Goal: Task Accomplishment & Management: Use online tool/utility

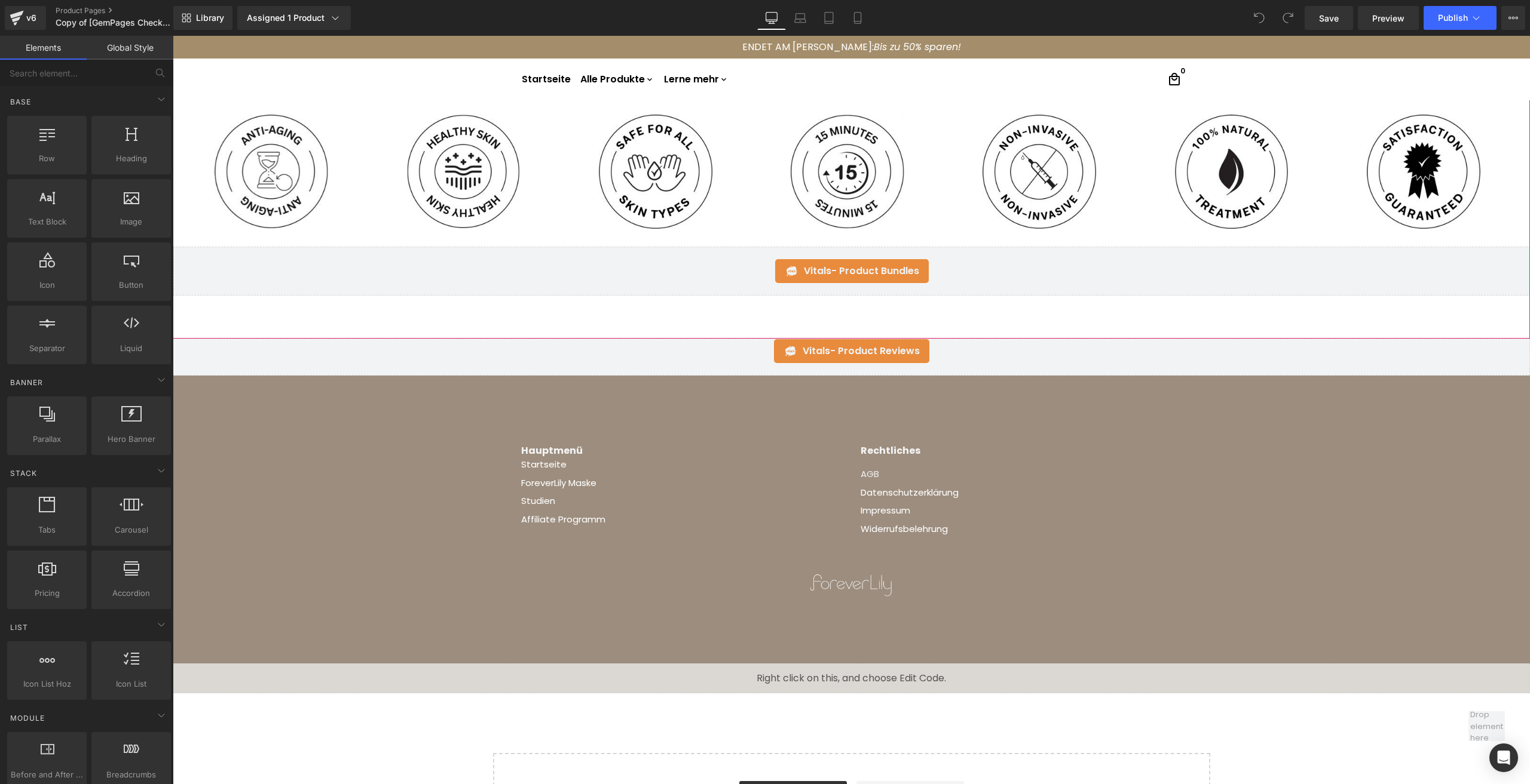
scroll to position [836, 0]
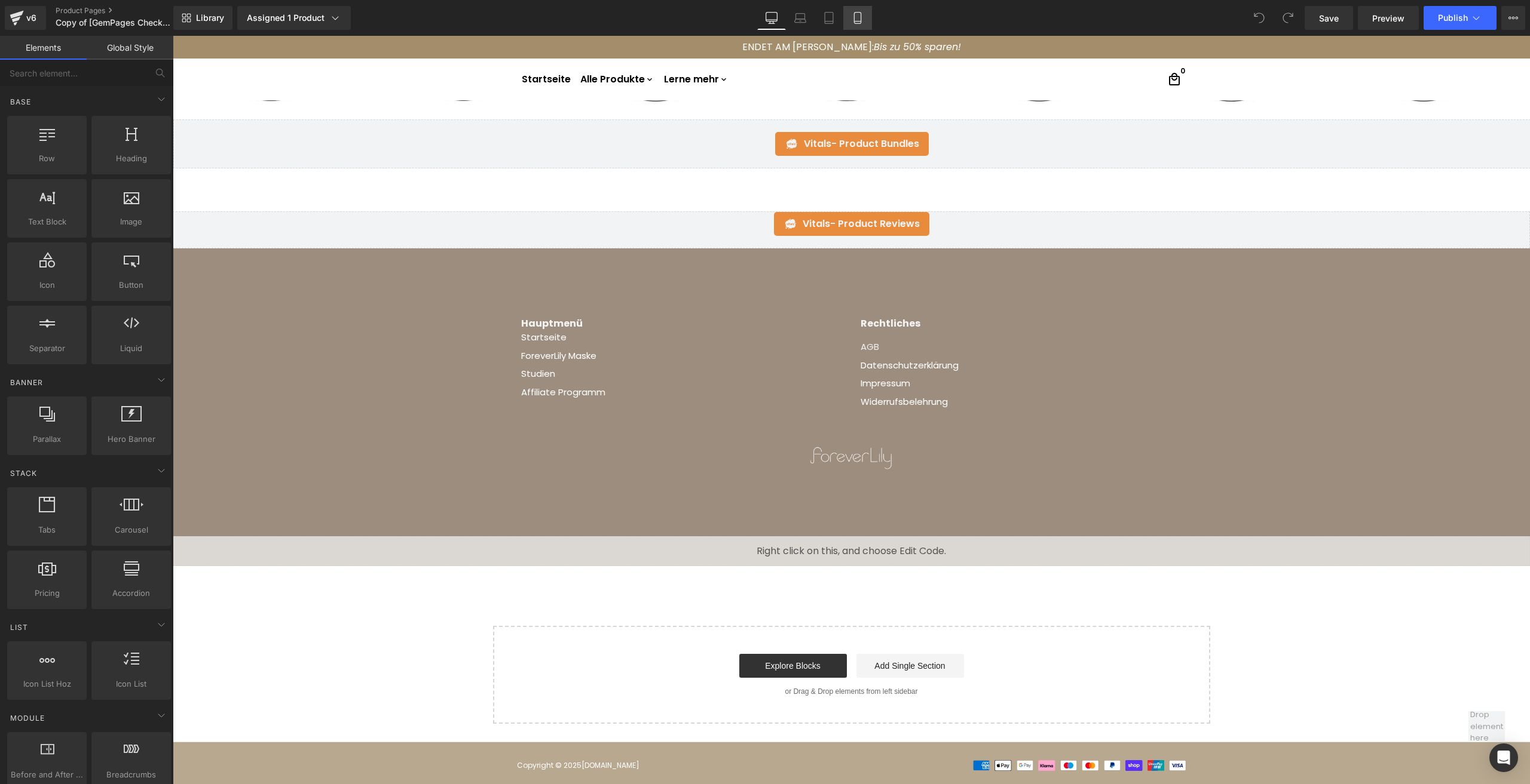
click at [856, 13] on icon at bounding box center [857, 18] width 6 height 11
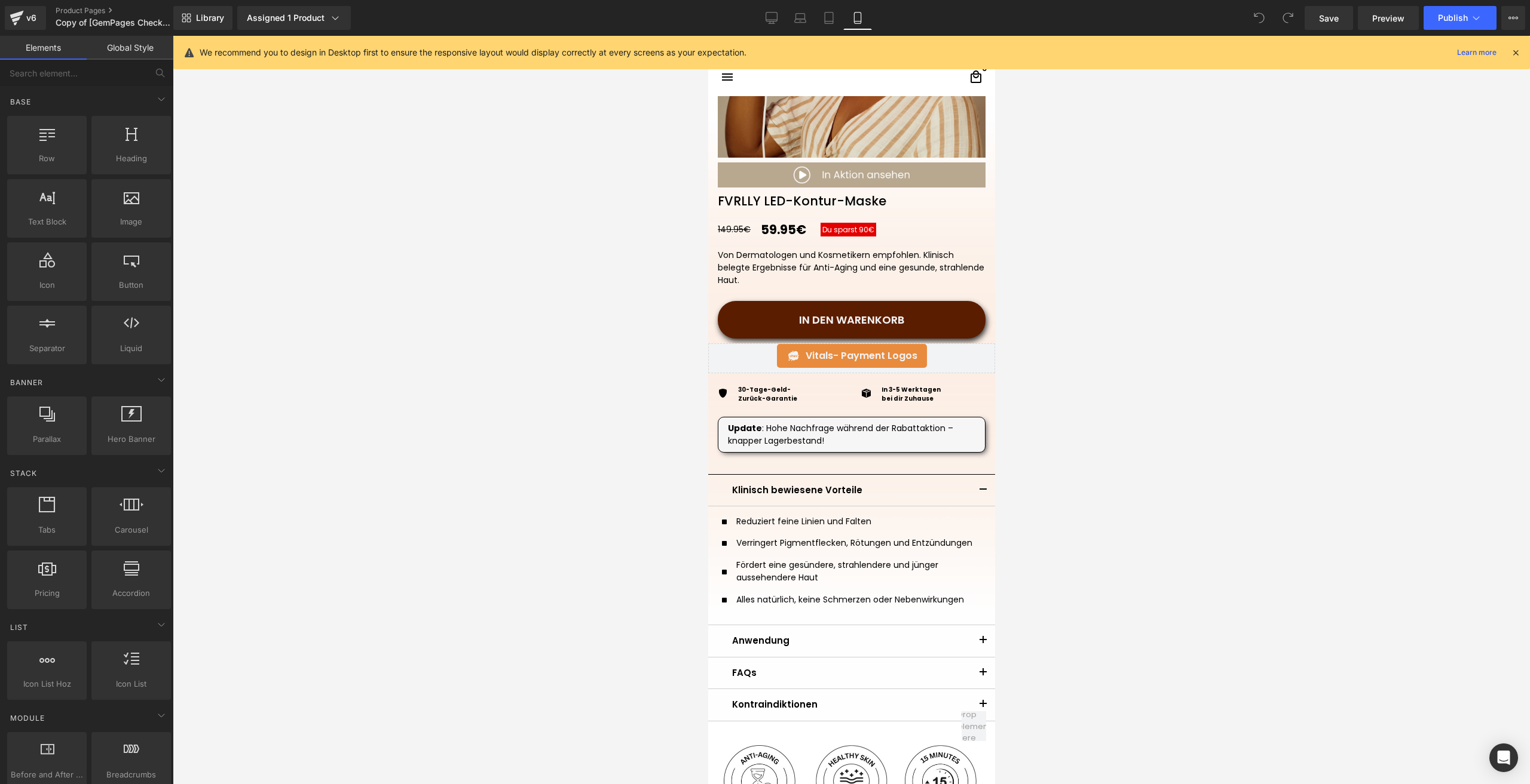
scroll to position [261, 0]
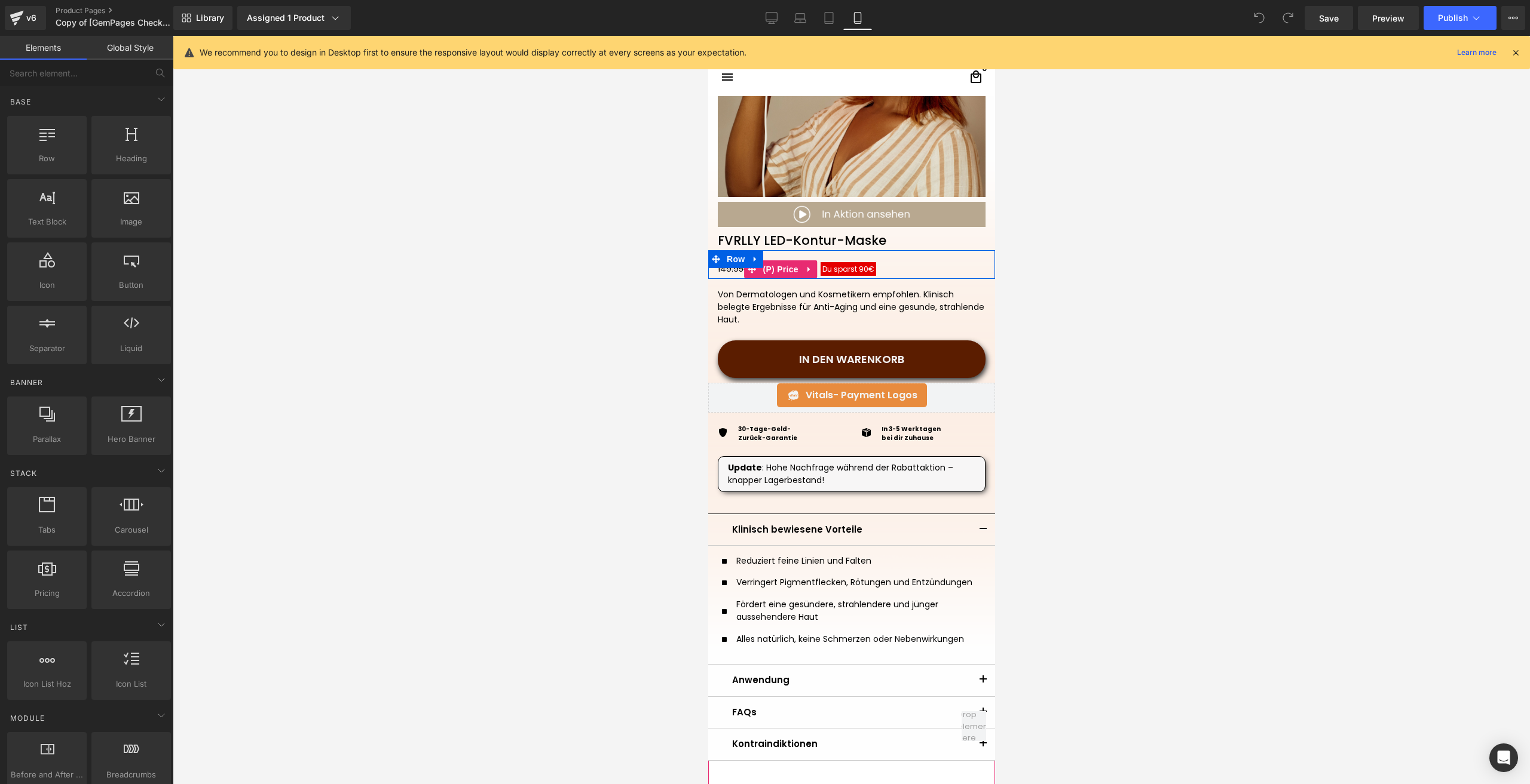
click at [831, 271] on span "Du sparst 90€" at bounding box center [848, 268] width 52 height 10
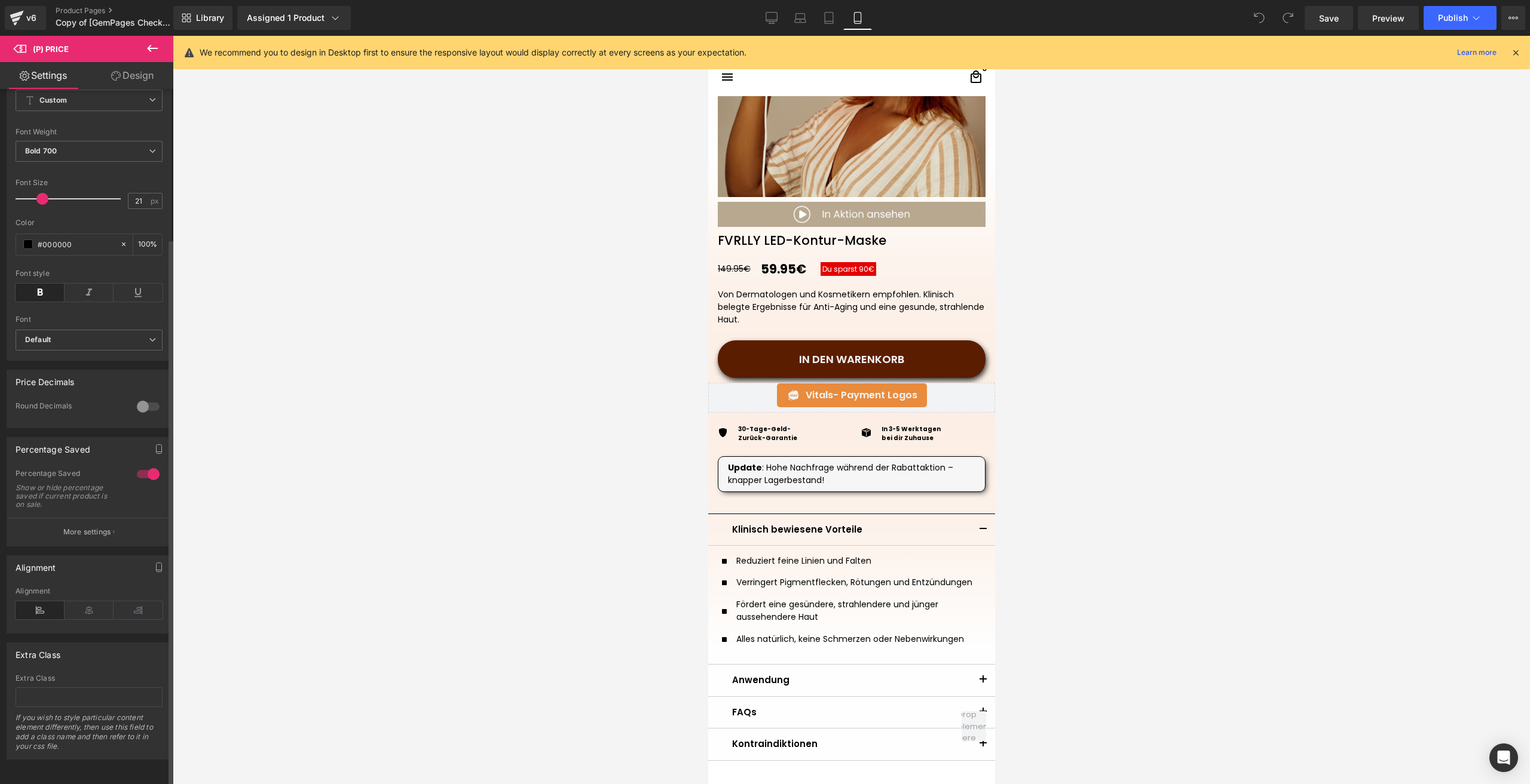
scroll to position [220, 0]
click at [82, 535] on button "More settings" at bounding box center [88, 532] width 164 height 28
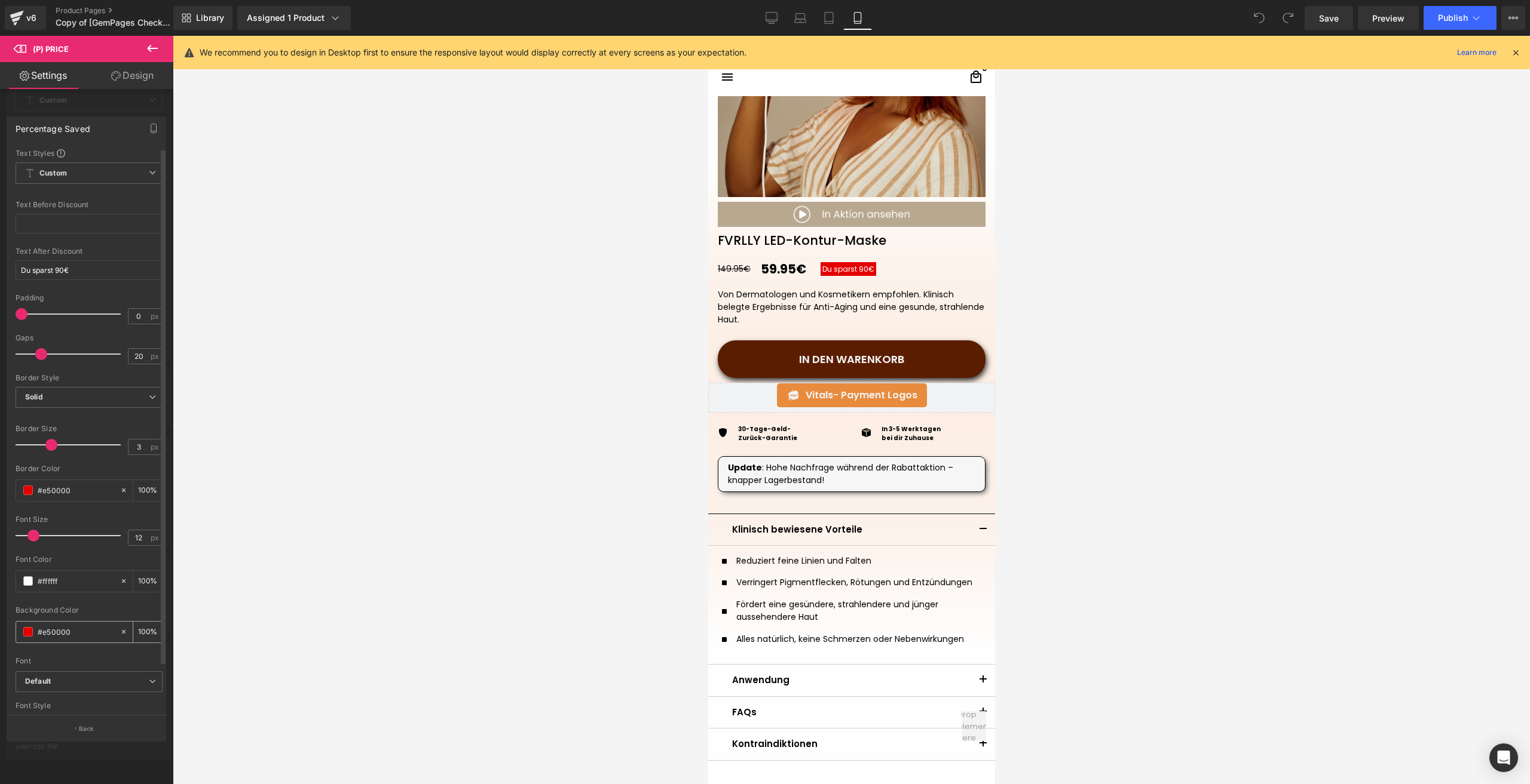
click at [28, 635] on span at bounding box center [28, 632] width 9 height 9
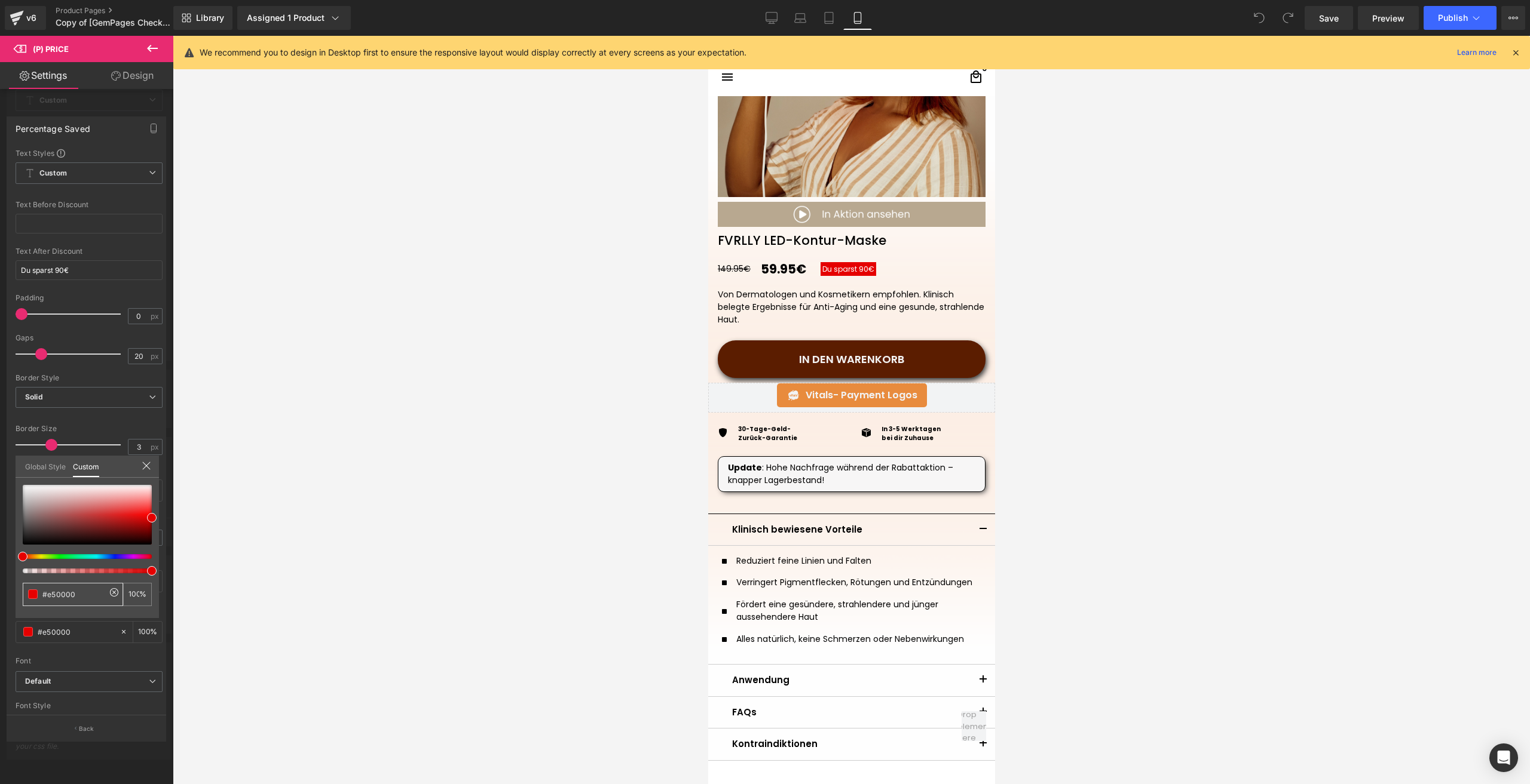
click at [33, 595] on span at bounding box center [33, 595] width 9 height 9
click at [1113, 217] on div at bounding box center [851, 410] width 1357 height 748
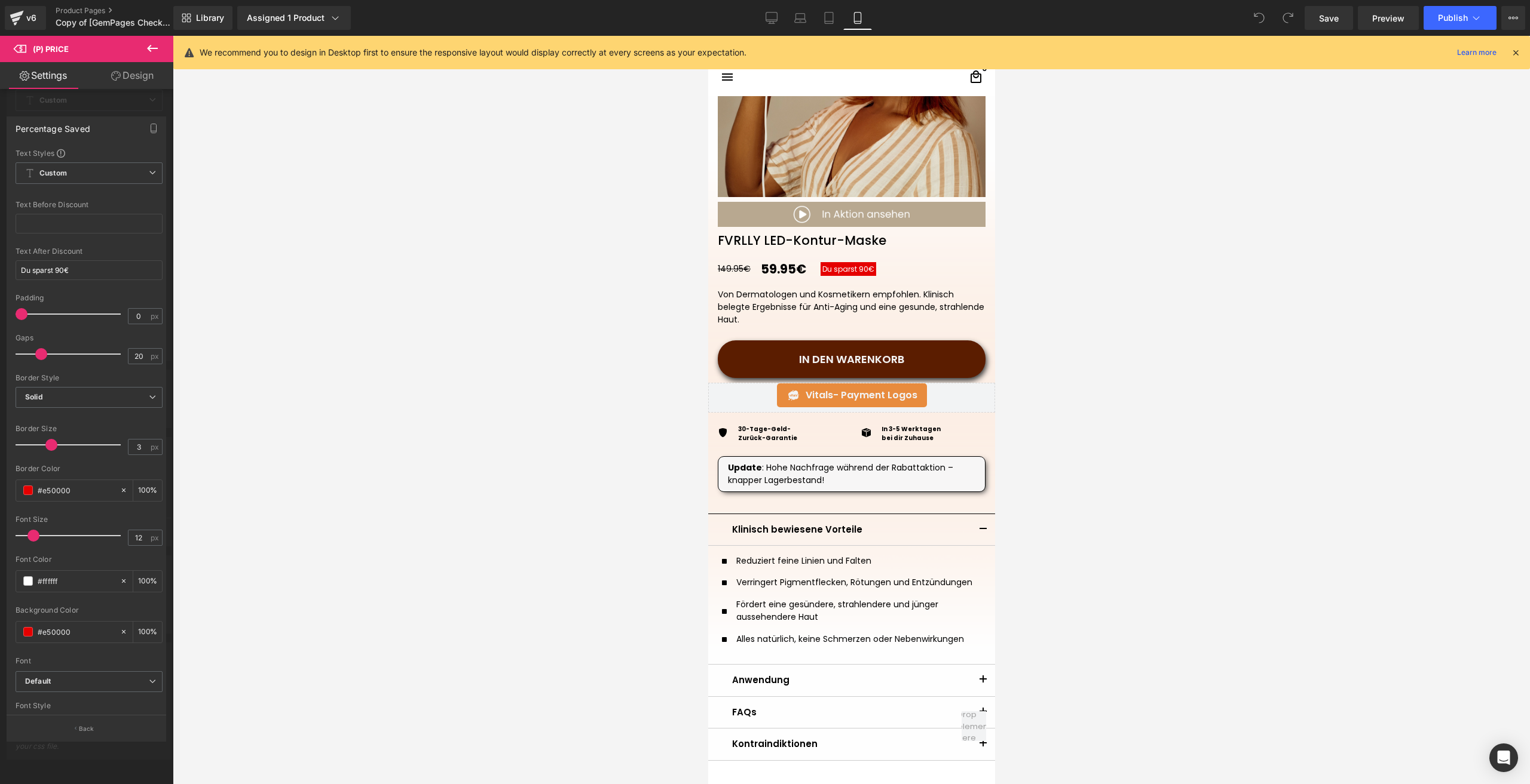
click at [145, 75] on img at bounding box center [72, 69] width 145 height 9
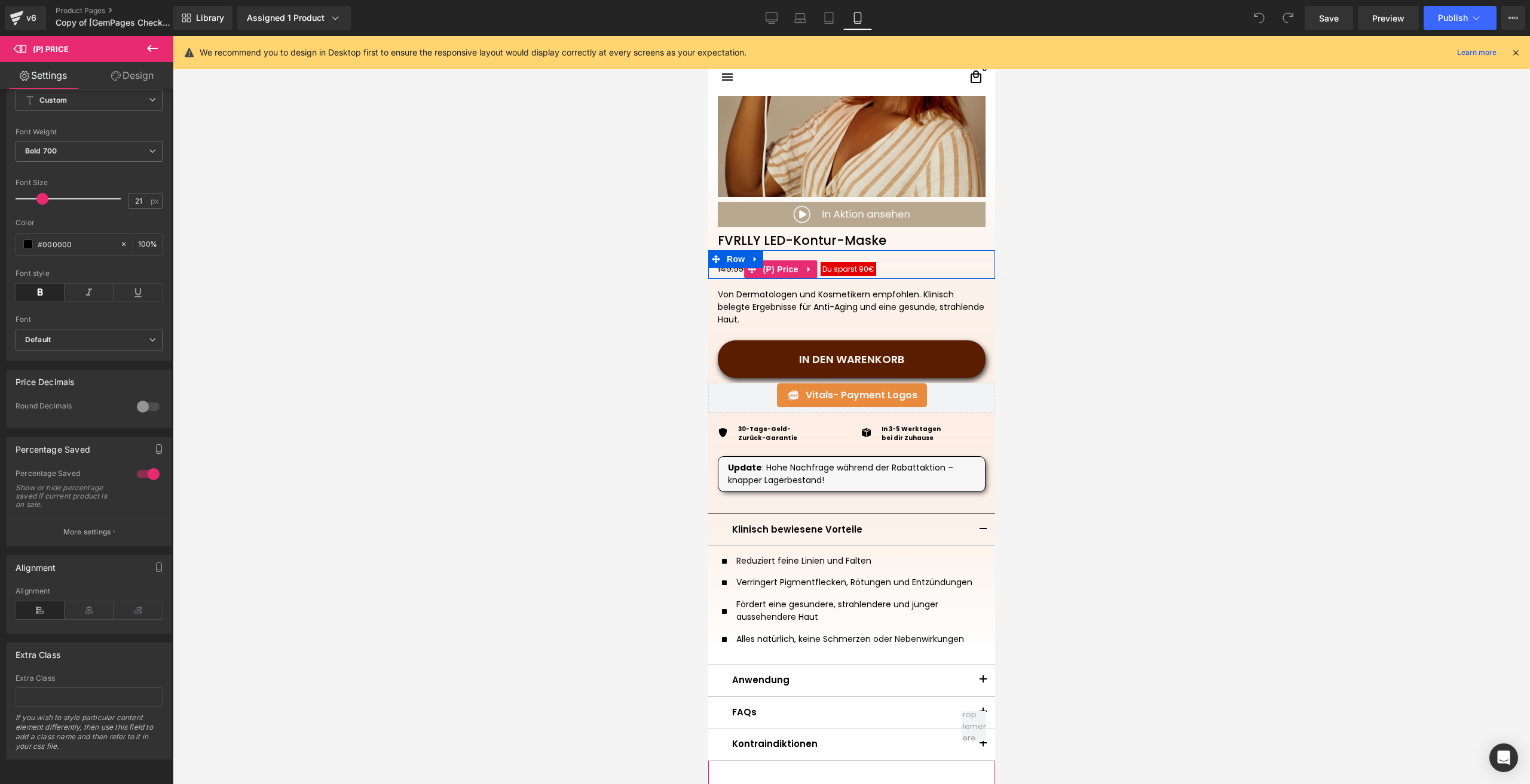
click at [849, 268] on span "Du sparst 90€" at bounding box center [848, 268] width 52 height 10
click at [83, 546] on div "Alignment Left Center Right Alignment" at bounding box center [89, 590] width 179 height 87
click at [82, 534] on button "More settings" at bounding box center [88, 532] width 164 height 28
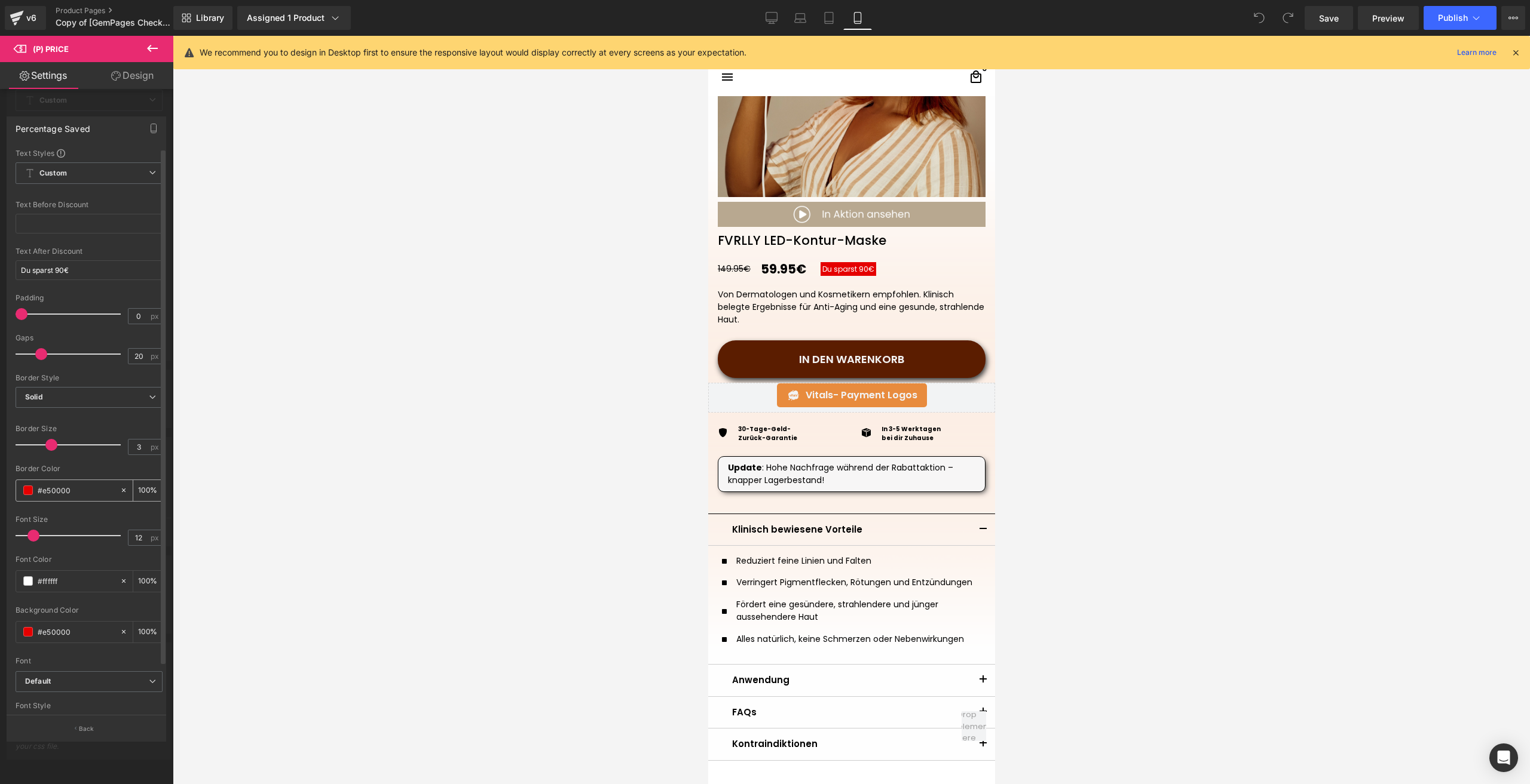
click at [66, 494] on input "#e50000" at bounding box center [76, 490] width 77 height 13
paste input "Kontingent"
type input "Kontingent"
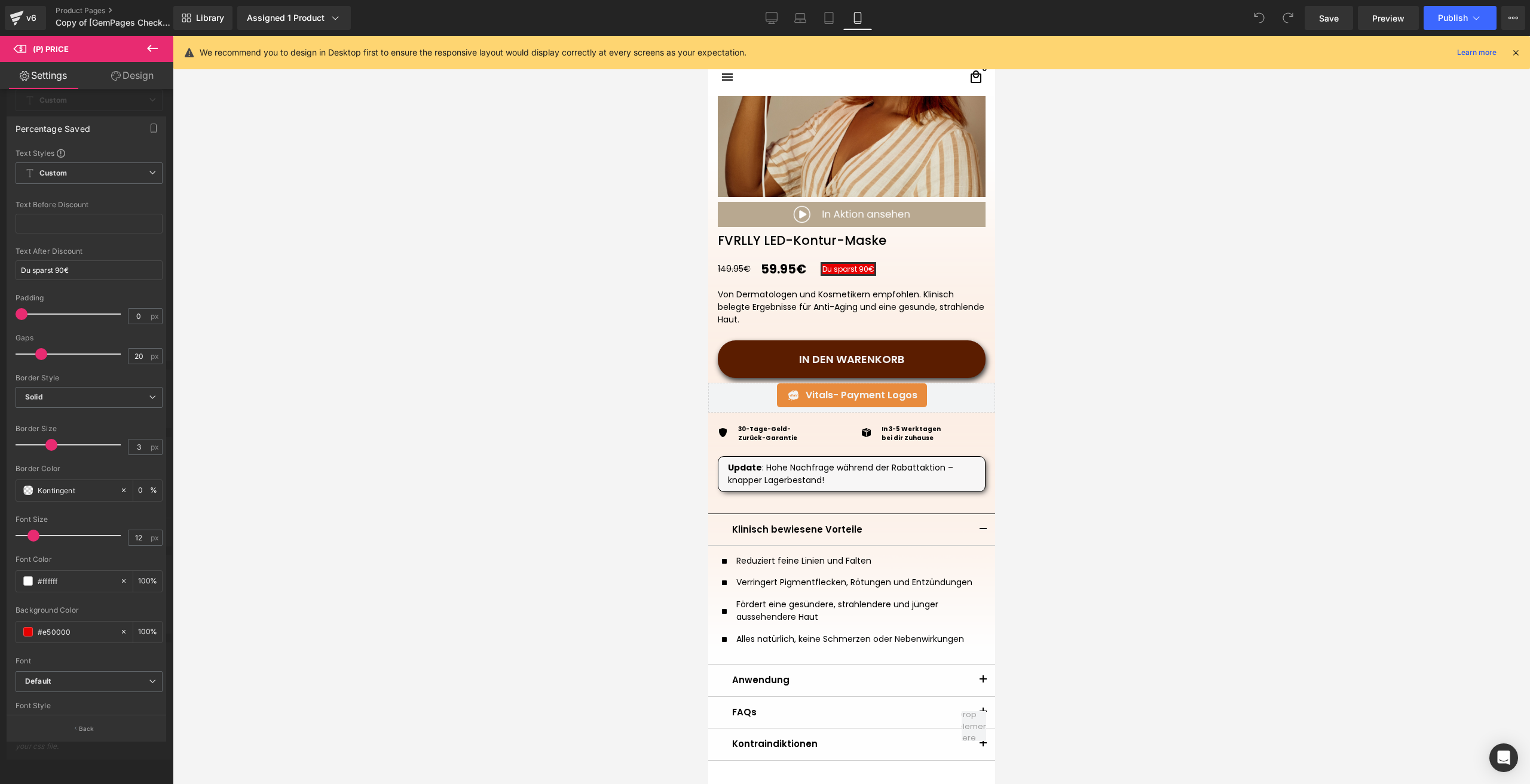
click at [145, 75] on img at bounding box center [72, 69] width 145 height 9
click at [28, 583] on span at bounding box center [28, 587] width 9 height 9
click at [145, 75] on img at bounding box center [72, 69] width 145 height 9
click at [63, 581] on input "#e50000" at bounding box center [76, 587] width 77 height 13
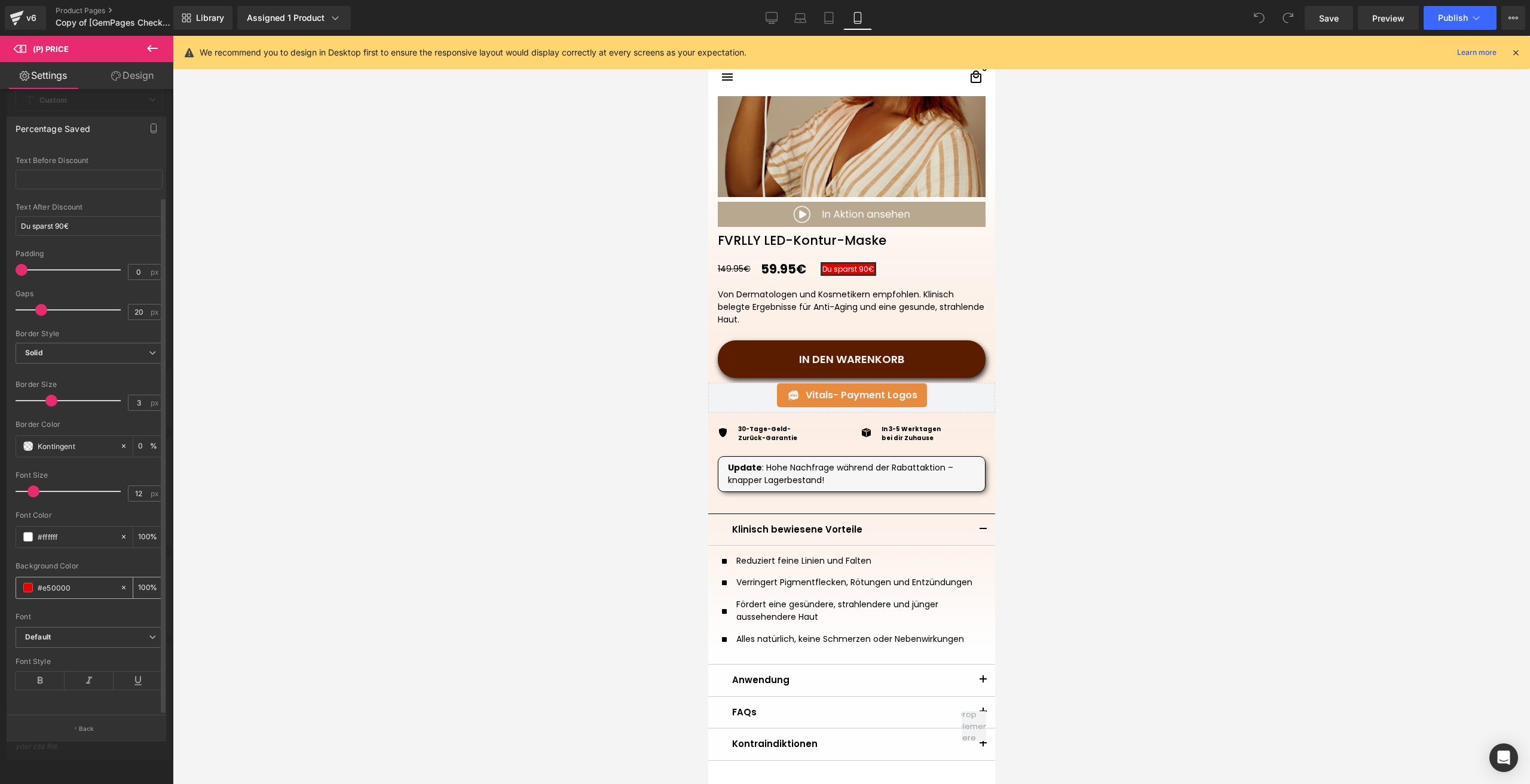
click at [63, 581] on input "#e50000" at bounding box center [76, 587] width 77 height 13
paste input "b8a88f"
type input "#b8a88f"
click at [71, 441] on input "Kontingent" at bounding box center [76, 446] width 77 height 13
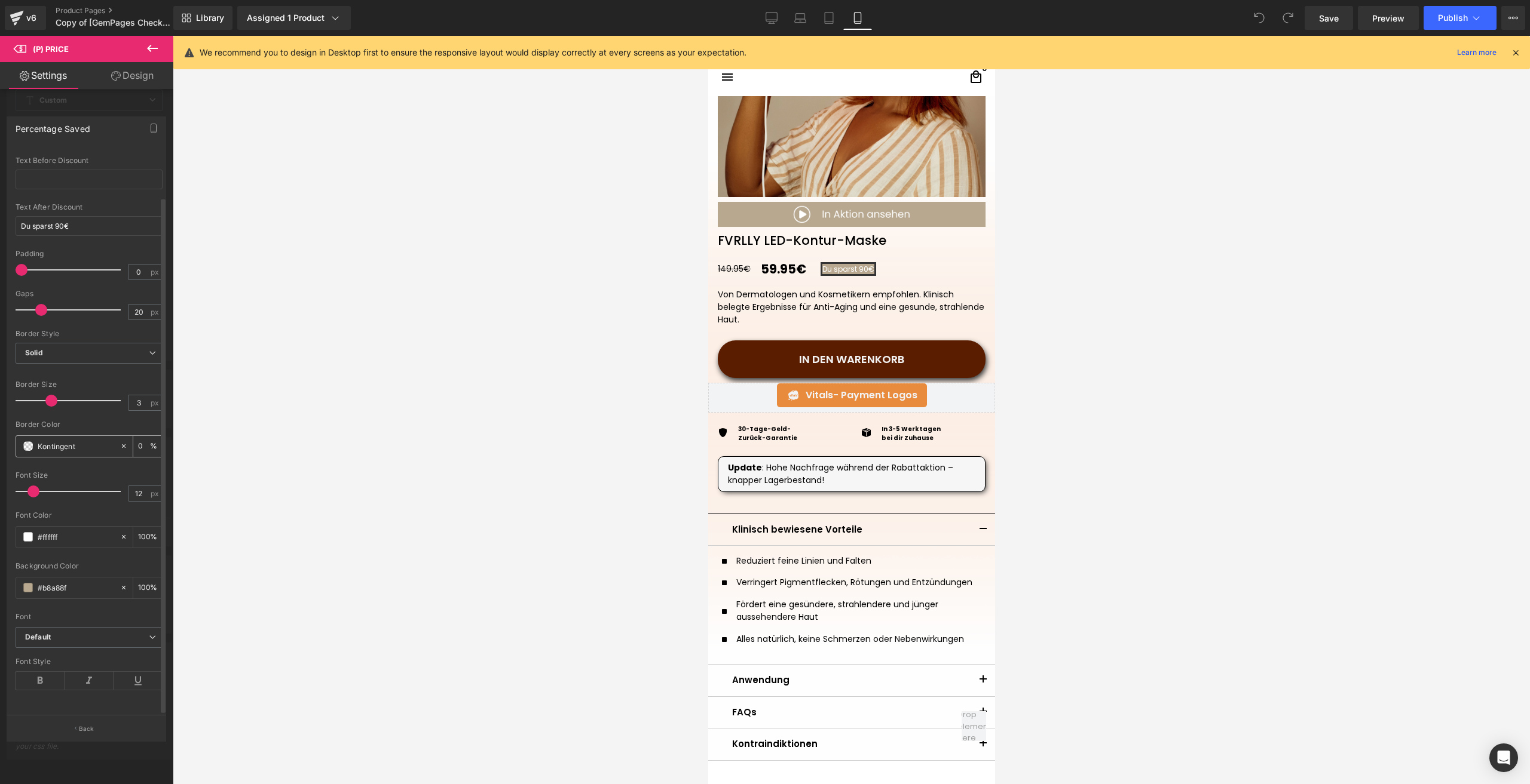
click at [71, 441] on input "Kontingent" at bounding box center [76, 446] width 77 height 13
paste input "#b8a88f"
type input "#b8a88f"
click at [1338, 12] on span "Save" at bounding box center [1329, 18] width 20 height 13
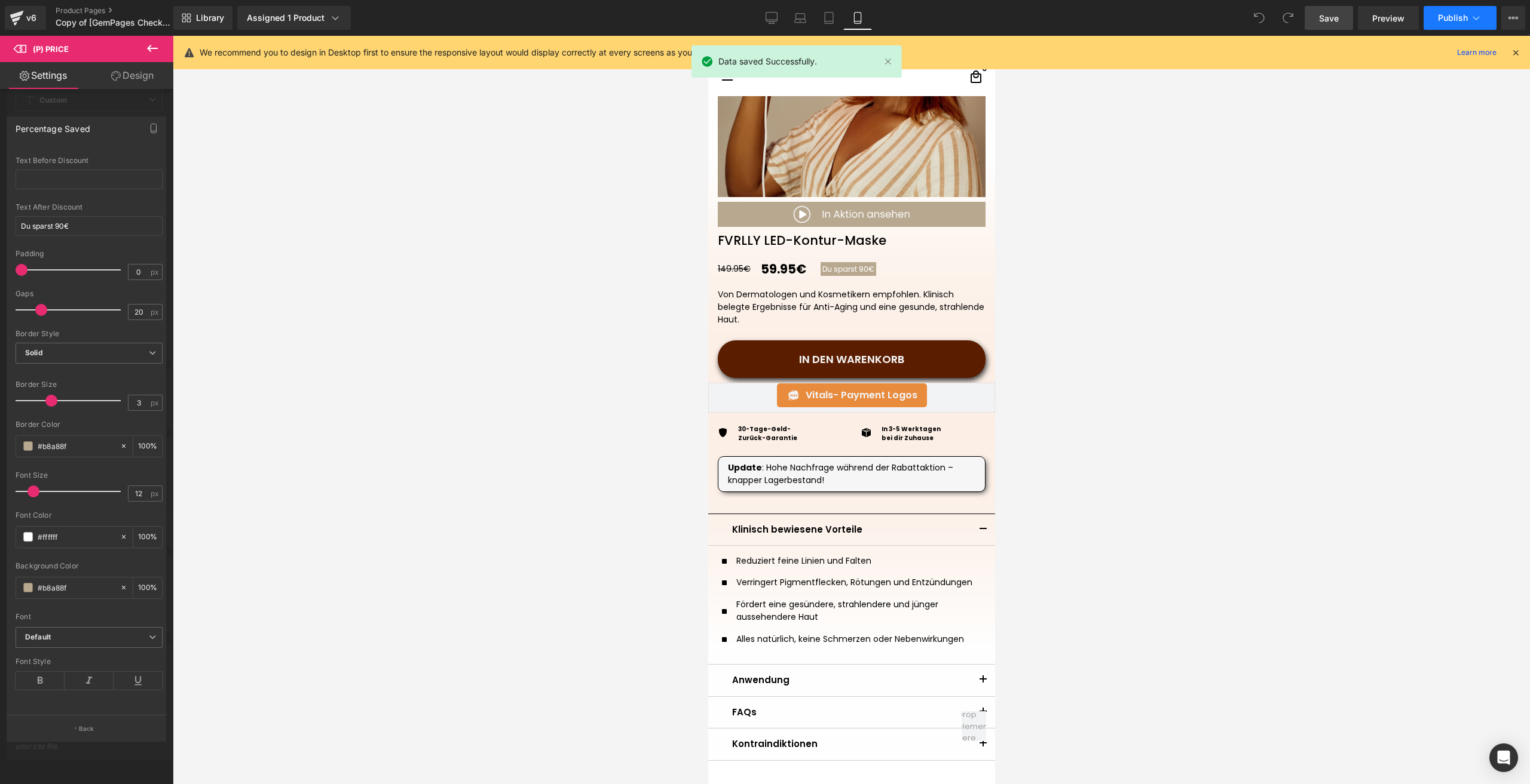
click at [1441, 18] on span "Publish" at bounding box center [1453, 18] width 30 height 9
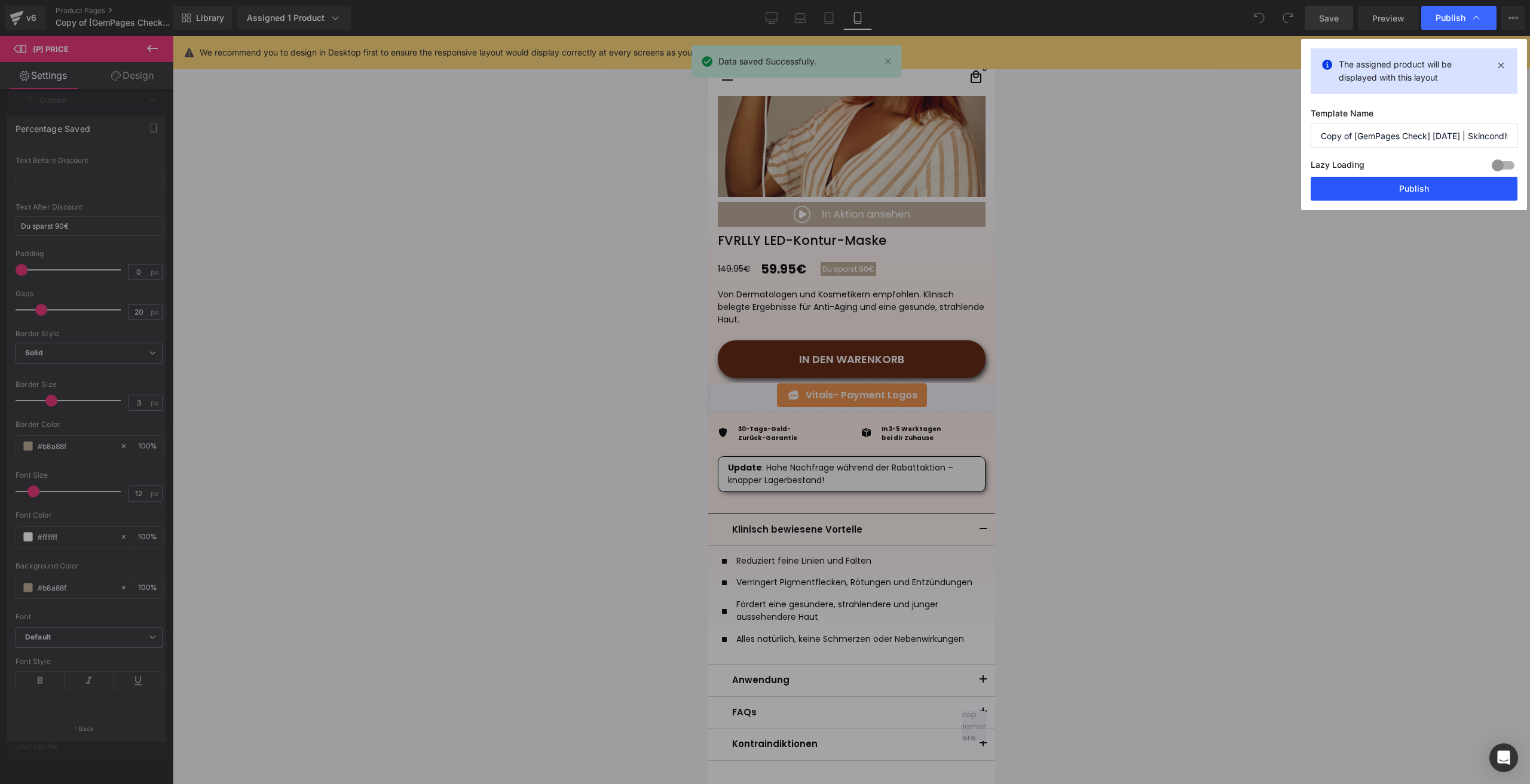
click at [1355, 189] on button "Publish" at bounding box center [1414, 189] width 207 height 24
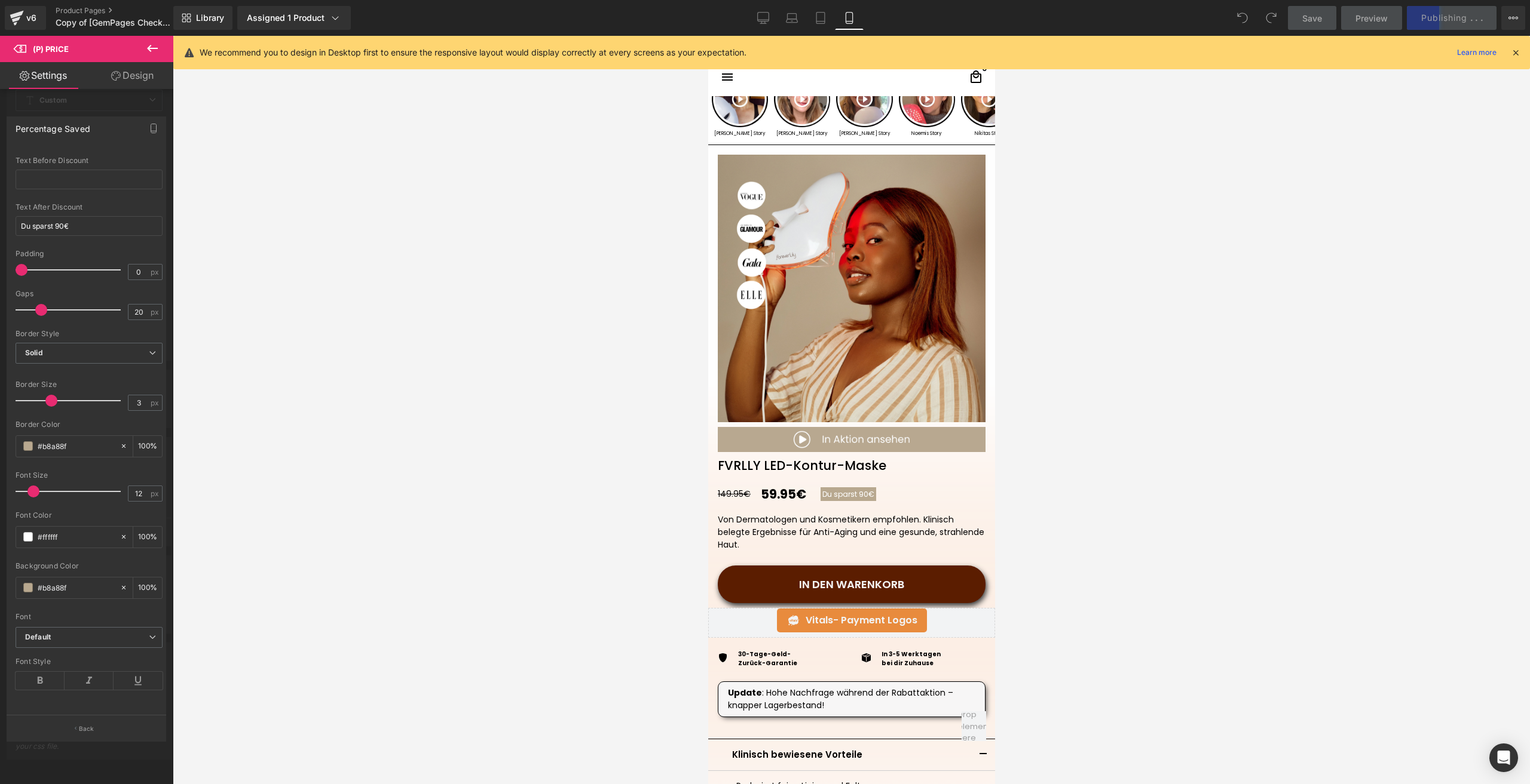
scroll to position [0, 0]
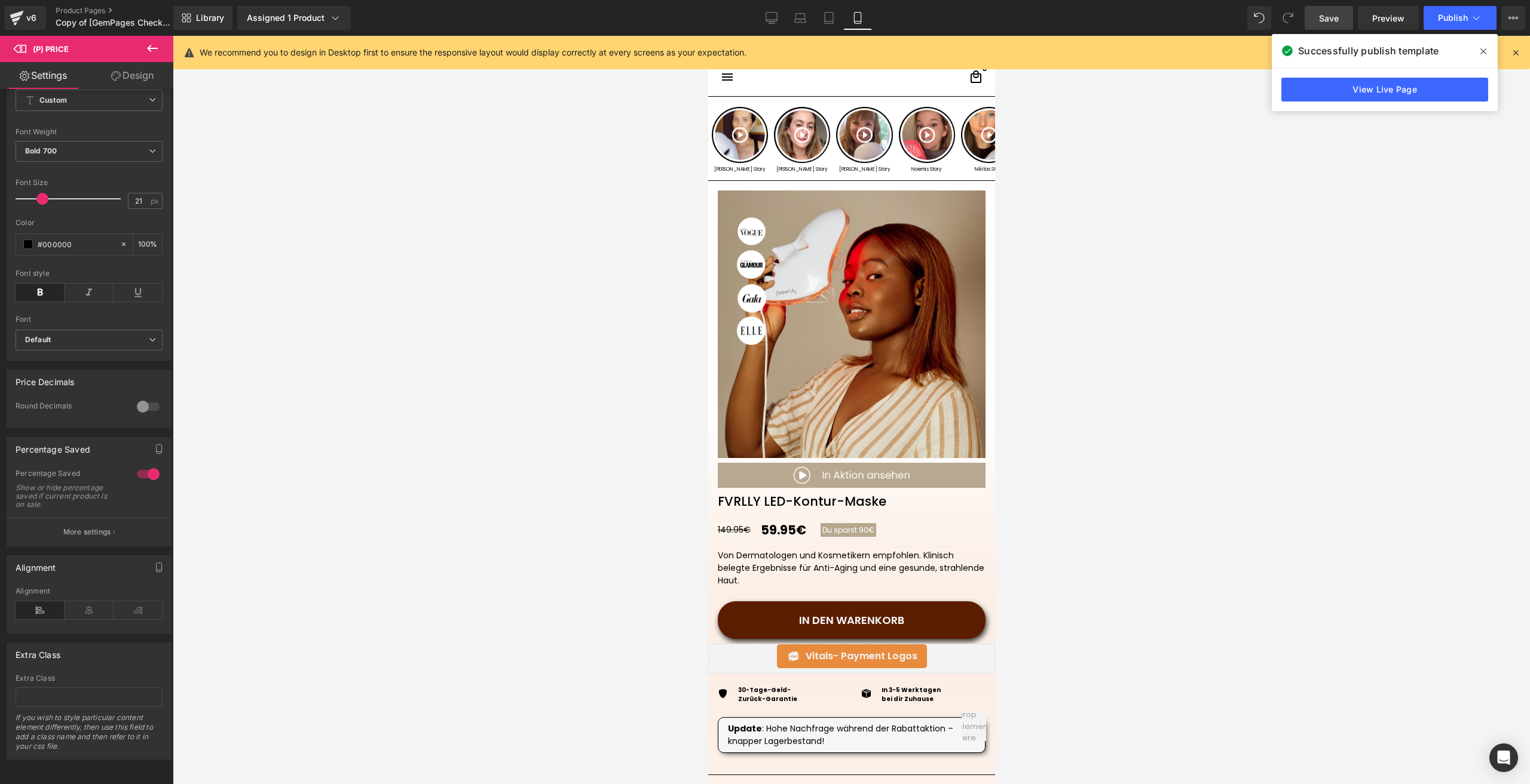
click at [113, 529] on icon "button" at bounding box center [114, 532] width 2 height 6
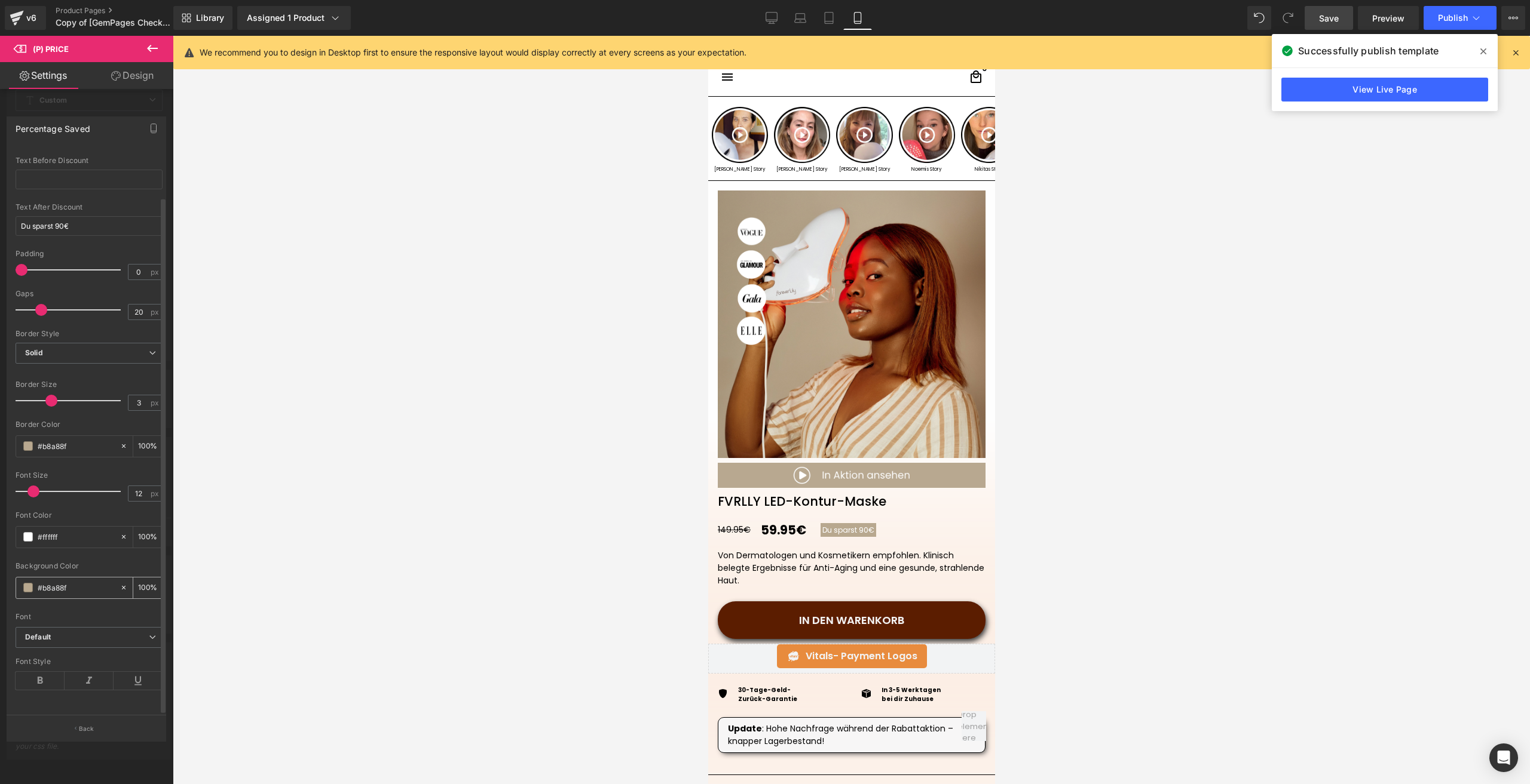
click at [28, 583] on span at bounding box center [28, 587] width 9 height 9
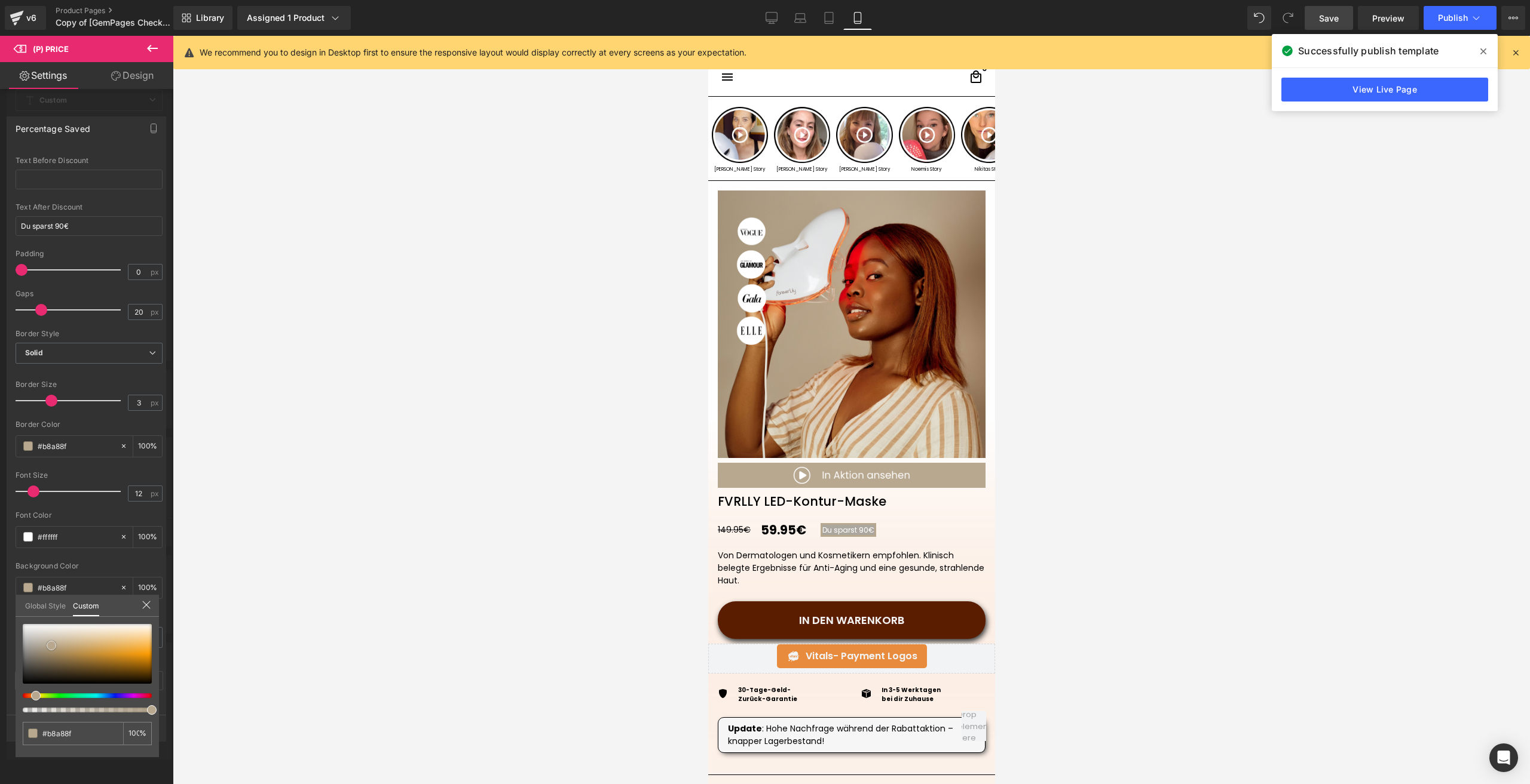
click at [33, 645] on div at bounding box center [87, 655] width 129 height 60
click at [29, 640] on span at bounding box center [31, 642] width 9 height 9
click at [92, 730] on input "#b8a88f" at bounding box center [74, 734] width 63 height 13
type input "#b9b8b0"
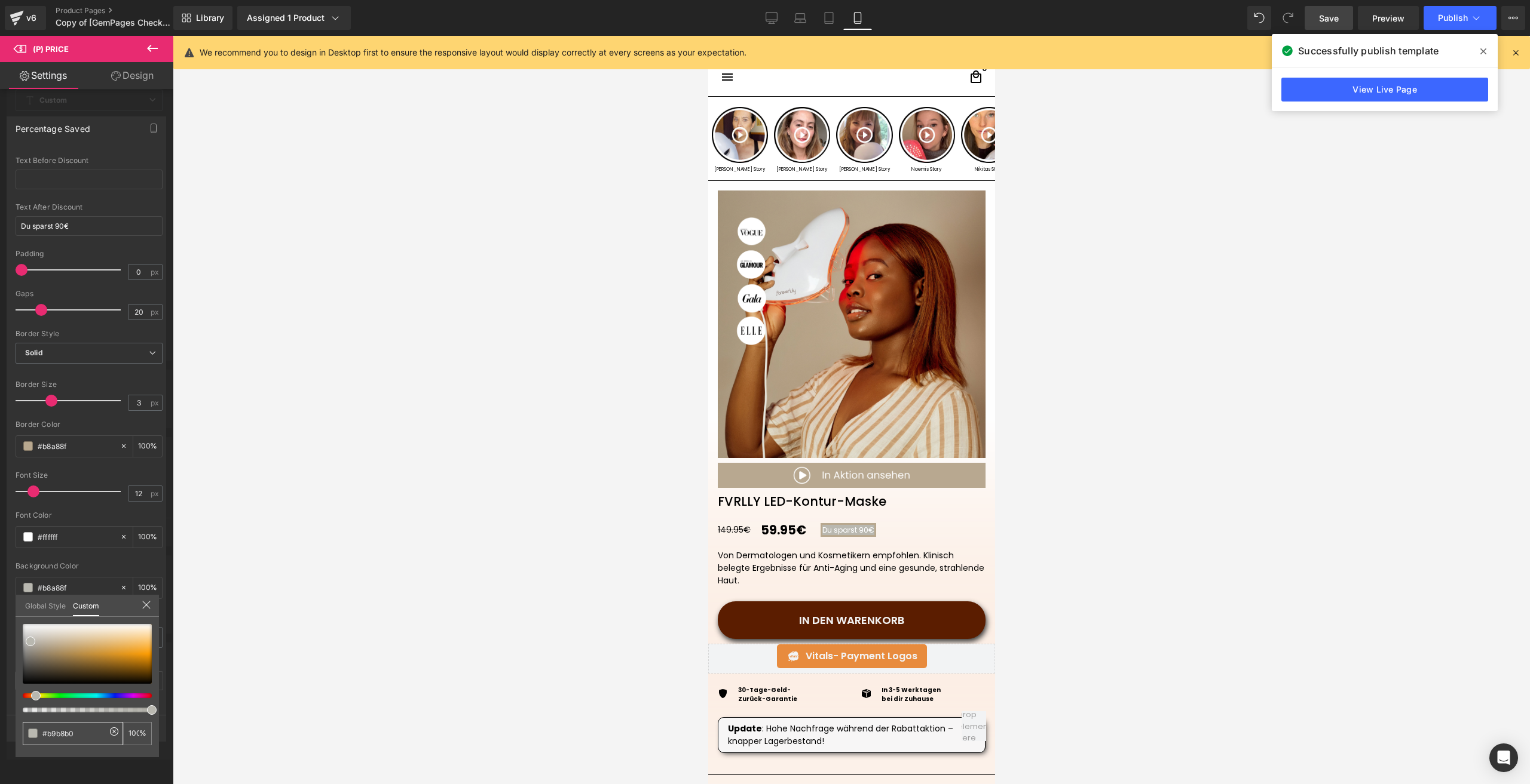
click at [92, 730] on input "#b9b8b0" at bounding box center [74, 734] width 63 height 13
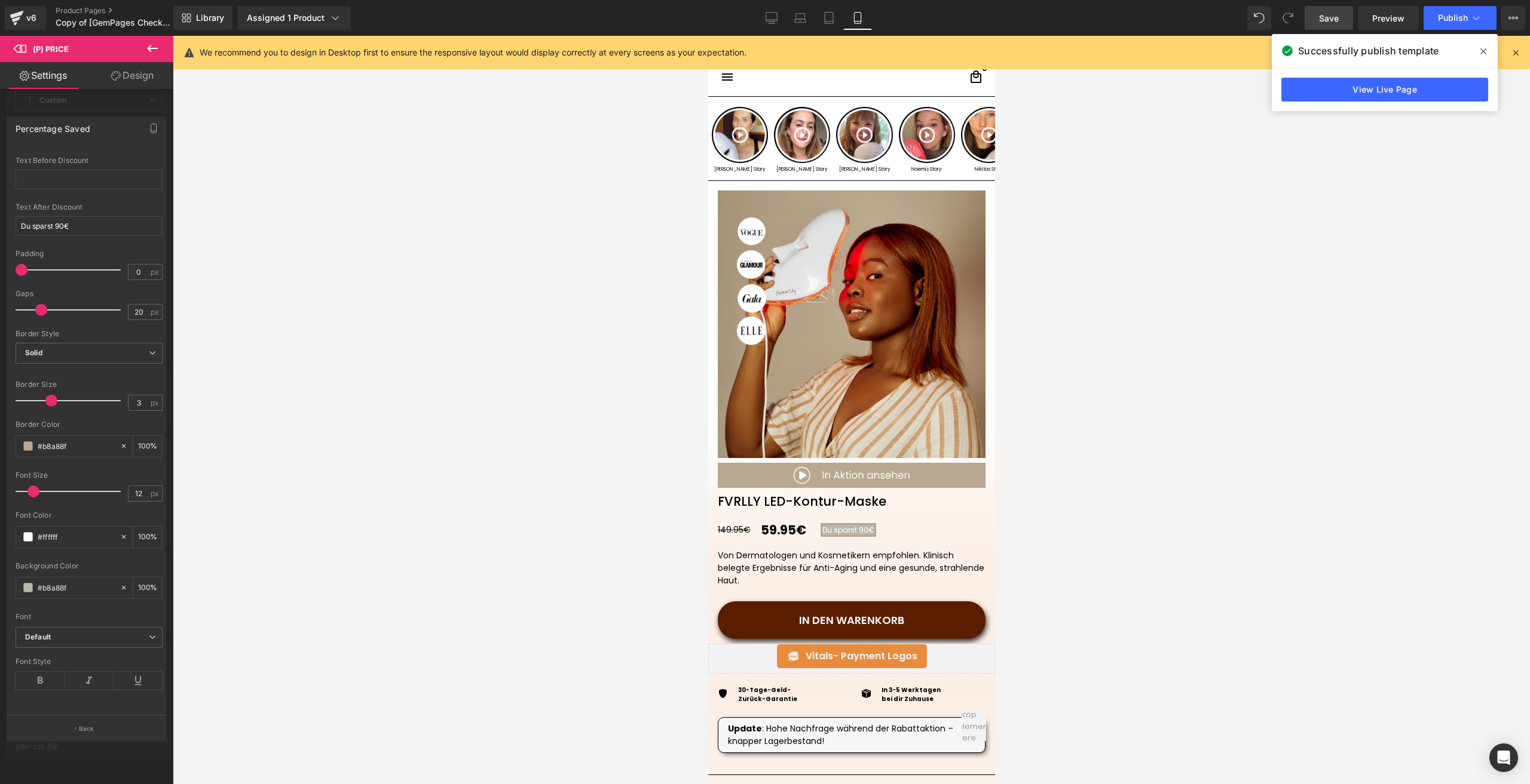
click at [60, 441] on input "#b8a88f" at bounding box center [76, 446] width 77 height 13
paste input "9b8b0"
type input "#b9b8b0"
click at [1316, 24] on link "Save" at bounding box center [1329, 18] width 48 height 24
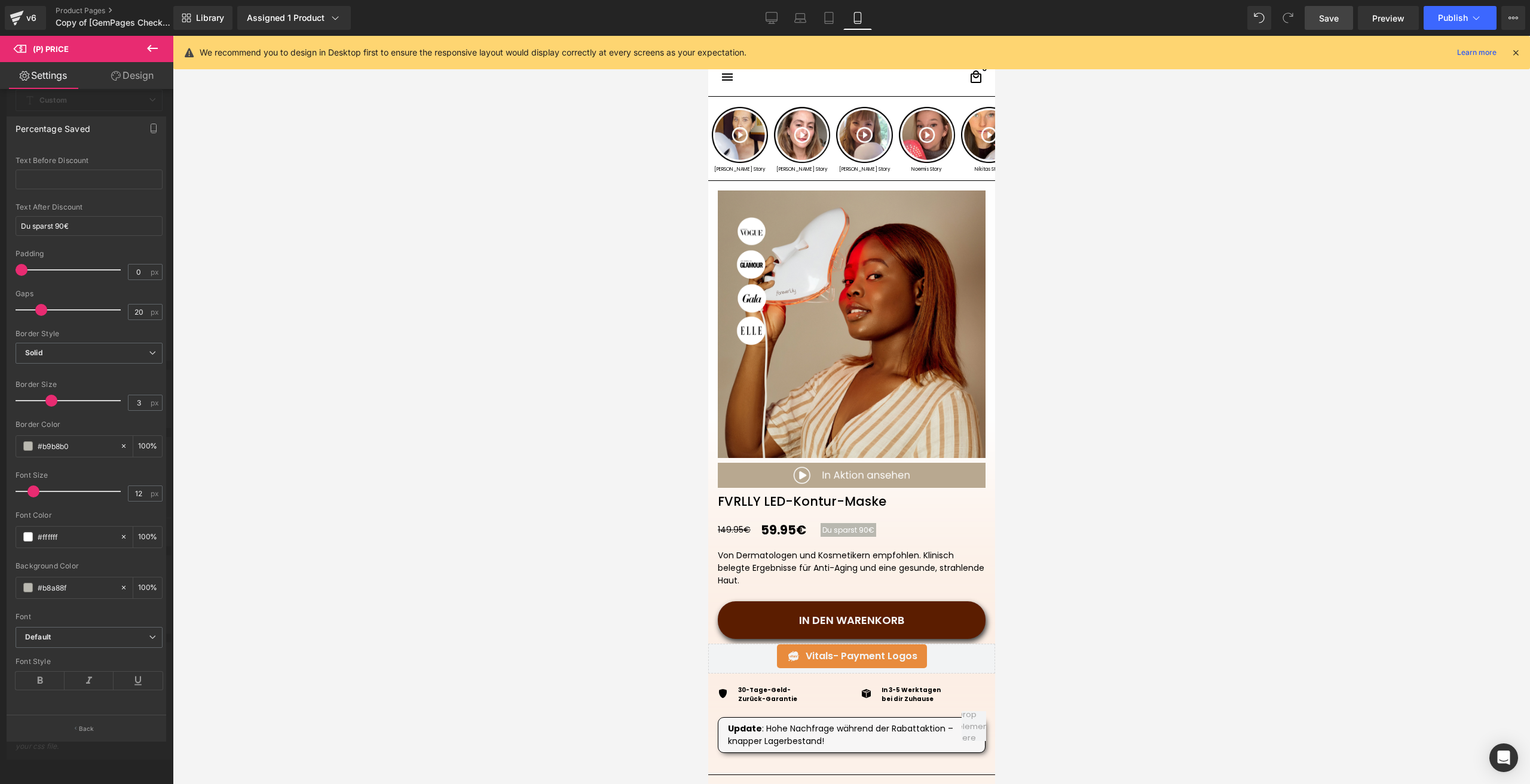
drag, startPoint x: 1317, startPoint y: 15, endPoint x: 283, endPoint y: 99, distance: 1037.4
click at [1317, 15] on link "Save" at bounding box center [1329, 18] width 48 height 24
click at [1443, 16] on span "Publish" at bounding box center [1453, 18] width 30 height 9
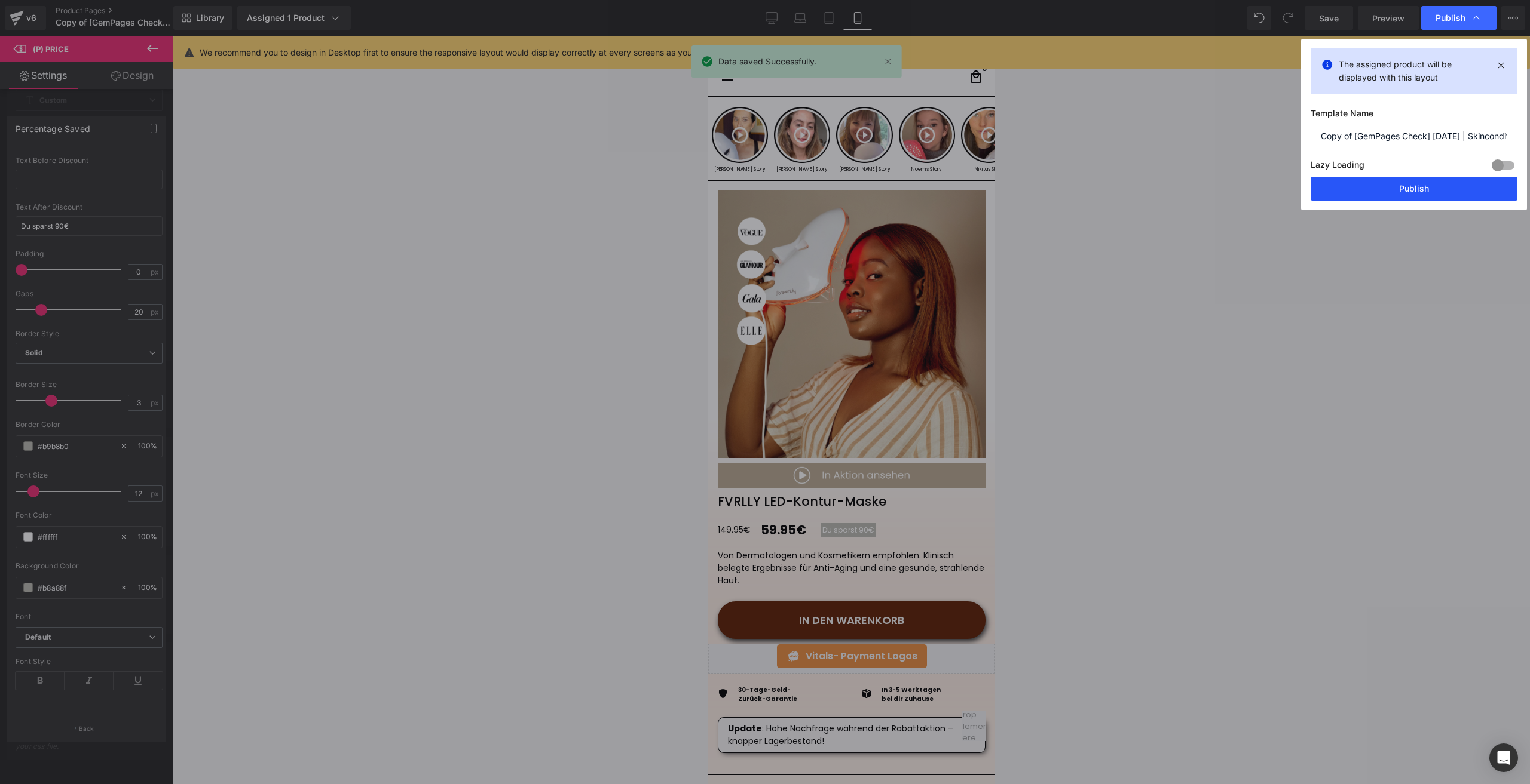
click at [1377, 188] on button "Publish" at bounding box center [1414, 189] width 207 height 24
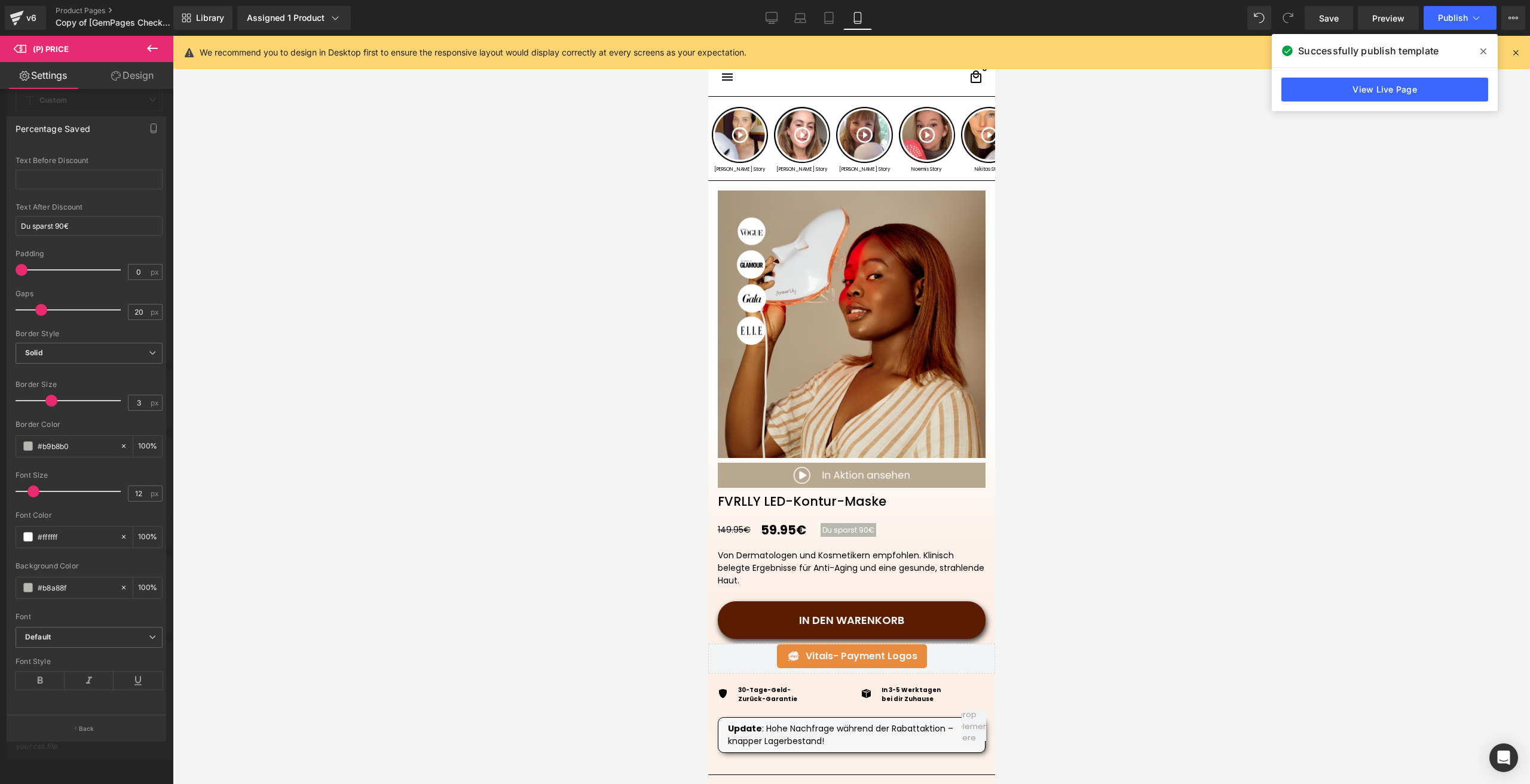
click at [145, 75] on img at bounding box center [72, 69] width 145 height 9
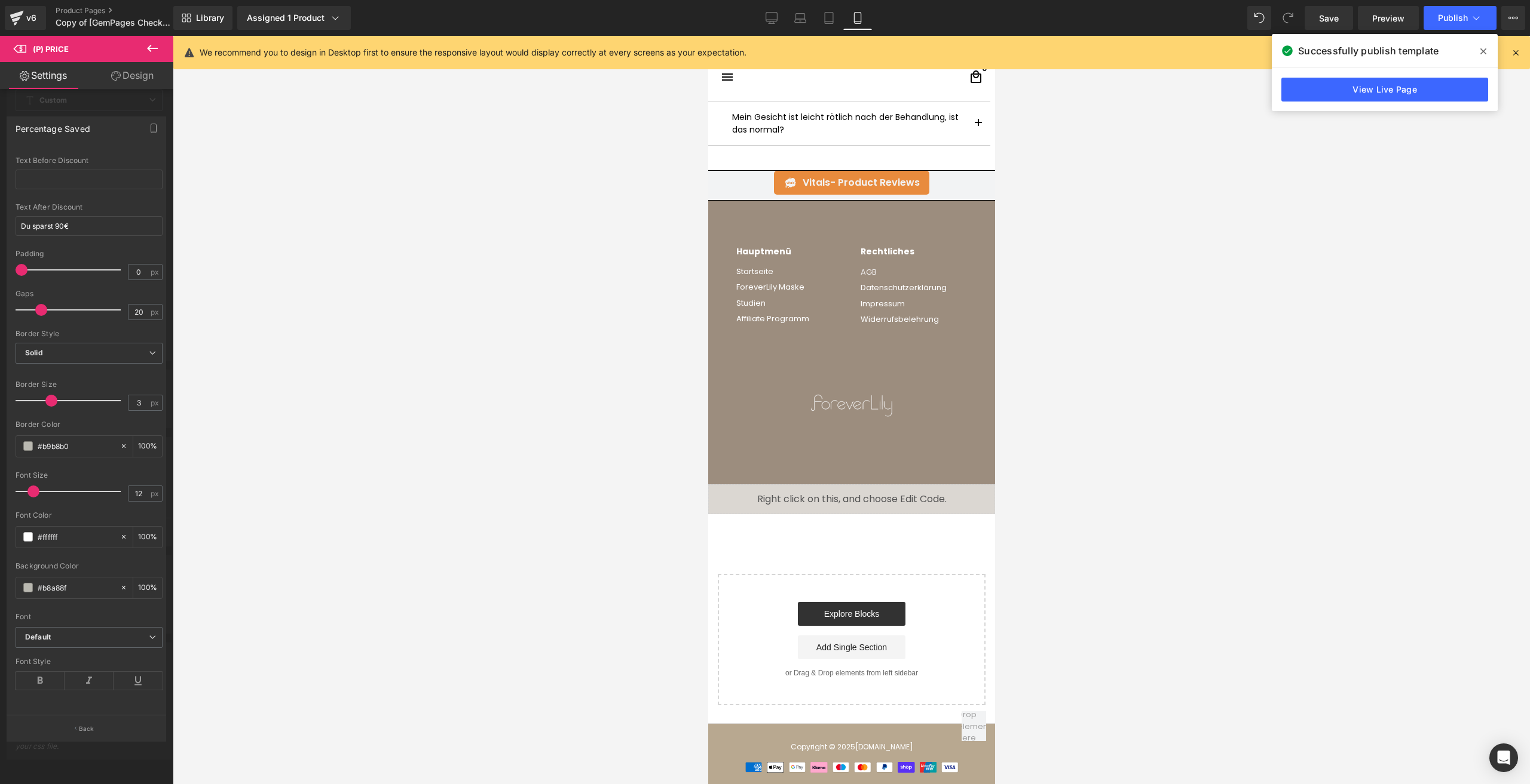
scroll to position [4467, 0]
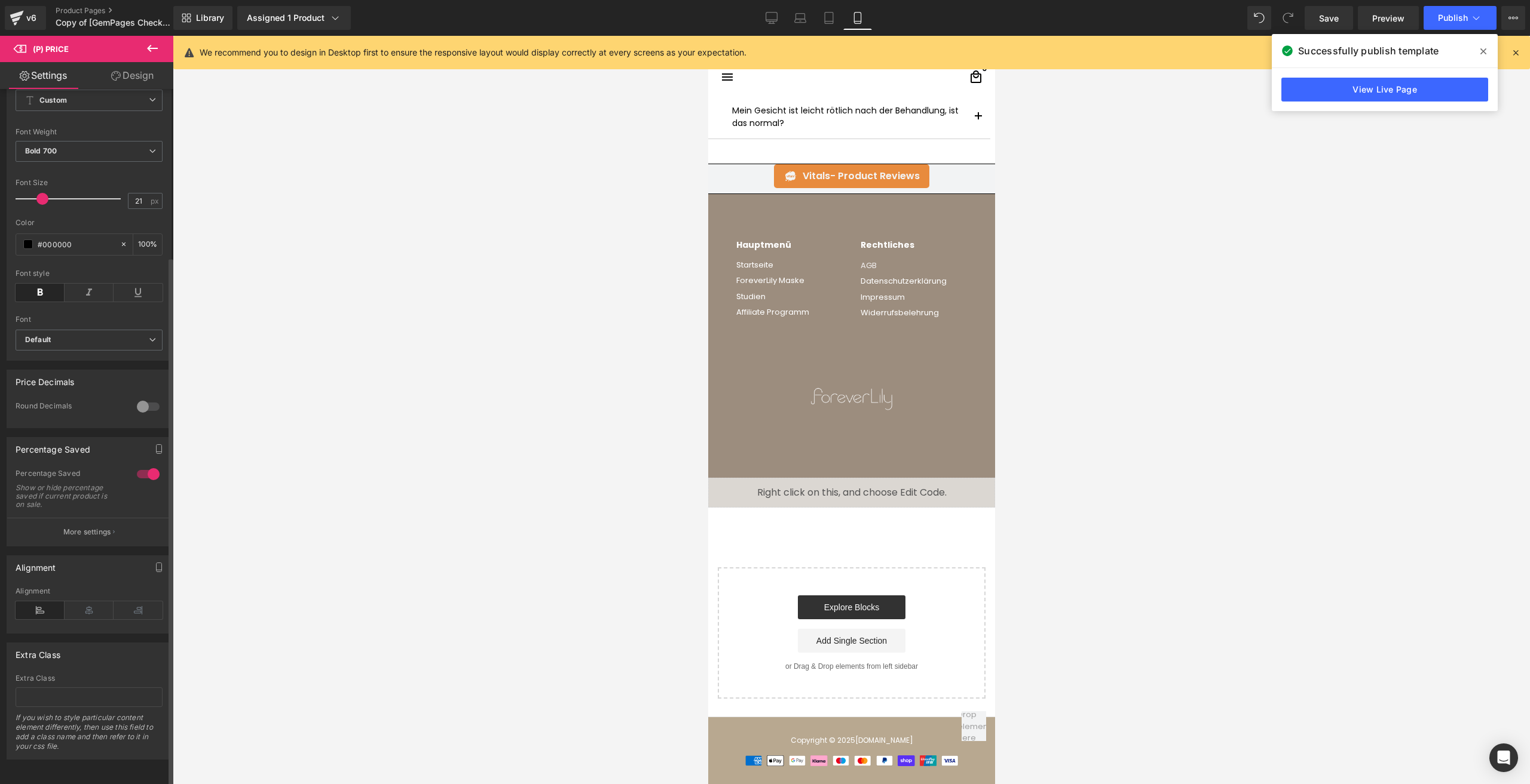
click at [733, 205] on span "Row" at bounding box center [735, 203] width 24 height 18
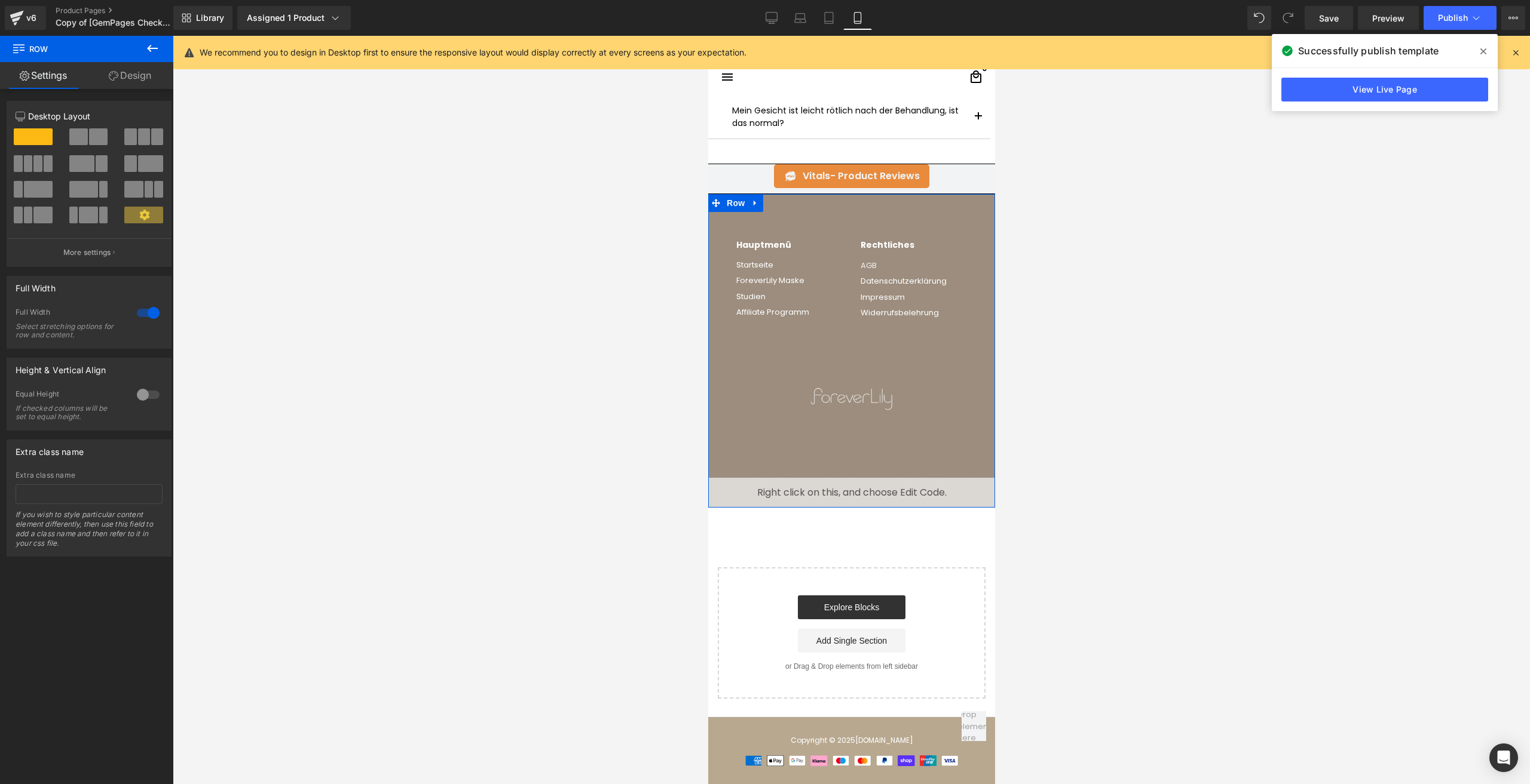
click at [115, 70] on link "Design" at bounding box center [130, 76] width 87 height 27
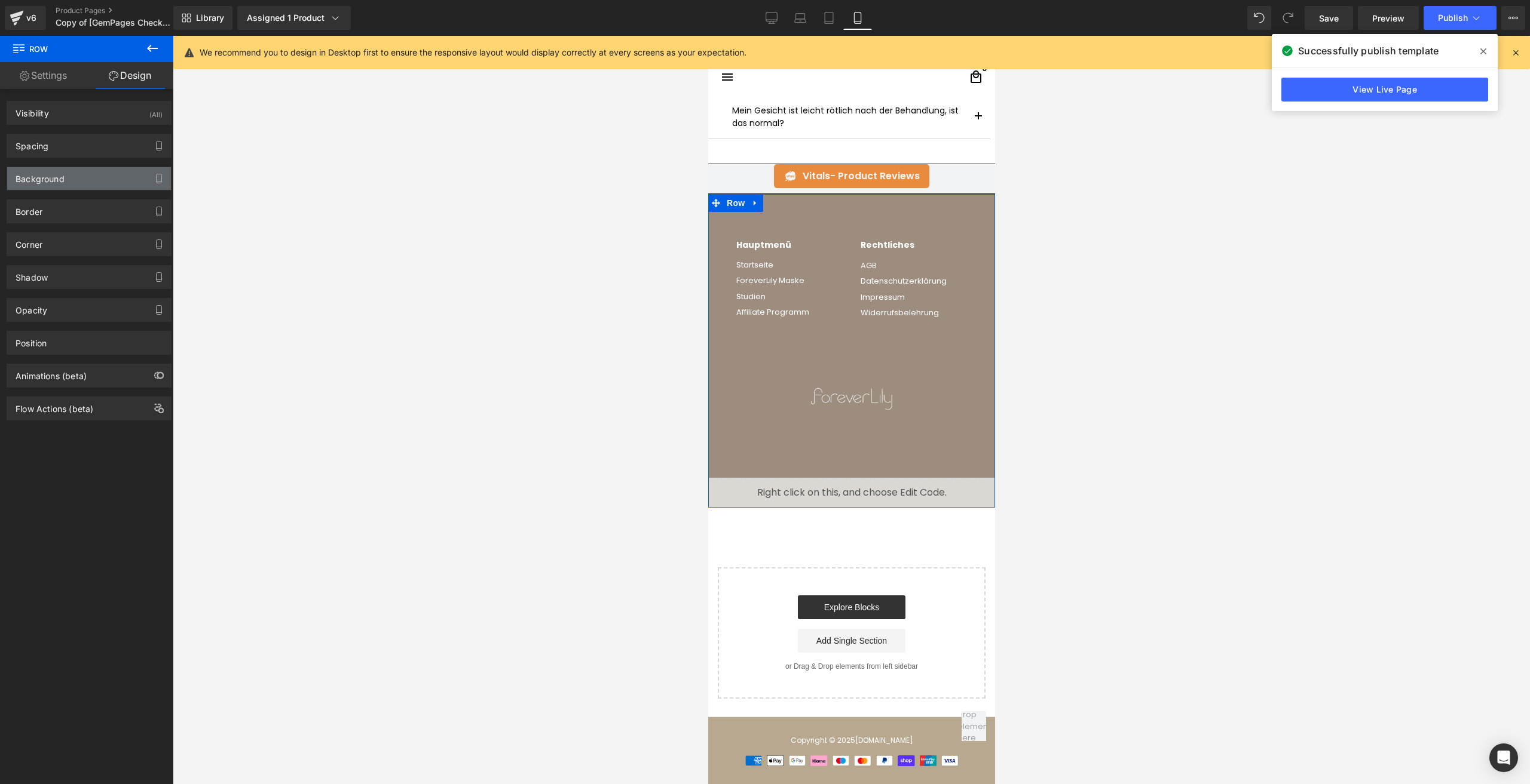
click at [55, 182] on div "Background" at bounding box center [40, 175] width 49 height 17
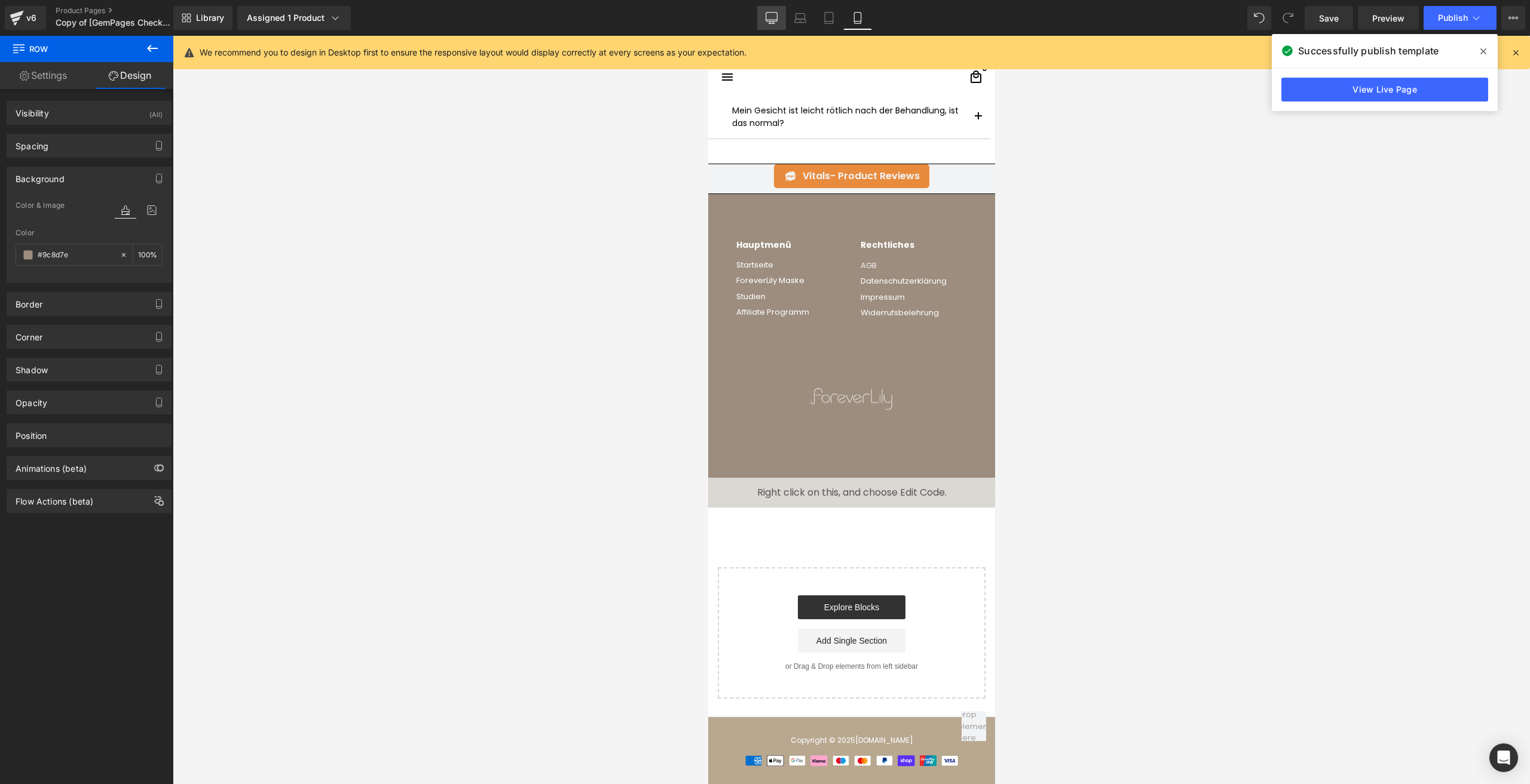
click at [784, 19] on link "Desktop" at bounding box center [772, 18] width 28 height 24
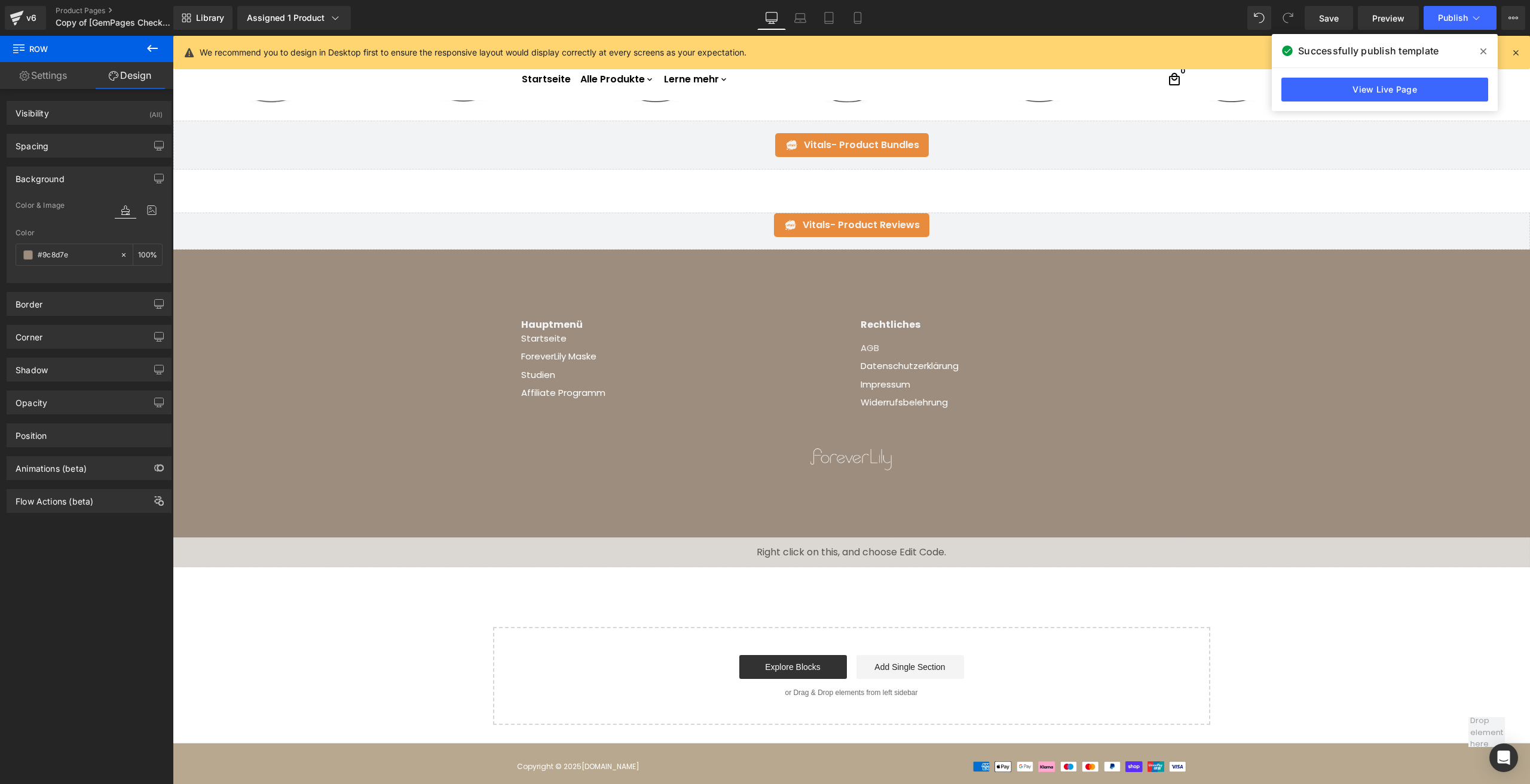
click at [776, 17] on icon at bounding box center [771, 17] width 12 height 12
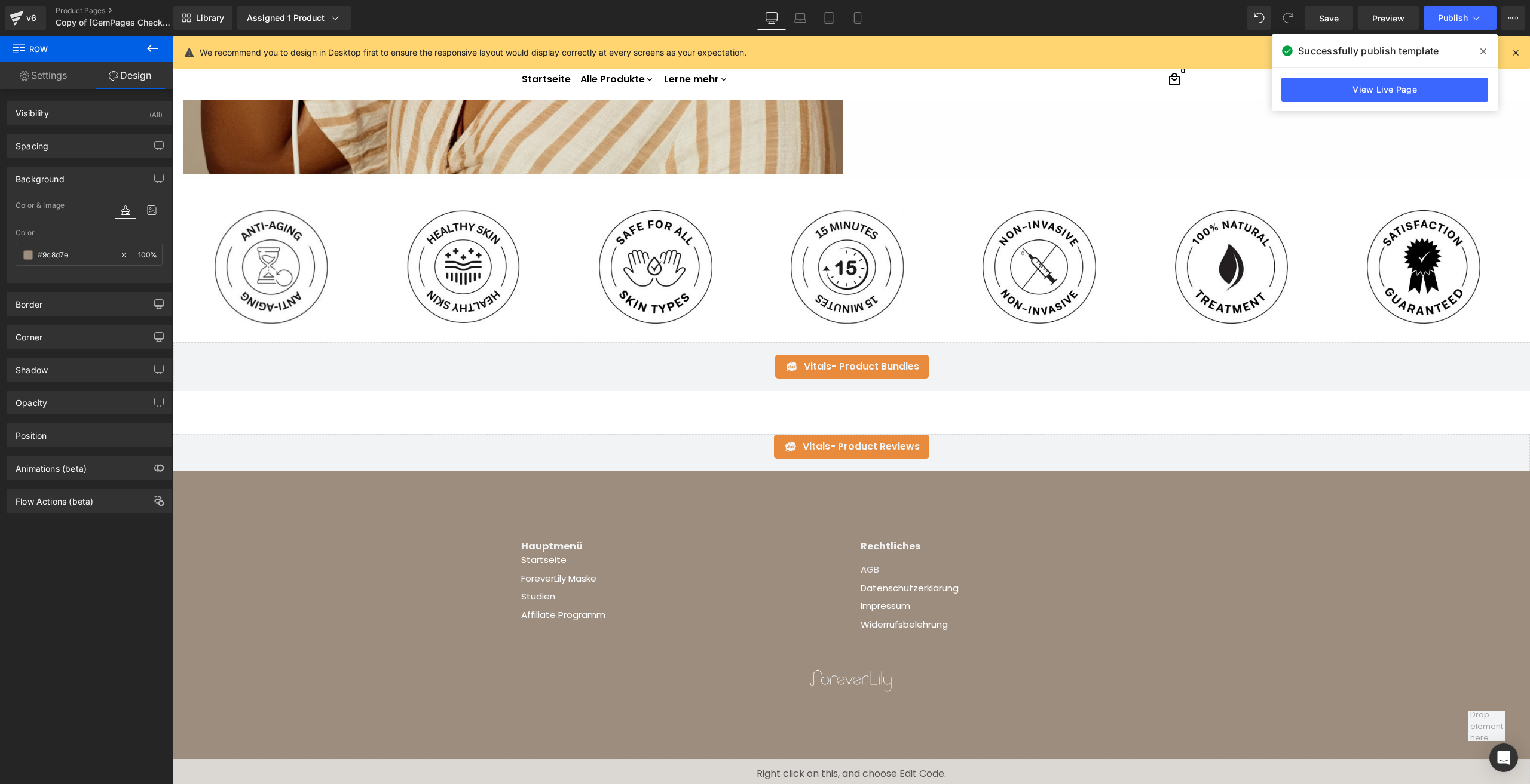
scroll to position [617, 0]
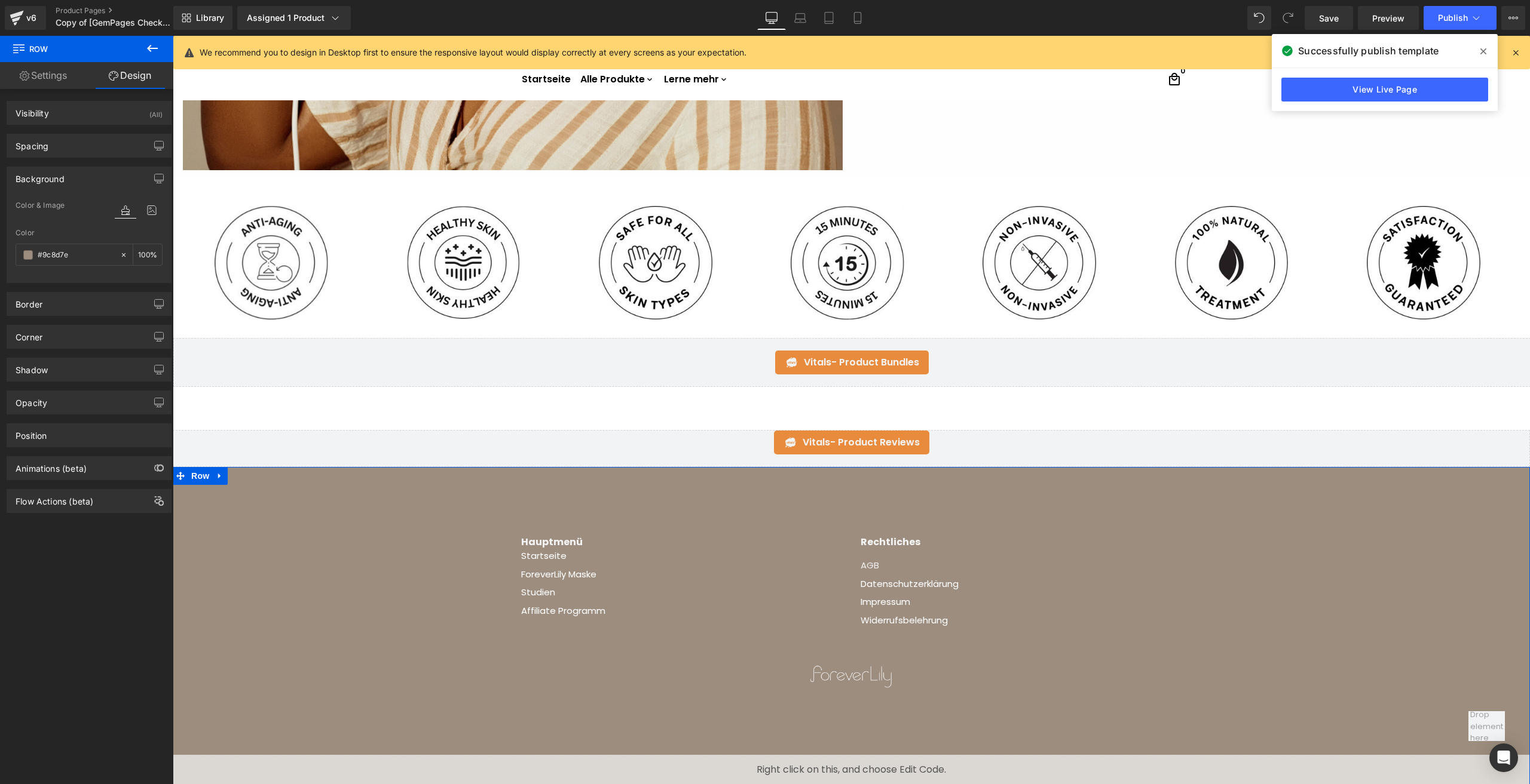
click at [272, 497] on div "Hauptmenü Heading Startseite Text Block ForeverLily Maske Text Block Studien Te…" at bounding box center [851, 638] width 1357 height 293
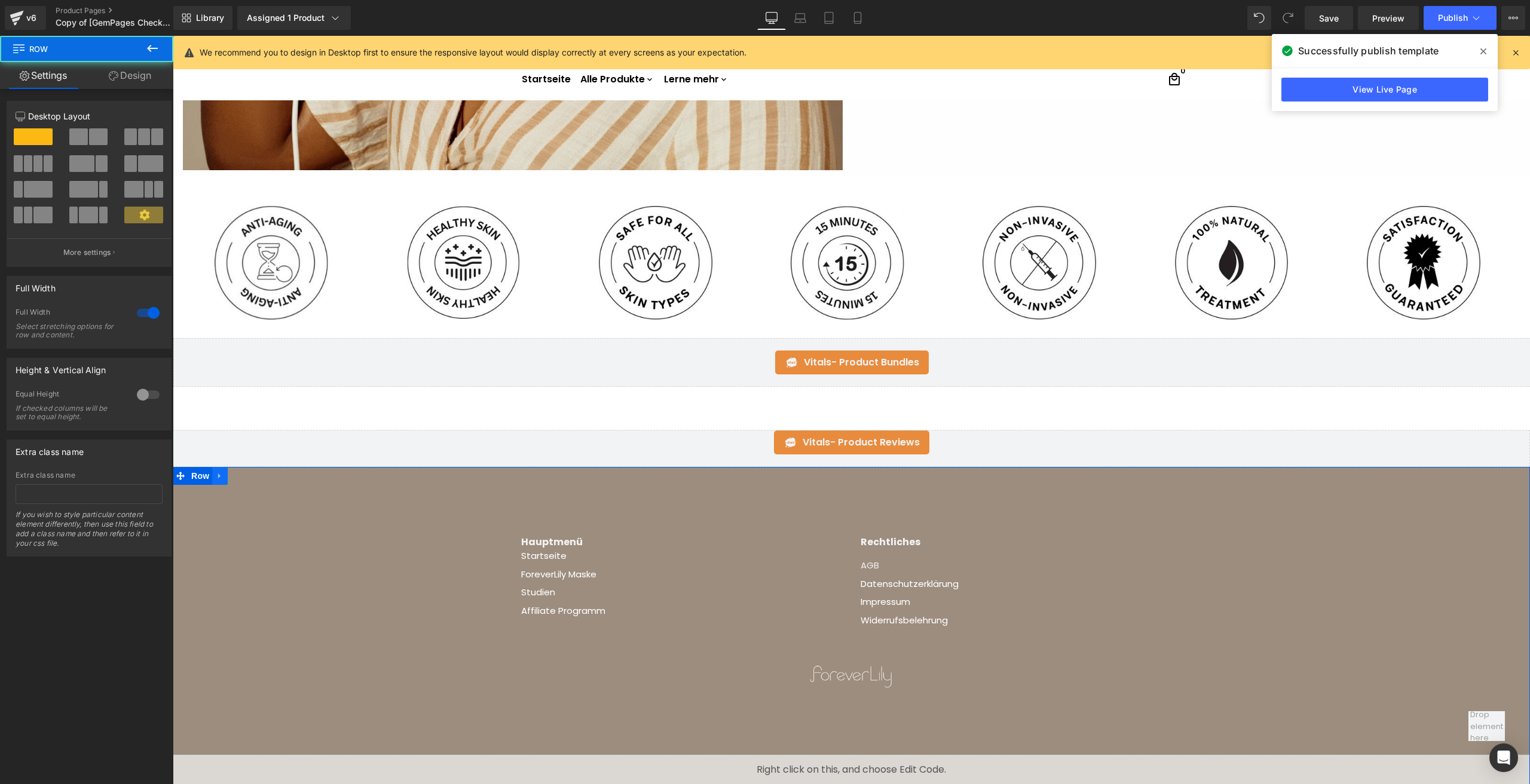
click at [212, 471] on link at bounding box center [220, 476] width 16 height 18
click at [134, 70] on link "Design" at bounding box center [130, 76] width 87 height 27
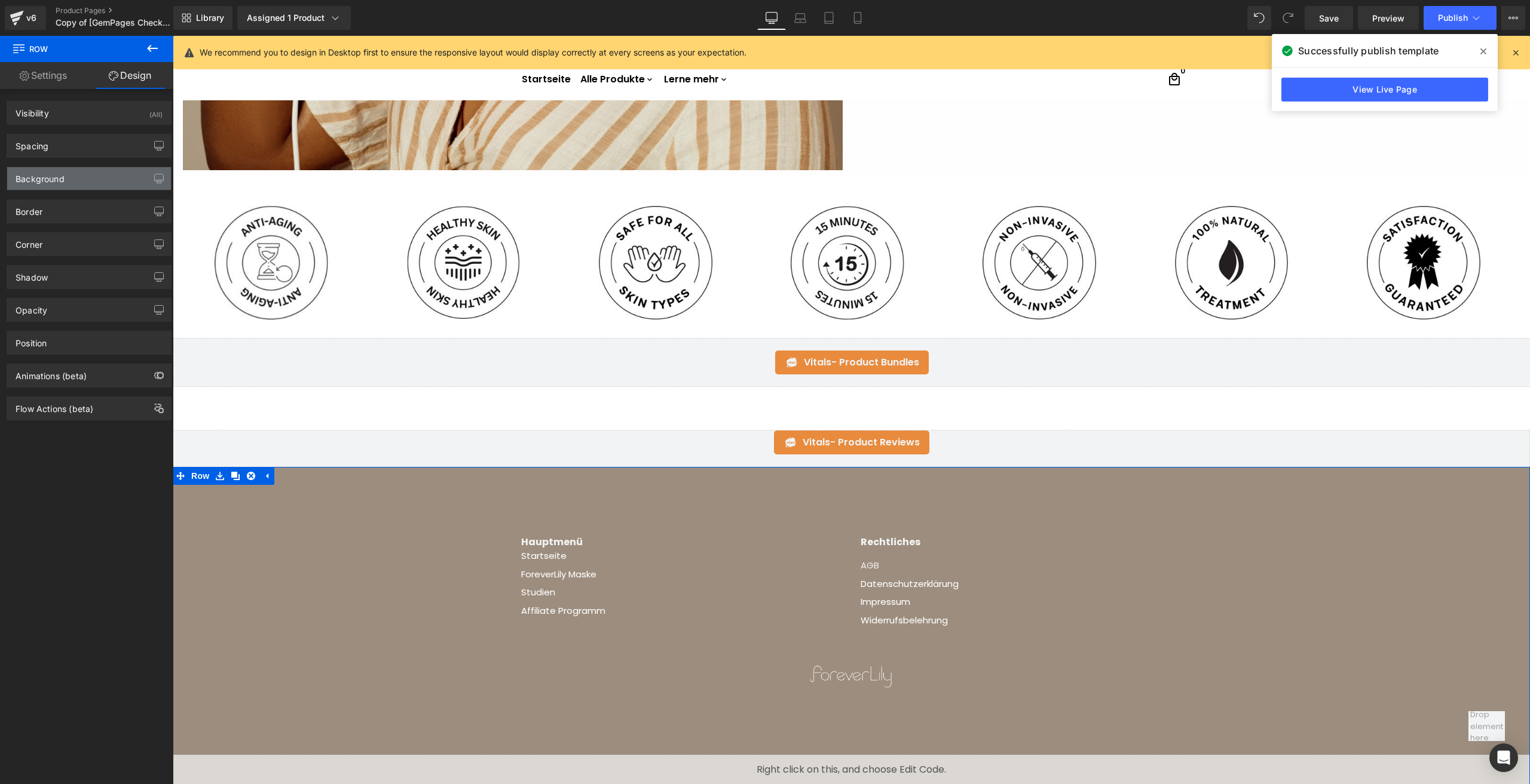
click at [60, 176] on div "Background" at bounding box center [40, 175] width 49 height 17
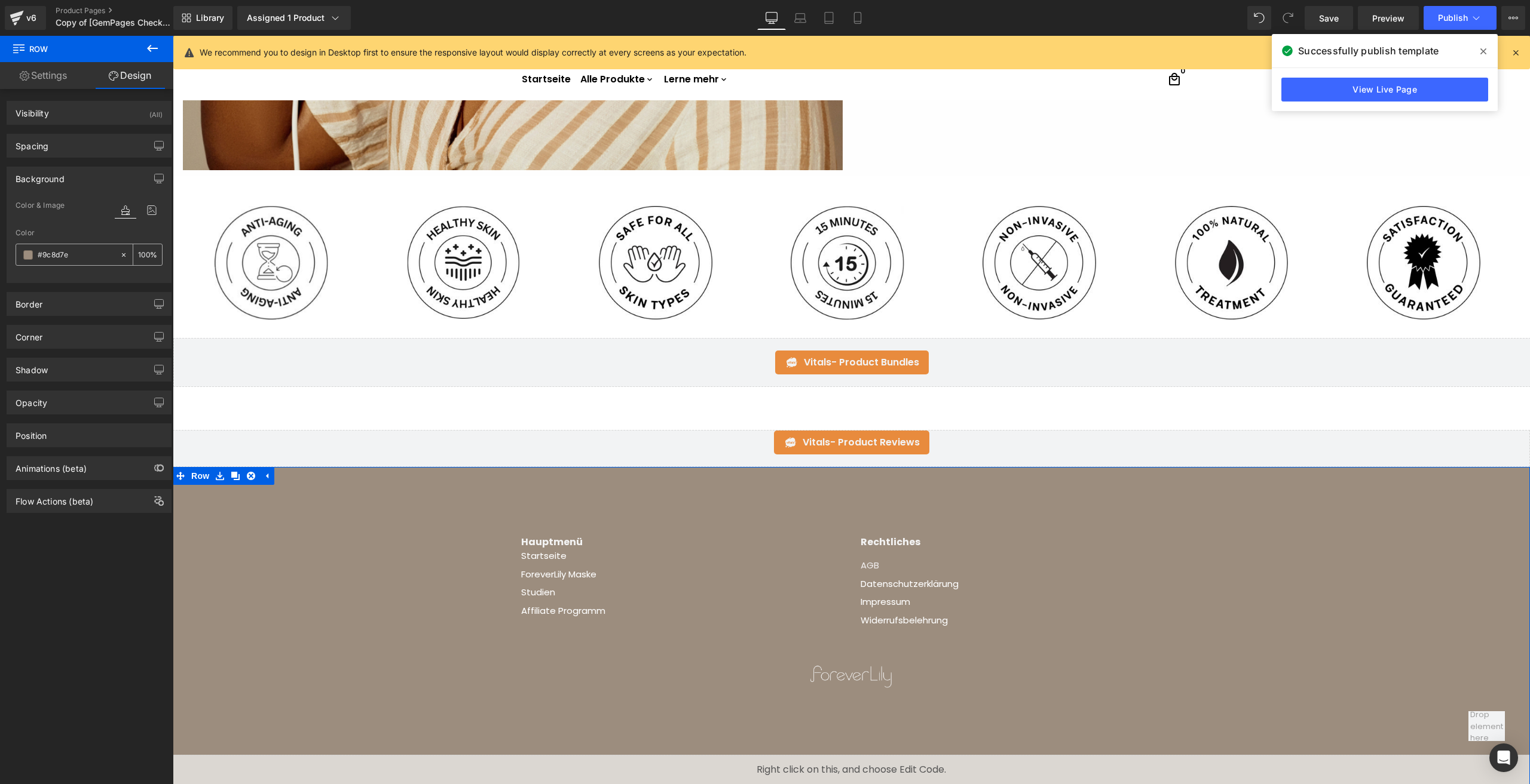
click at [55, 259] on input "#9c8d7e" at bounding box center [76, 255] width 77 height 13
paste input "b8a88f"
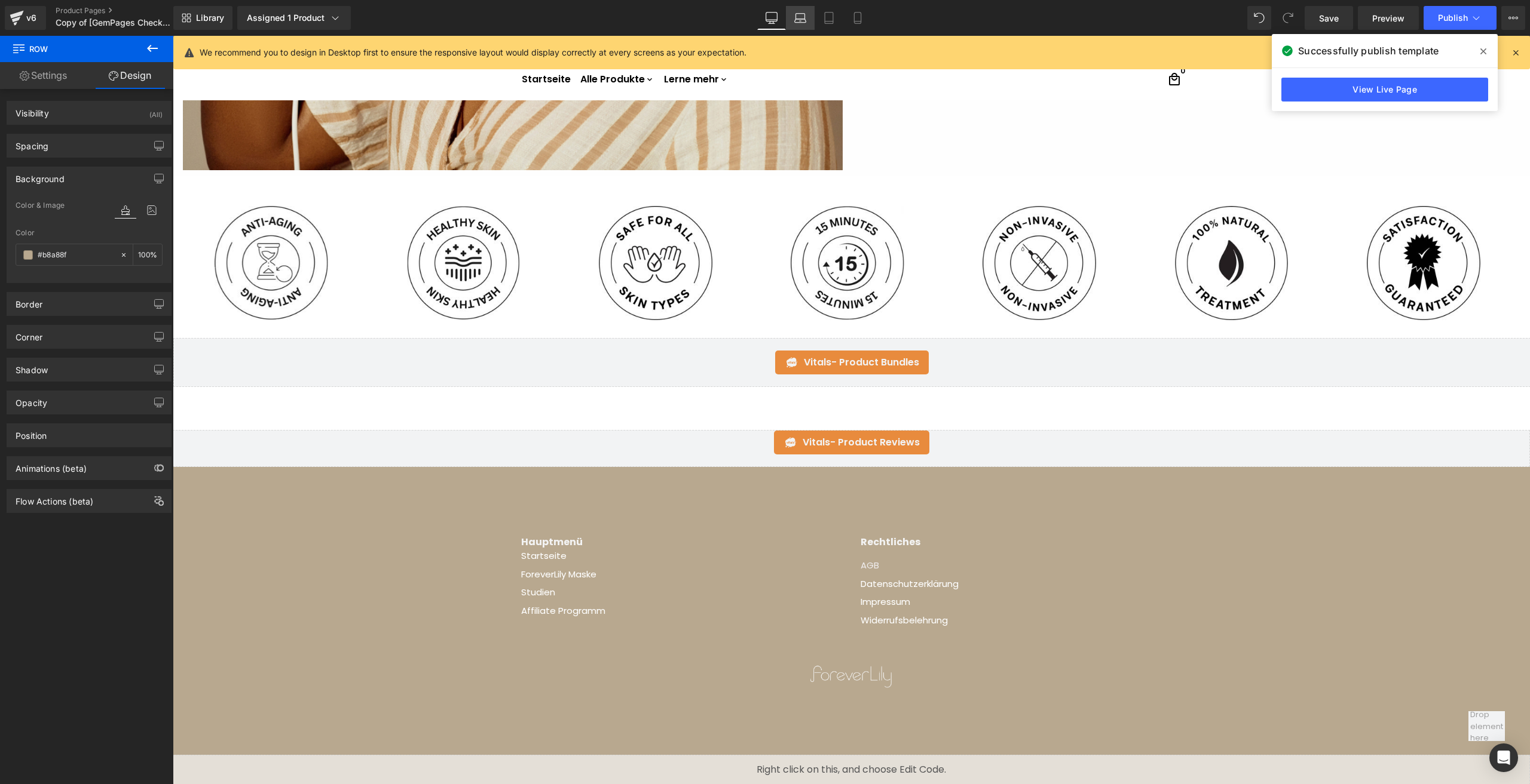
type input "#b8a88f"
click at [795, 21] on link "Laptop" at bounding box center [800, 18] width 28 height 24
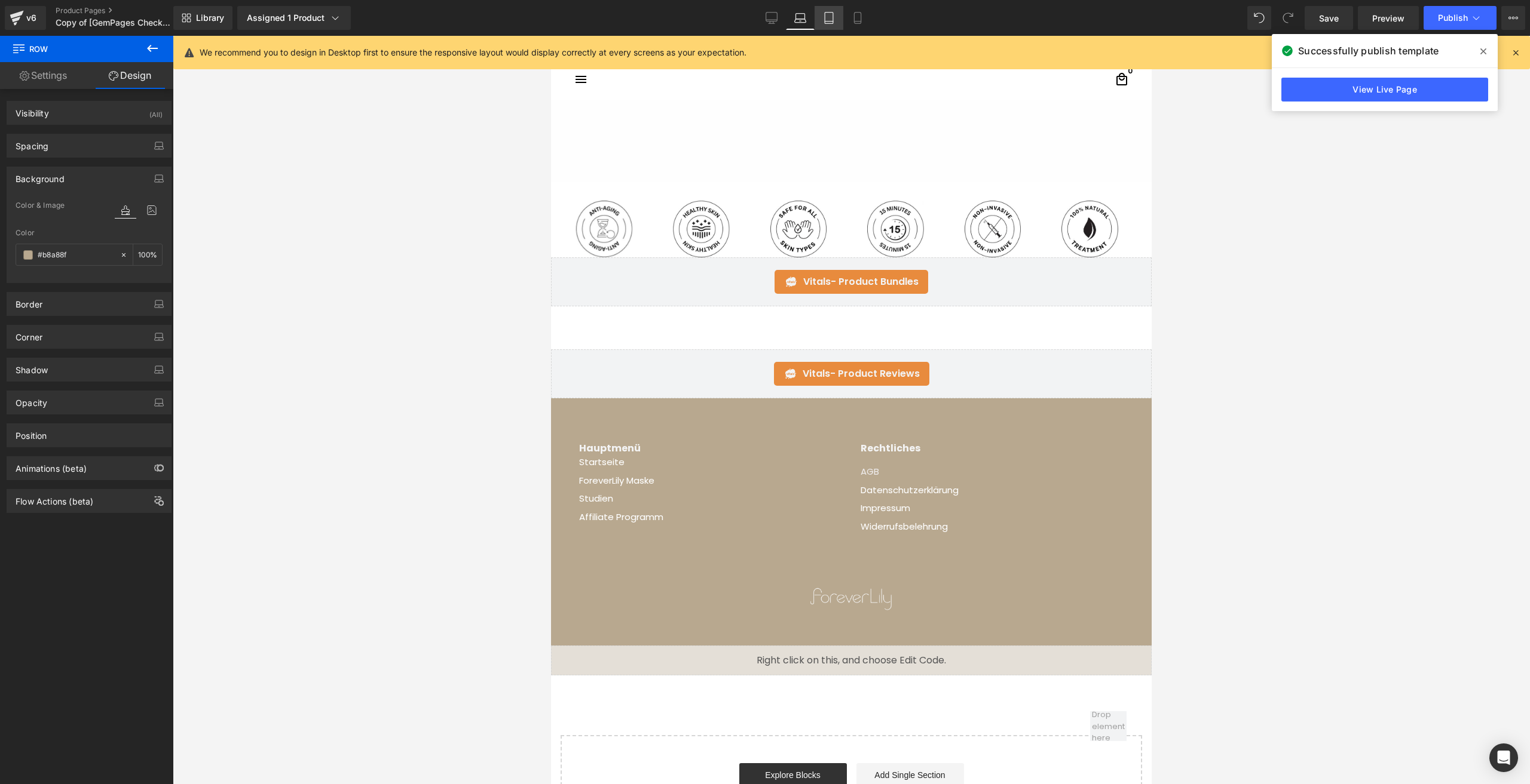
click at [824, 17] on icon at bounding box center [829, 17] width 12 height 12
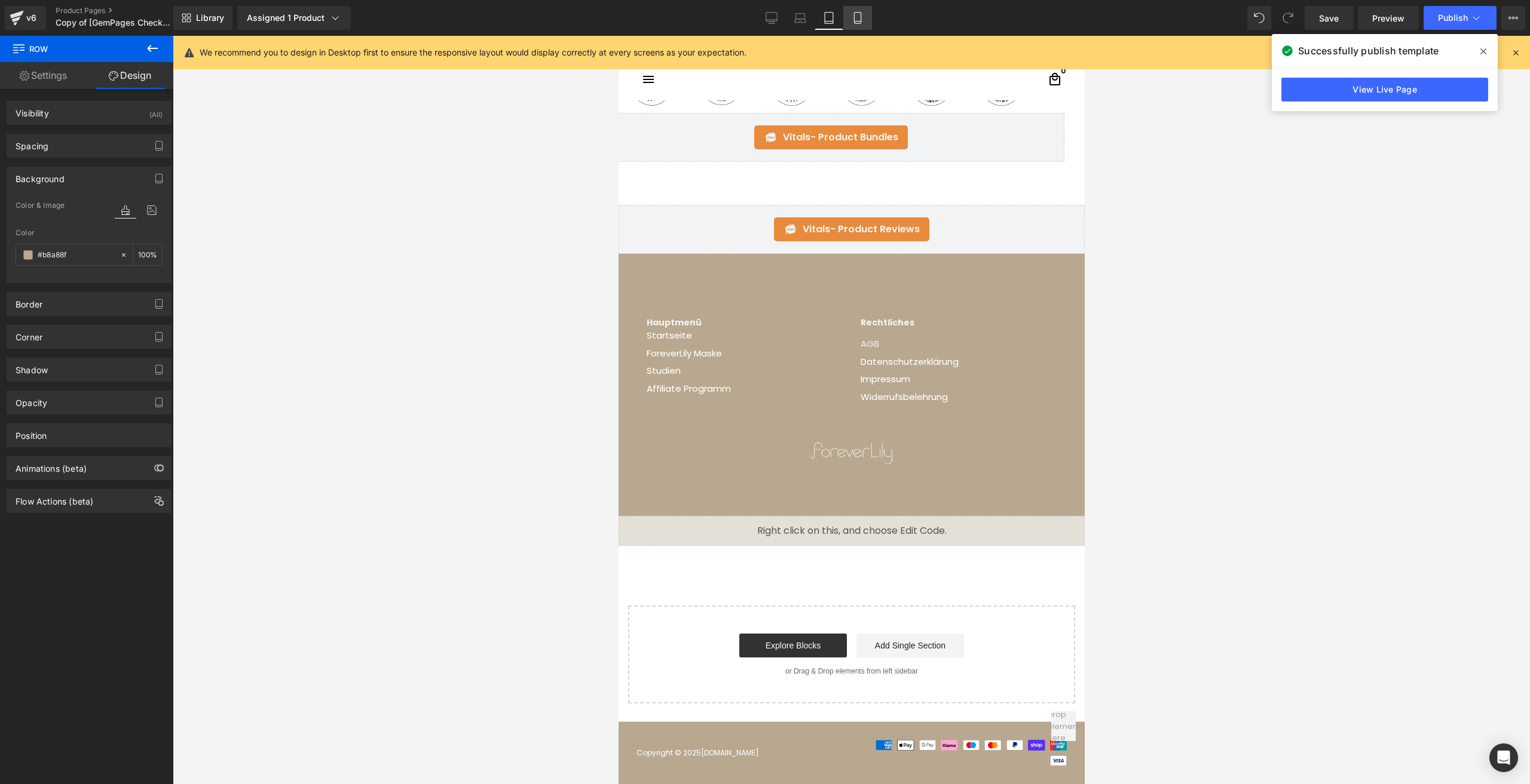
click at [853, 19] on icon at bounding box center [857, 17] width 12 height 12
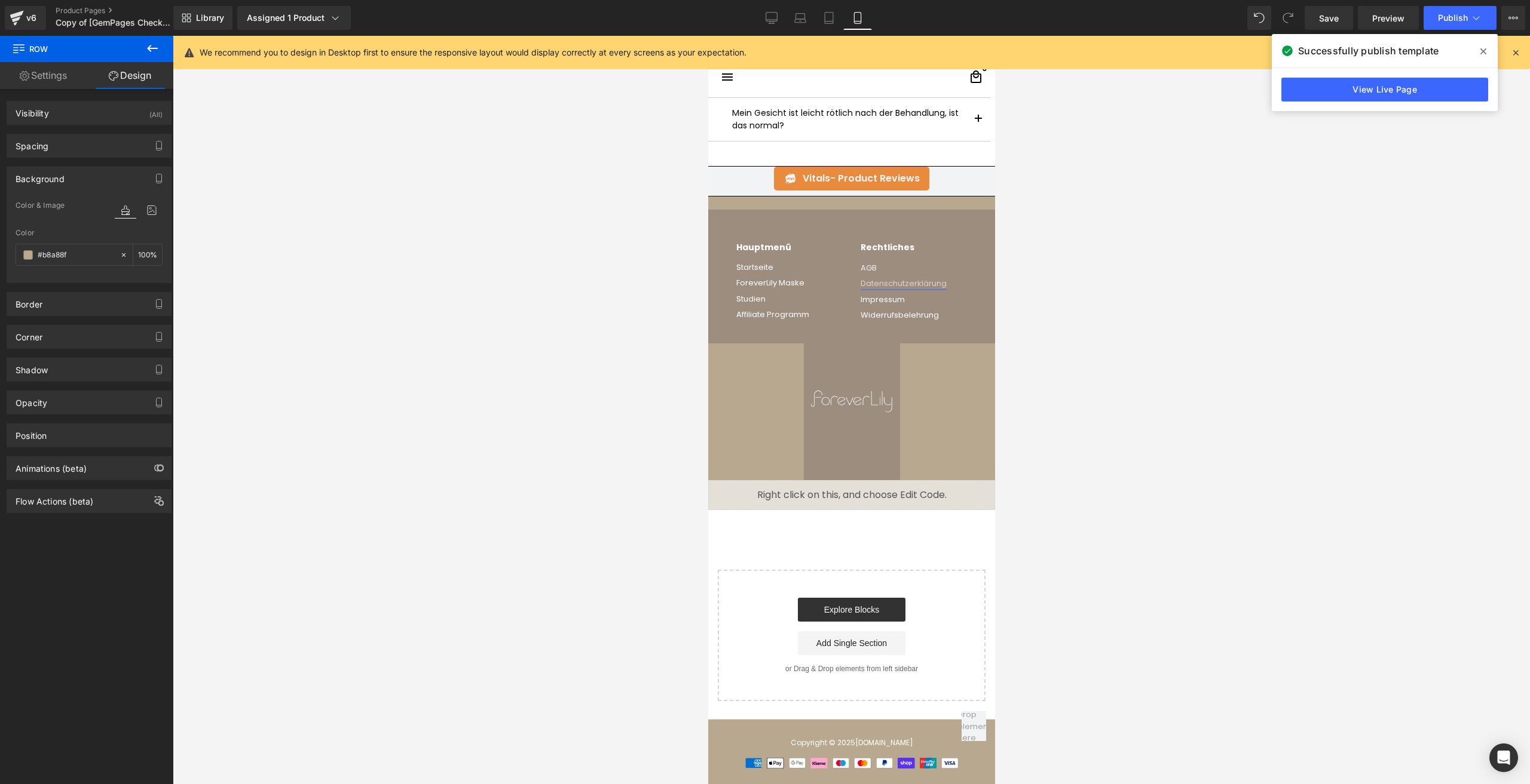
scroll to position [4467, 0]
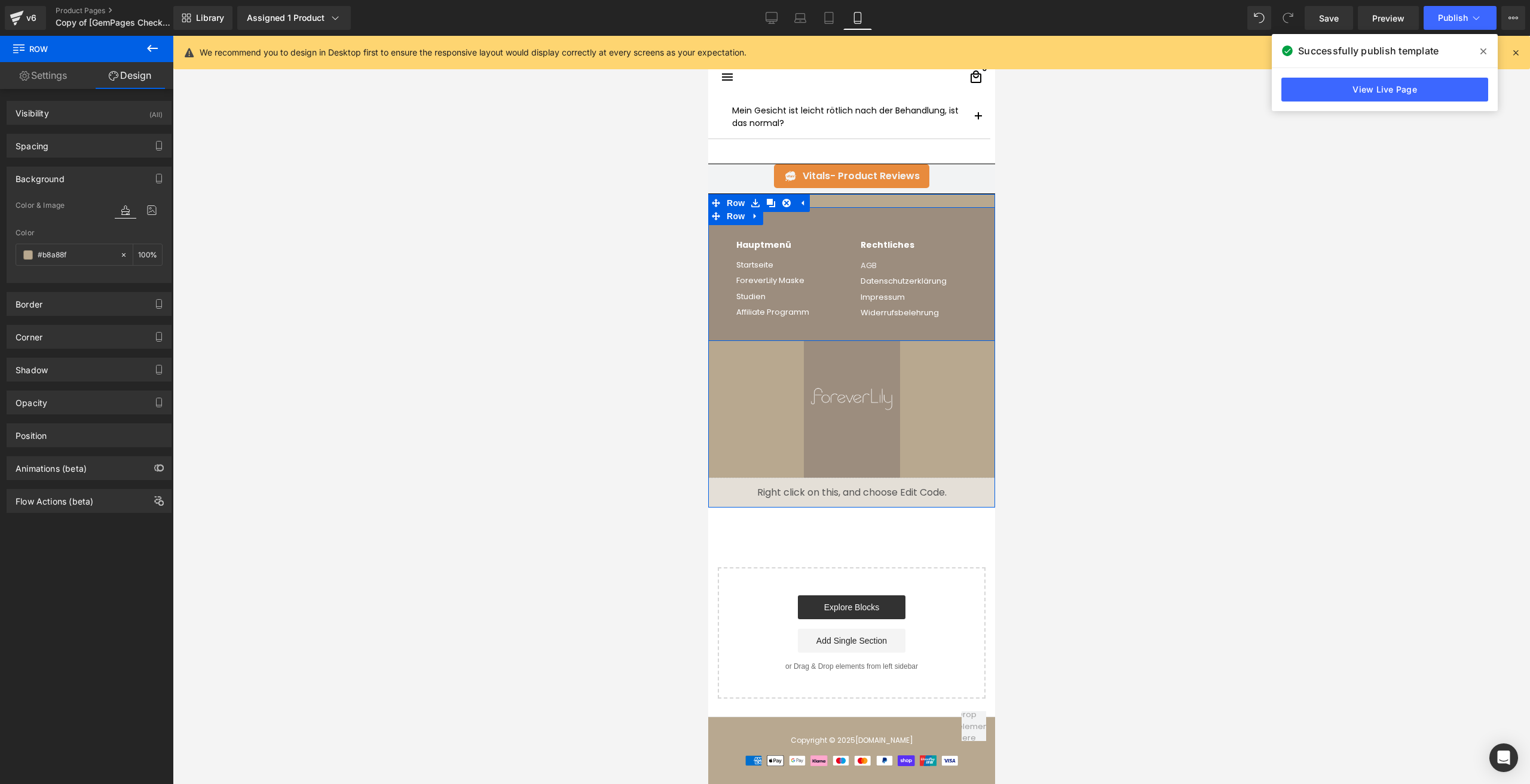
click at [727, 218] on span "Row" at bounding box center [735, 216] width 24 height 18
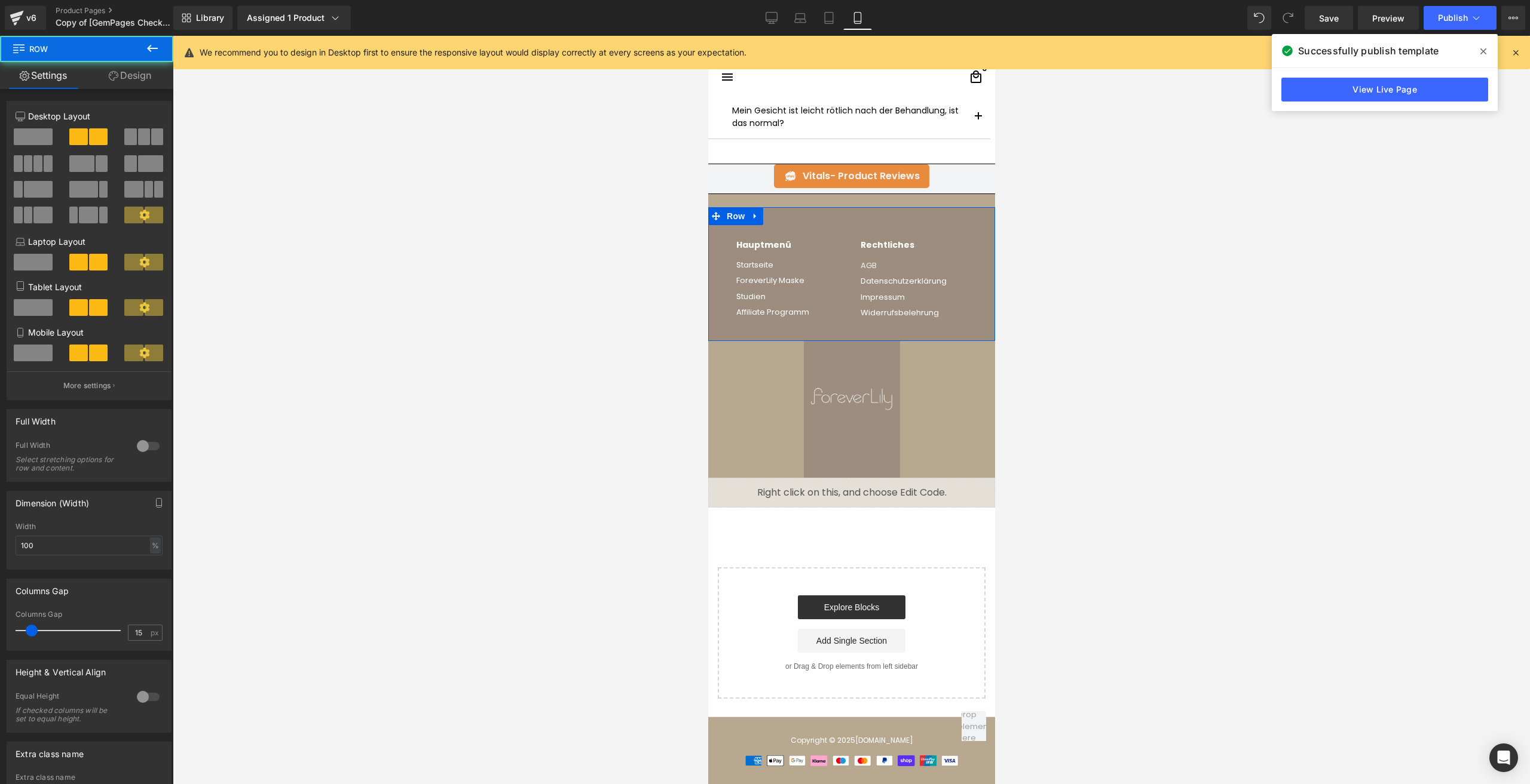
click at [140, 78] on link "Design" at bounding box center [130, 76] width 87 height 27
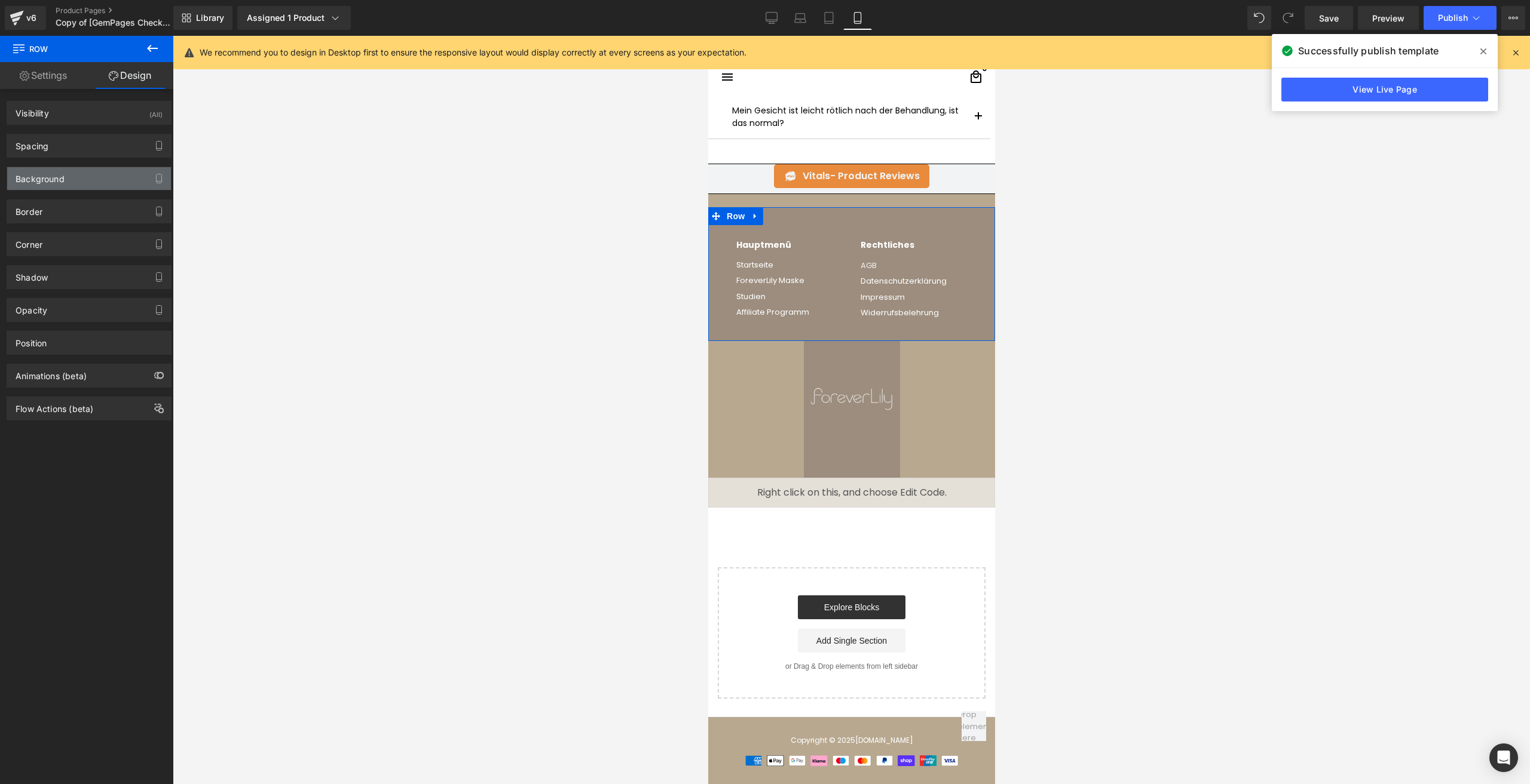
click at [49, 186] on div "Background" at bounding box center [88, 178] width 164 height 23
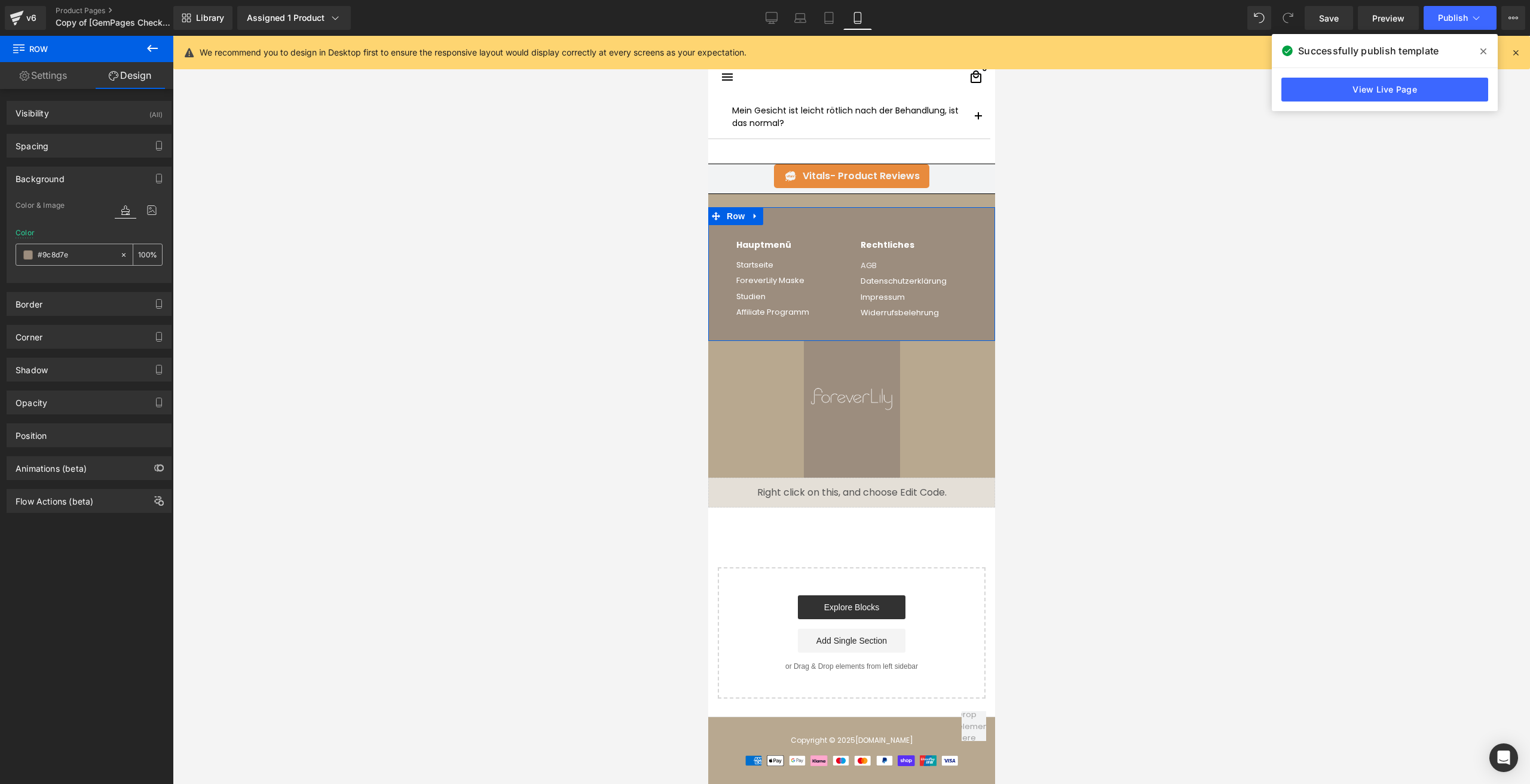
click at [69, 259] on input "text" at bounding box center [76, 255] width 77 height 13
paste input "b8a88f"
type input "#b8a88f"
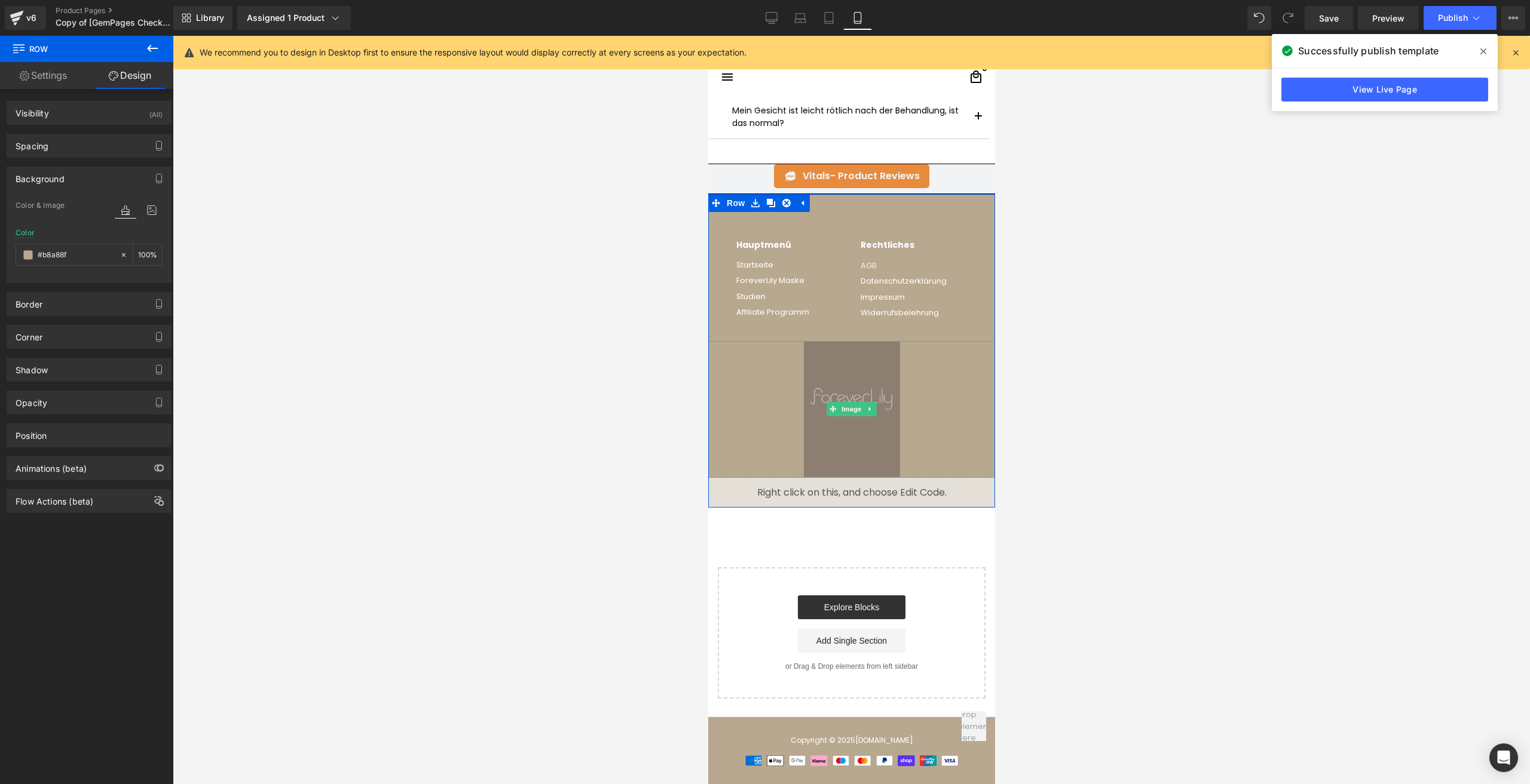
click at [846, 351] on img at bounding box center [851, 409] width 96 height 137
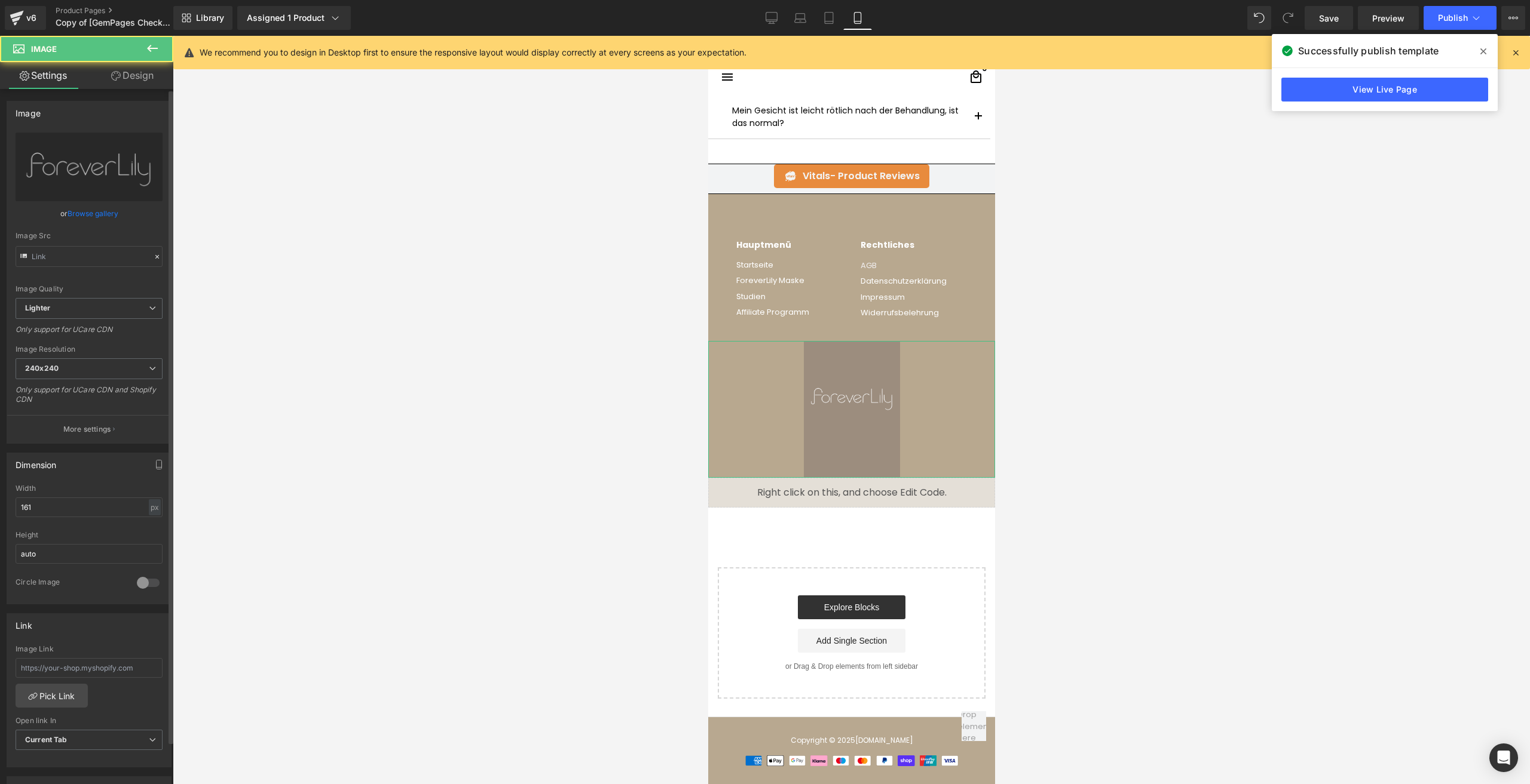
click at [152, 91] on div "Image [URL][DOMAIN_NAME] Replace Image Upload image or Browse gallery Image Src…" at bounding box center [89, 602] width 179 height 1027
click at [97, 91] on div "Image [URL][DOMAIN_NAME] Replace Image Upload image or Browse gallery Image Src…" at bounding box center [89, 602] width 179 height 1027
drag, startPoint x: 121, startPoint y: 87, endPoint x: 92, endPoint y: 122, distance: 45.5
click at [122, 87] on link "Design" at bounding box center [133, 76] width 87 height 27
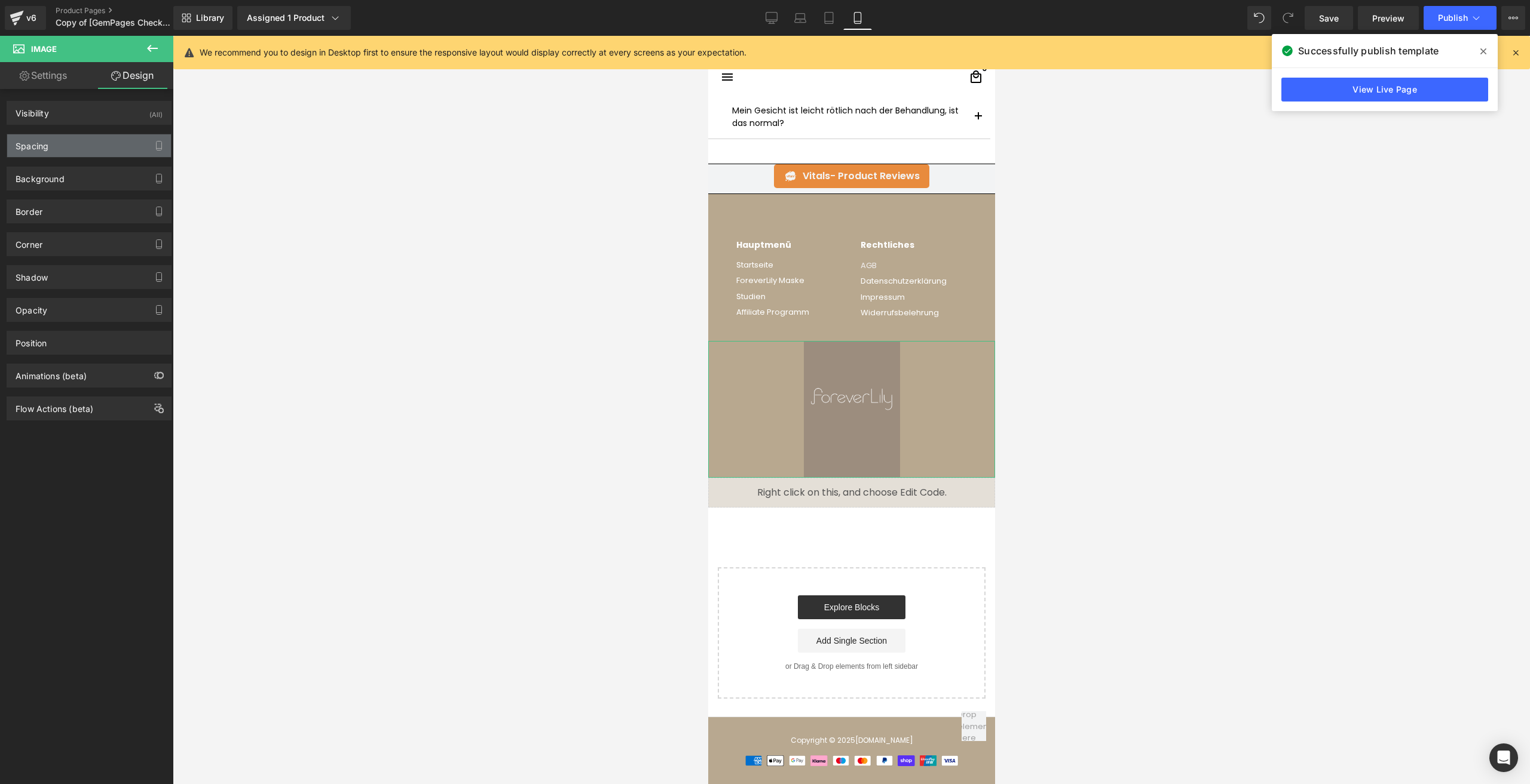
click at [74, 140] on div "Spacing" at bounding box center [88, 145] width 164 height 23
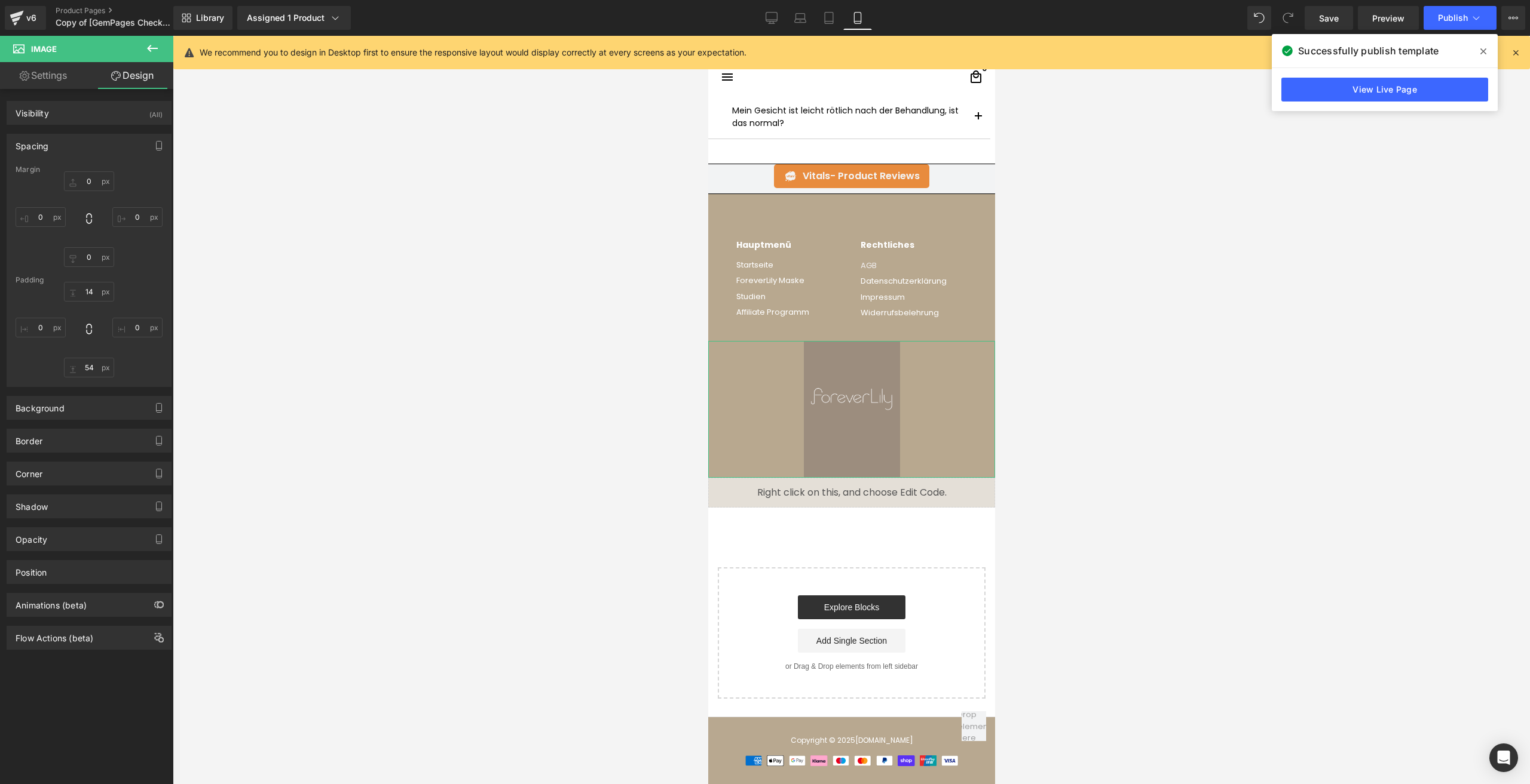
click at [73, 144] on div "Spacing" at bounding box center [88, 145] width 164 height 23
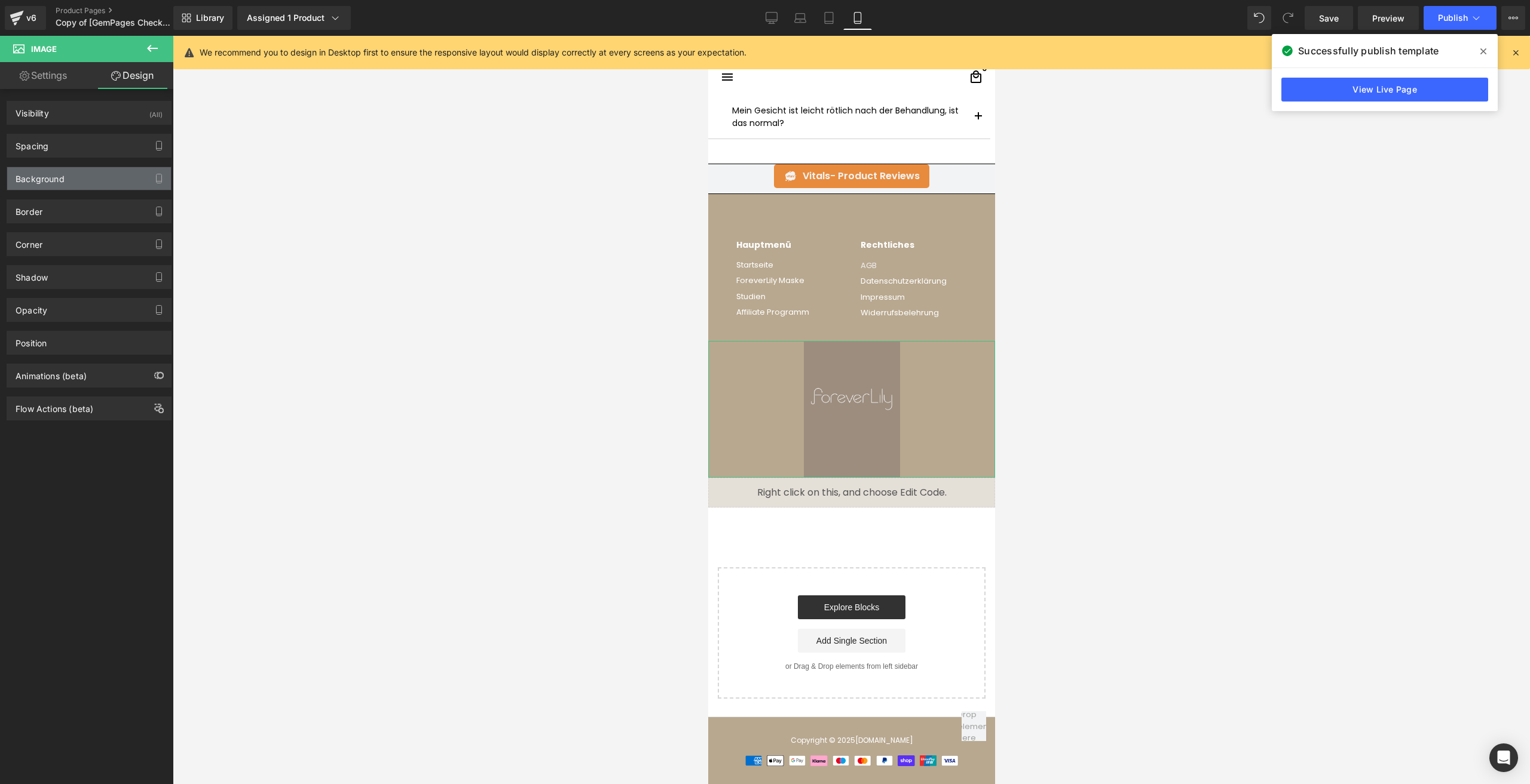
click at [65, 181] on div "Background" at bounding box center [88, 178] width 164 height 23
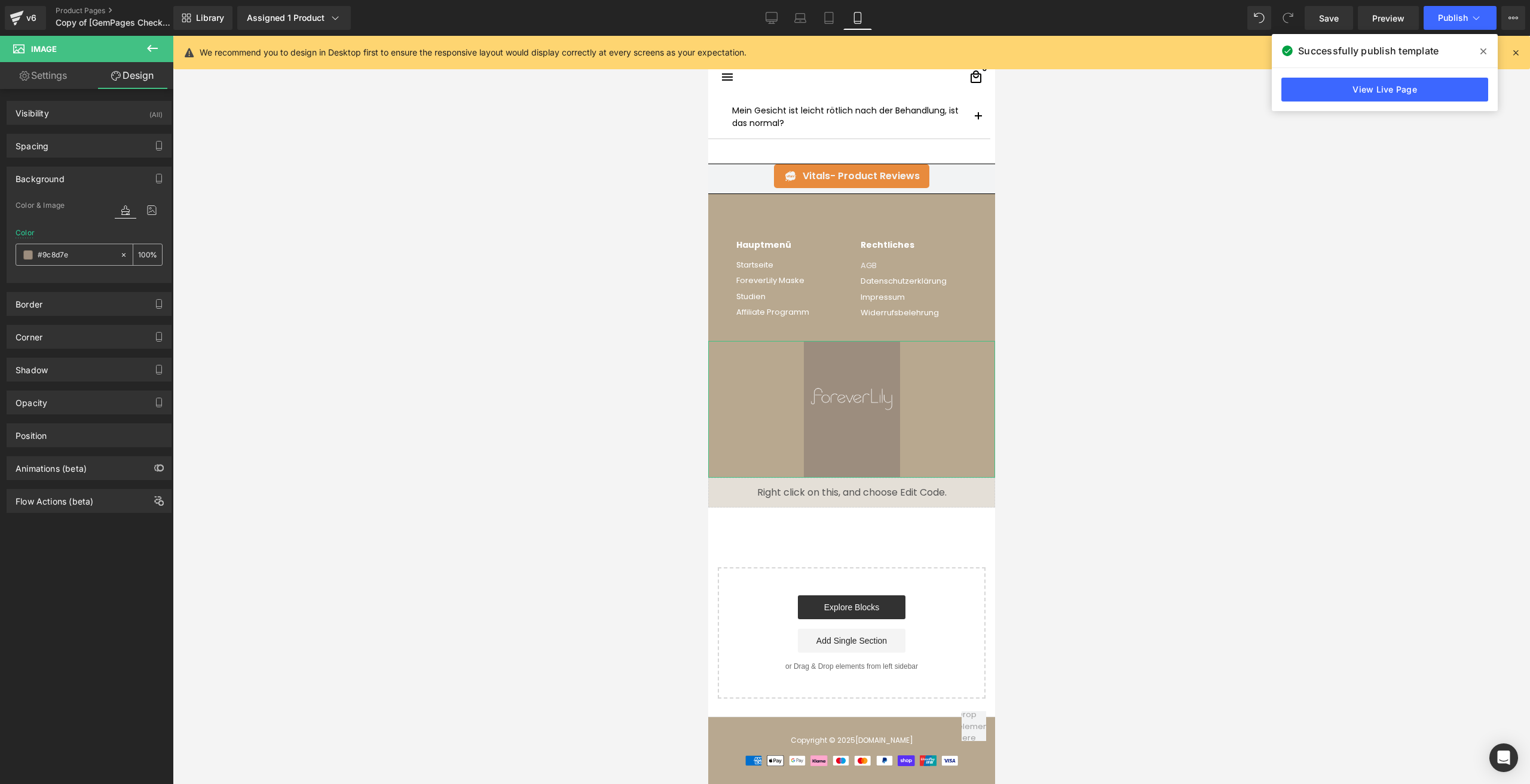
click at [59, 256] on input "text" at bounding box center [76, 255] width 77 height 13
paste input "b8a88f"
type input "#b8a88f"
click at [1314, 16] on link "Save" at bounding box center [1329, 18] width 48 height 24
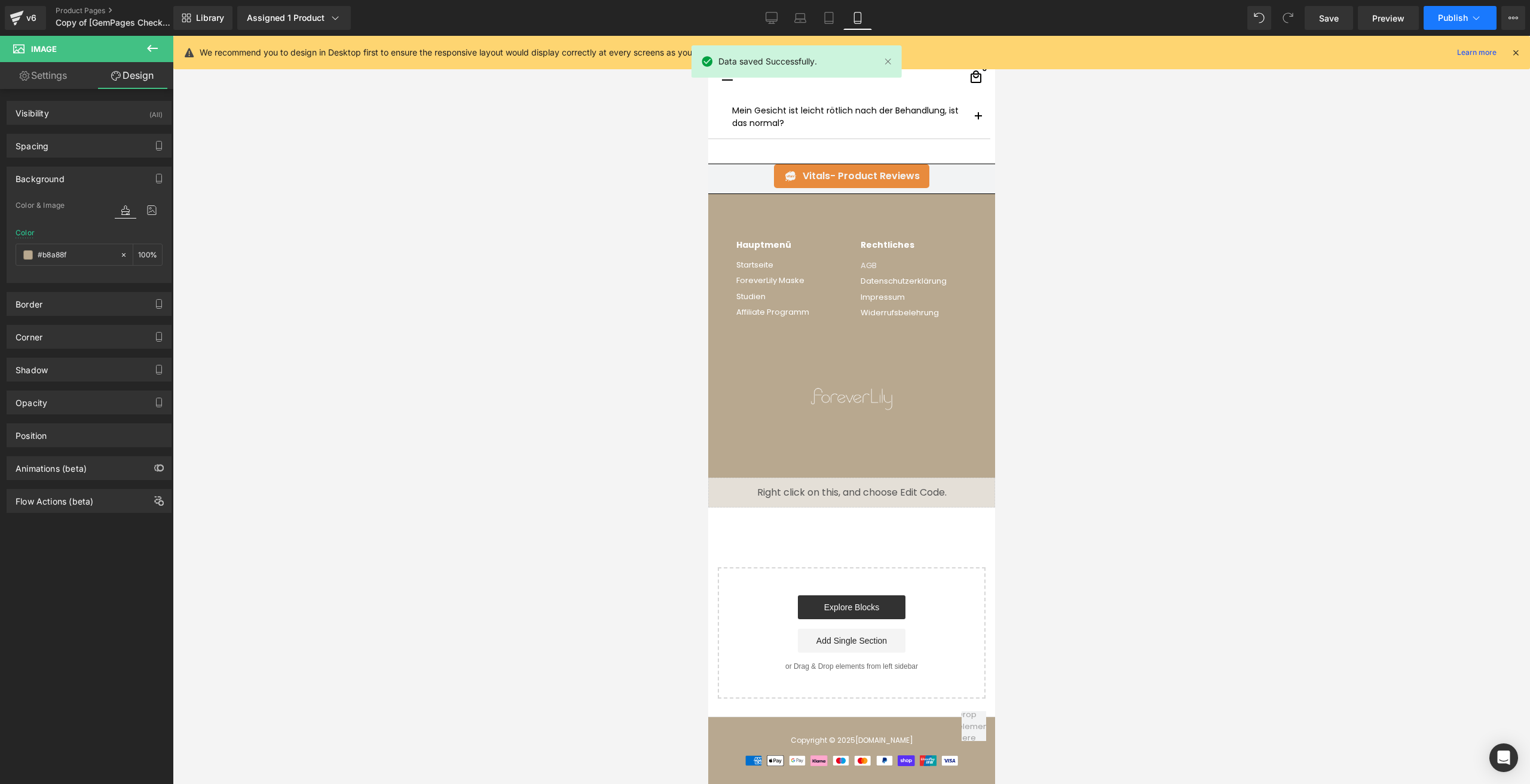
click at [1437, 21] on button "Publish" at bounding box center [1460, 18] width 73 height 24
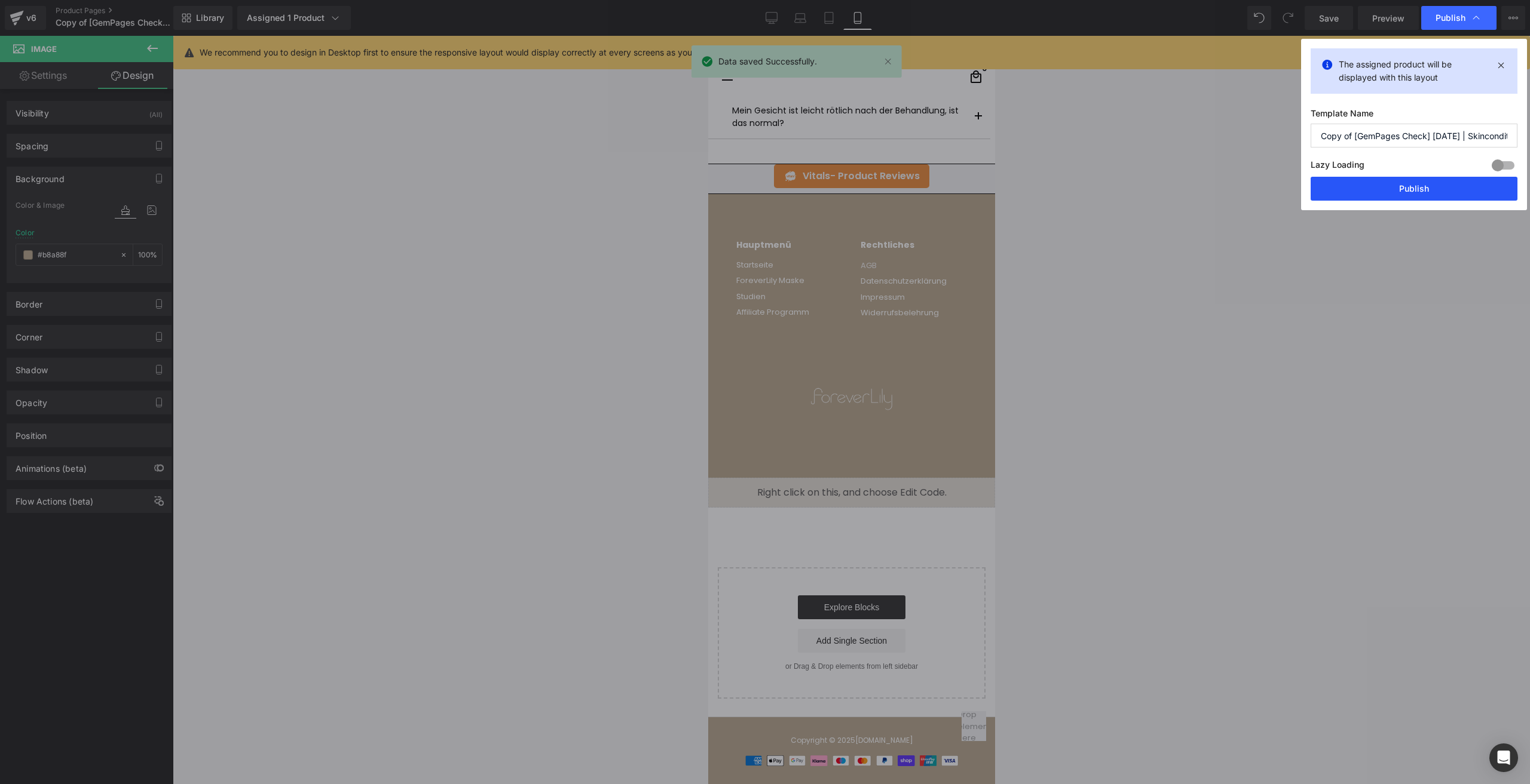
click at [1388, 186] on button "Publish" at bounding box center [1414, 189] width 207 height 24
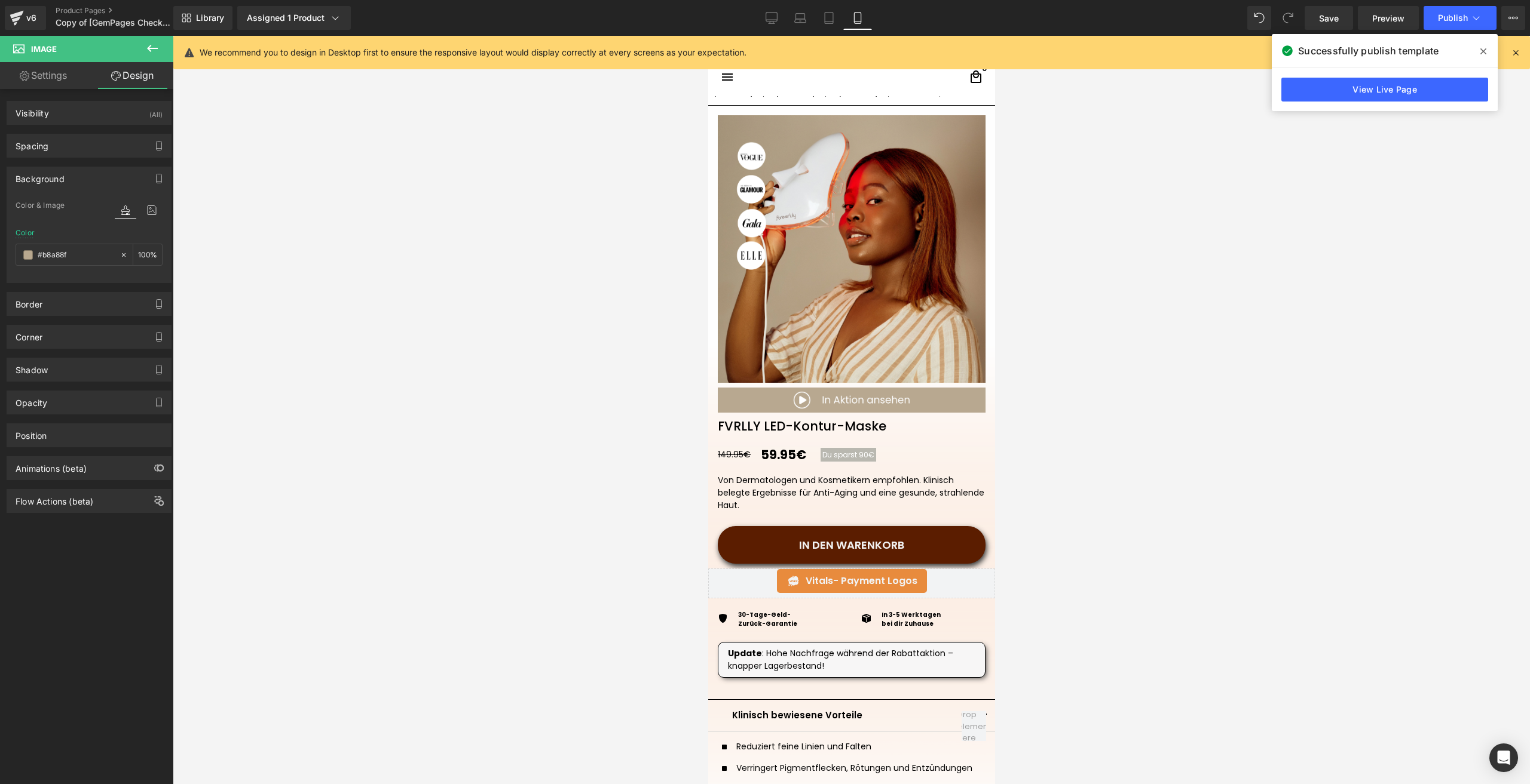
scroll to position [47, 0]
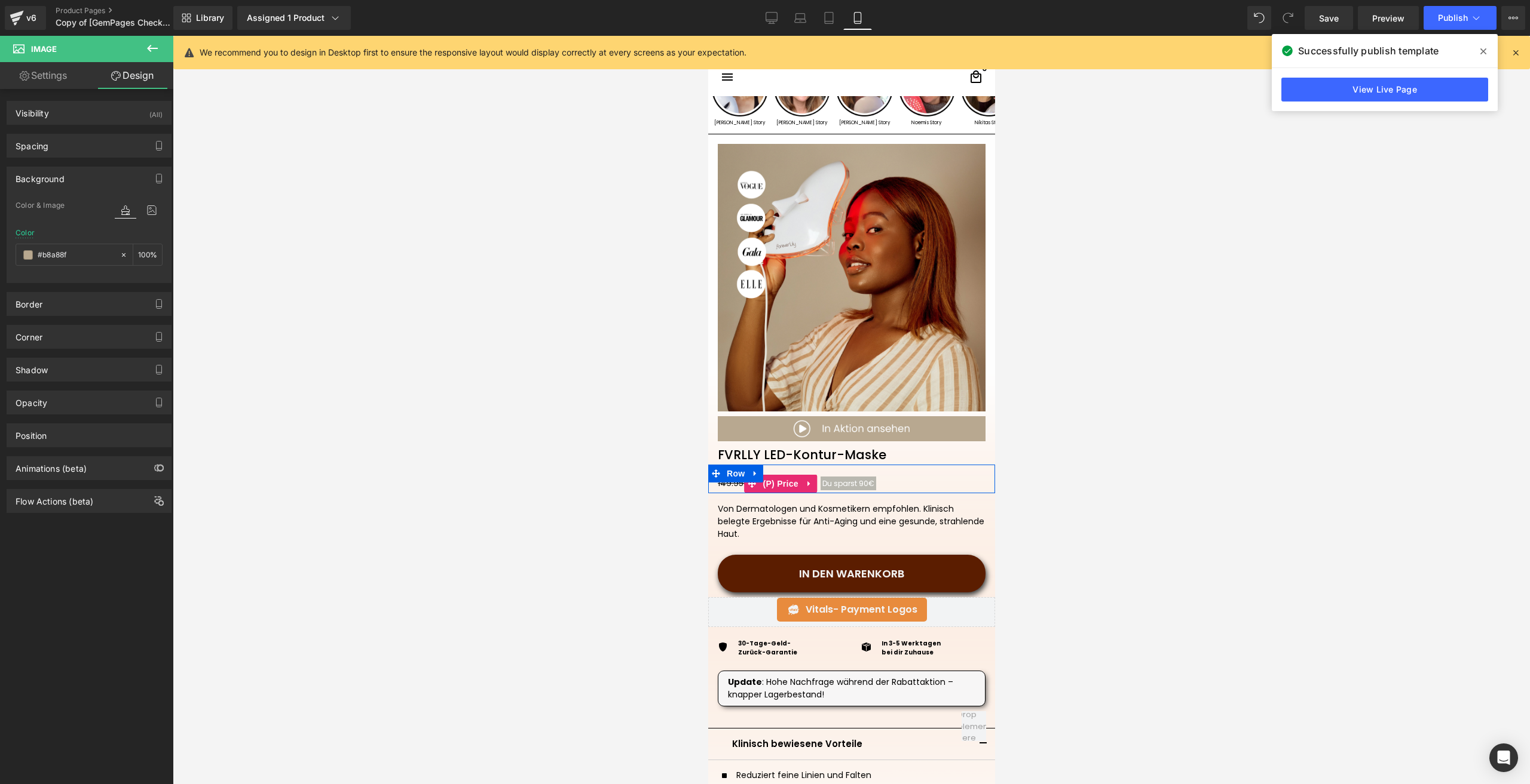
click at [824, 487] on span "Du sparst 90€" at bounding box center [848, 483] width 52 height 10
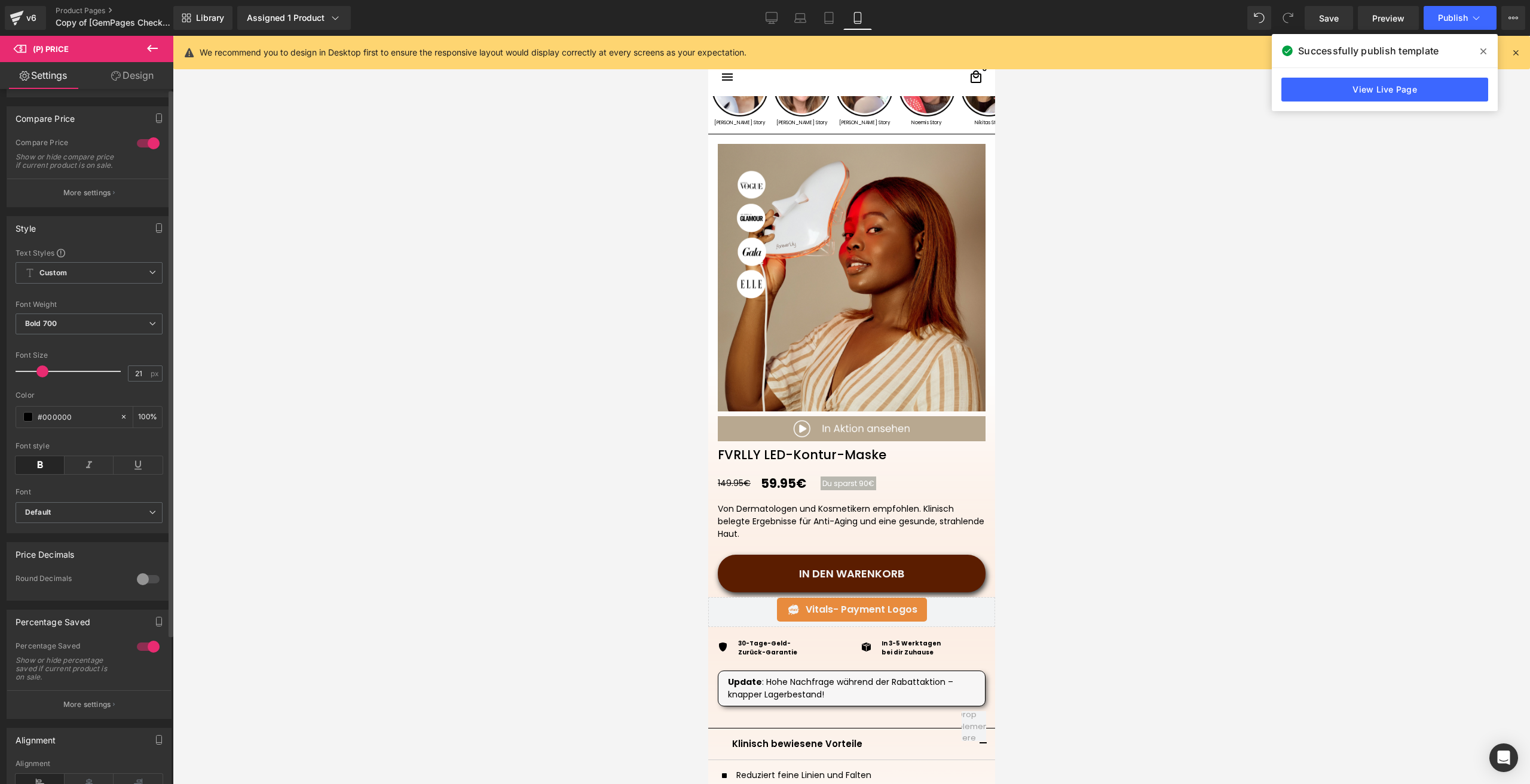
scroll to position [119, 0]
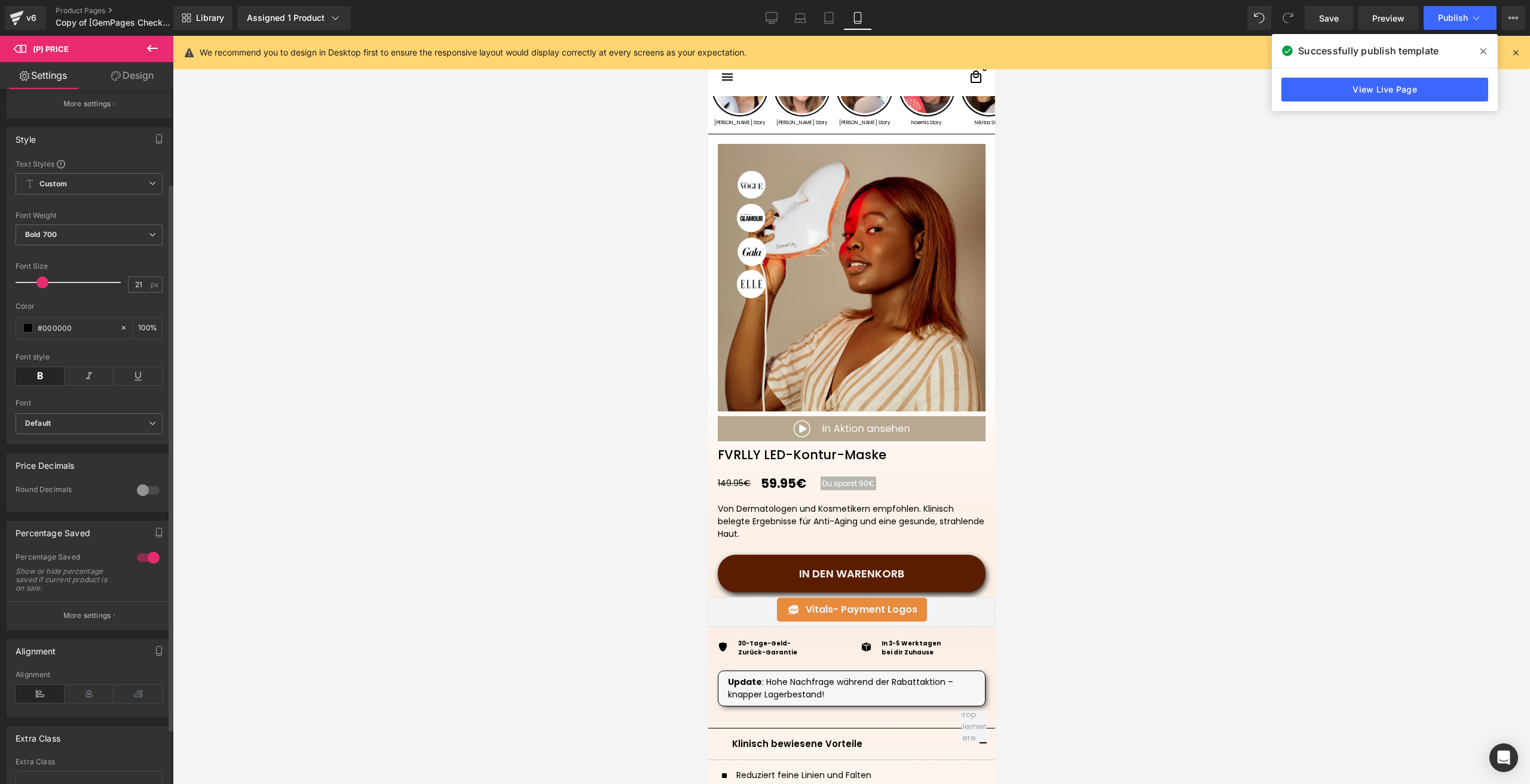
click at [48, 616] on button "More settings" at bounding box center [88, 616] width 164 height 28
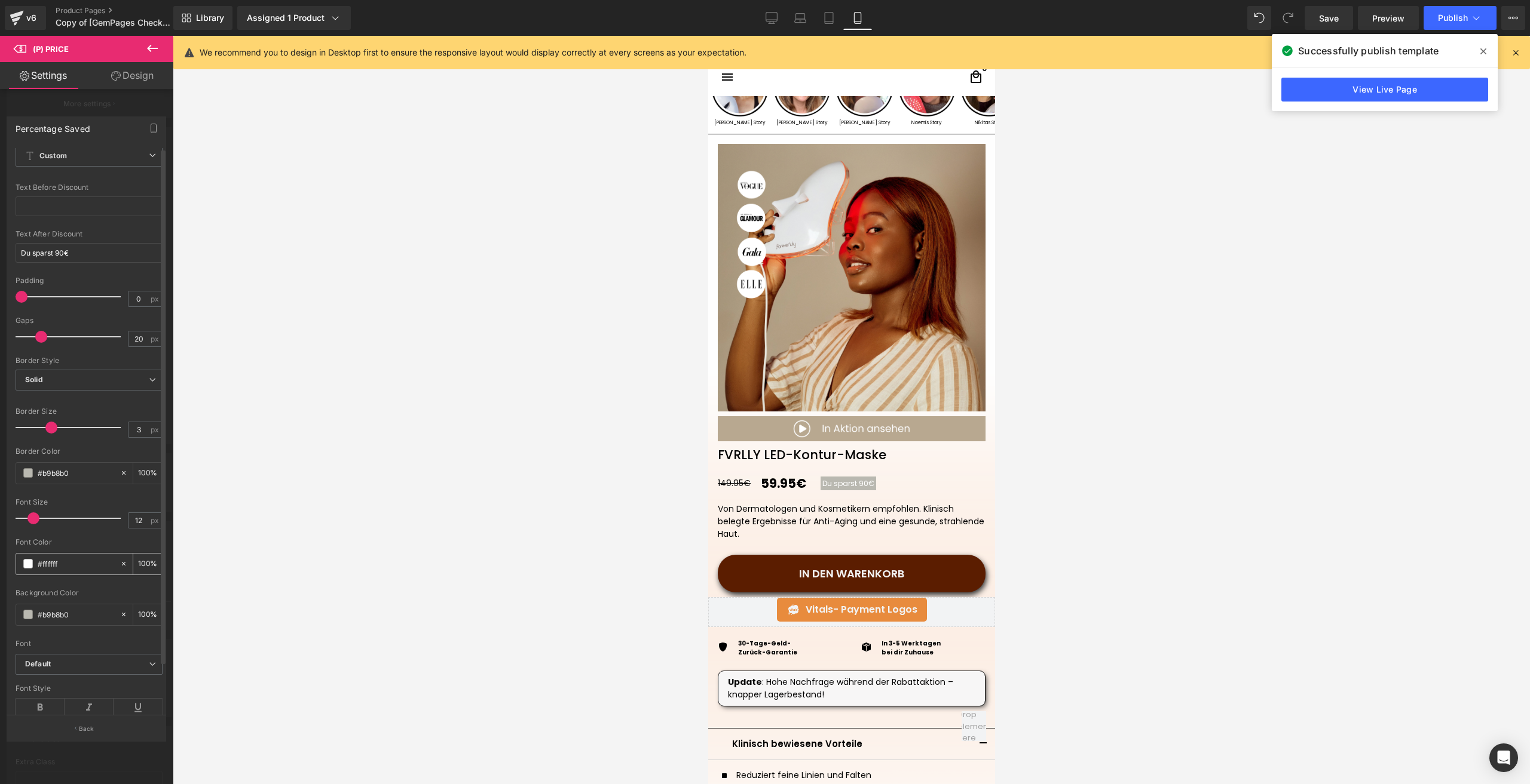
scroll to position [53, 0]
click at [49, 581] on input "#b9b8b0" at bounding box center [76, 587] width 77 height 13
click at [26, 583] on span at bounding box center [28, 587] width 9 height 9
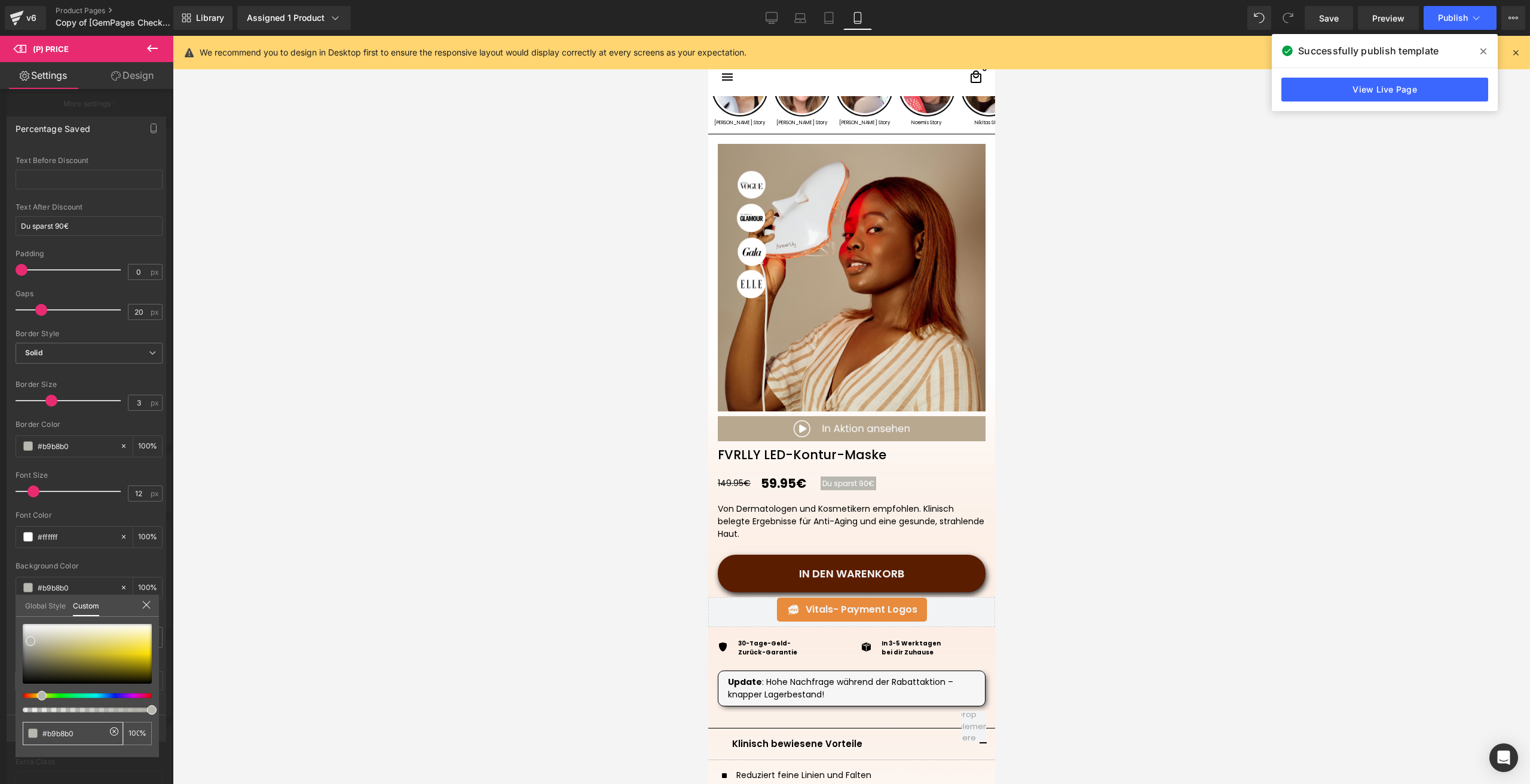
click at [61, 728] on input "#b9b8b0" at bounding box center [74, 734] width 63 height 13
paste input "#b8a88f"
drag, startPoint x: 84, startPoint y: 737, endPoint x: 39, endPoint y: 740, distance: 45.1
click at [39, 740] on div "##b8a88f" at bounding box center [73, 734] width 100 height 24
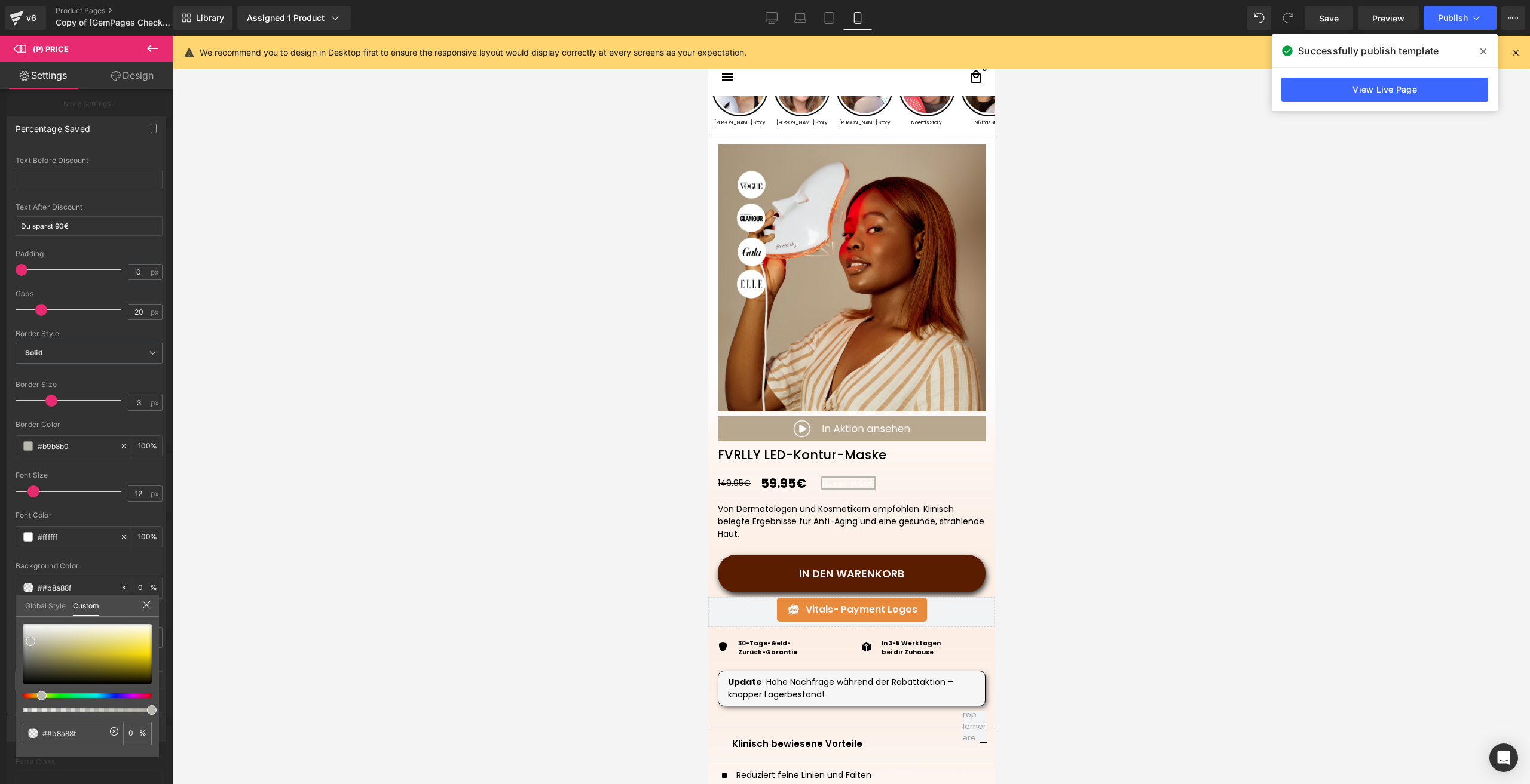
paste input "text"
click at [51, 640] on div at bounding box center [87, 655] width 129 height 60
click at [60, 731] on input "#b8a88f" at bounding box center [74, 734] width 63 height 13
type input "#cdc2b1"
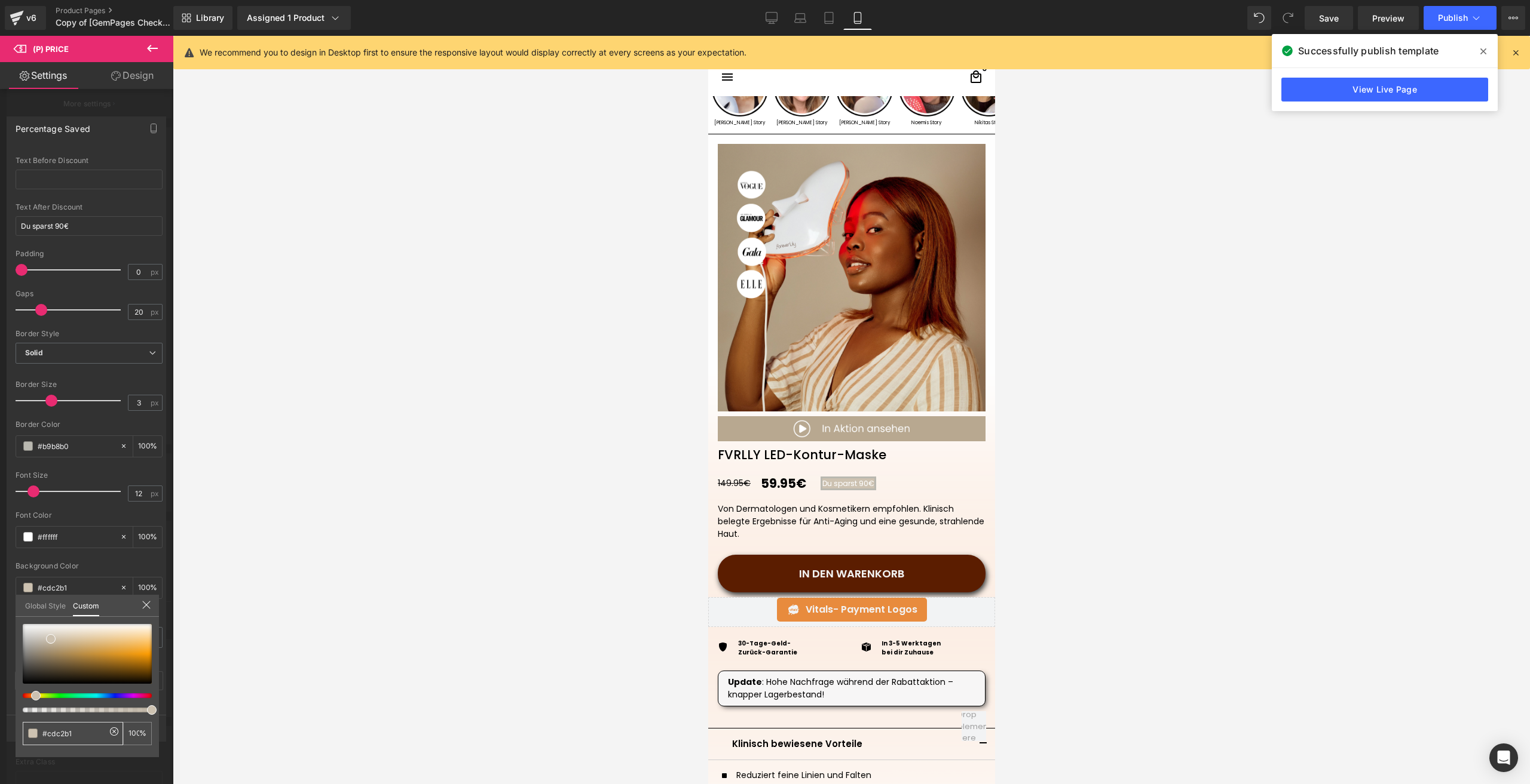
click at [61, 731] on input "#cdc2b1" at bounding box center [74, 734] width 63 height 13
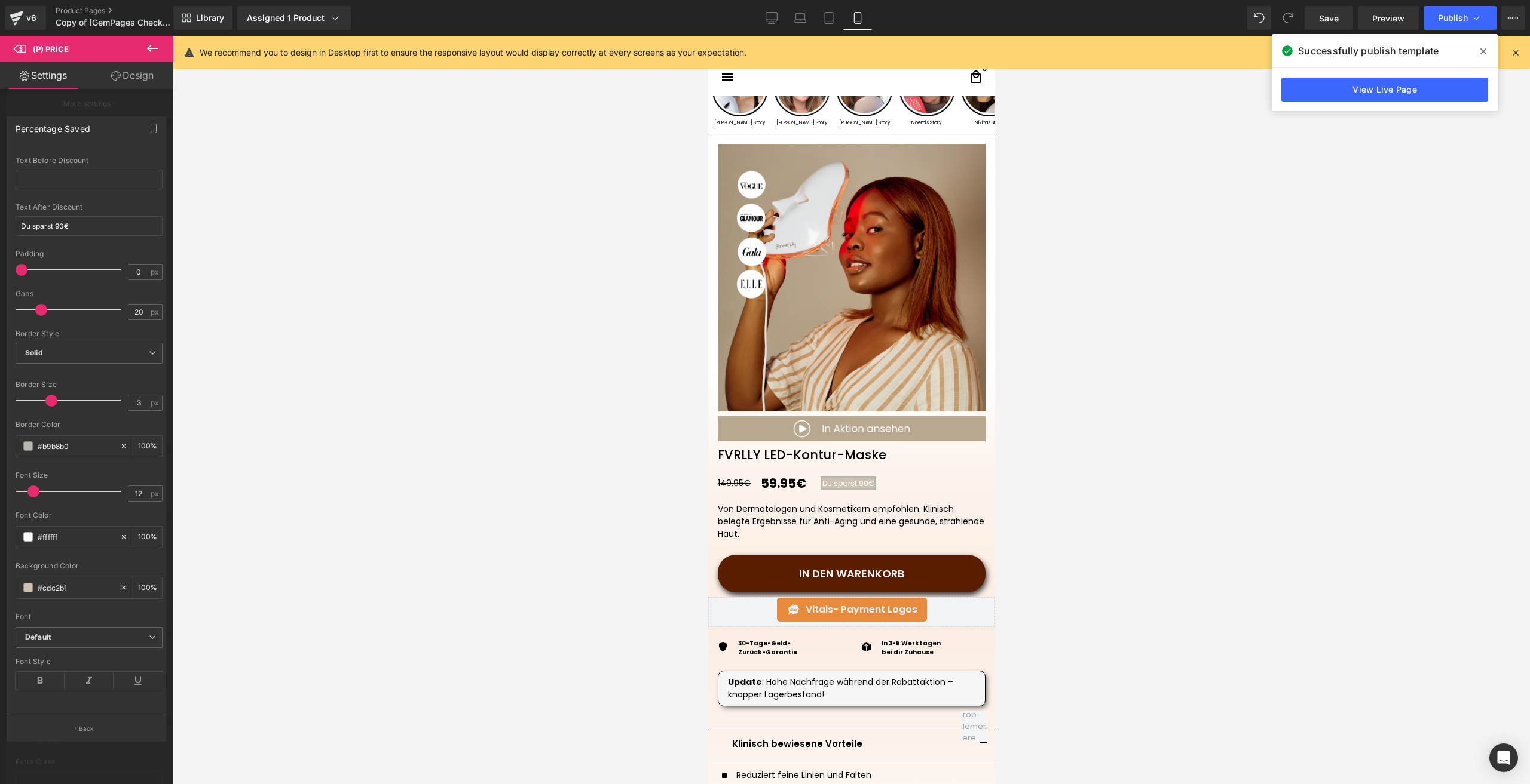
click at [55, 444] on input "#b9b8b0" at bounding box center [76, 446] width 77 height 13
paste input "cdc2b1"
type input "#cdc2b1"
click at [1325, 13] on span "Save" at bounding box center [1329, 18] width 20 height 13
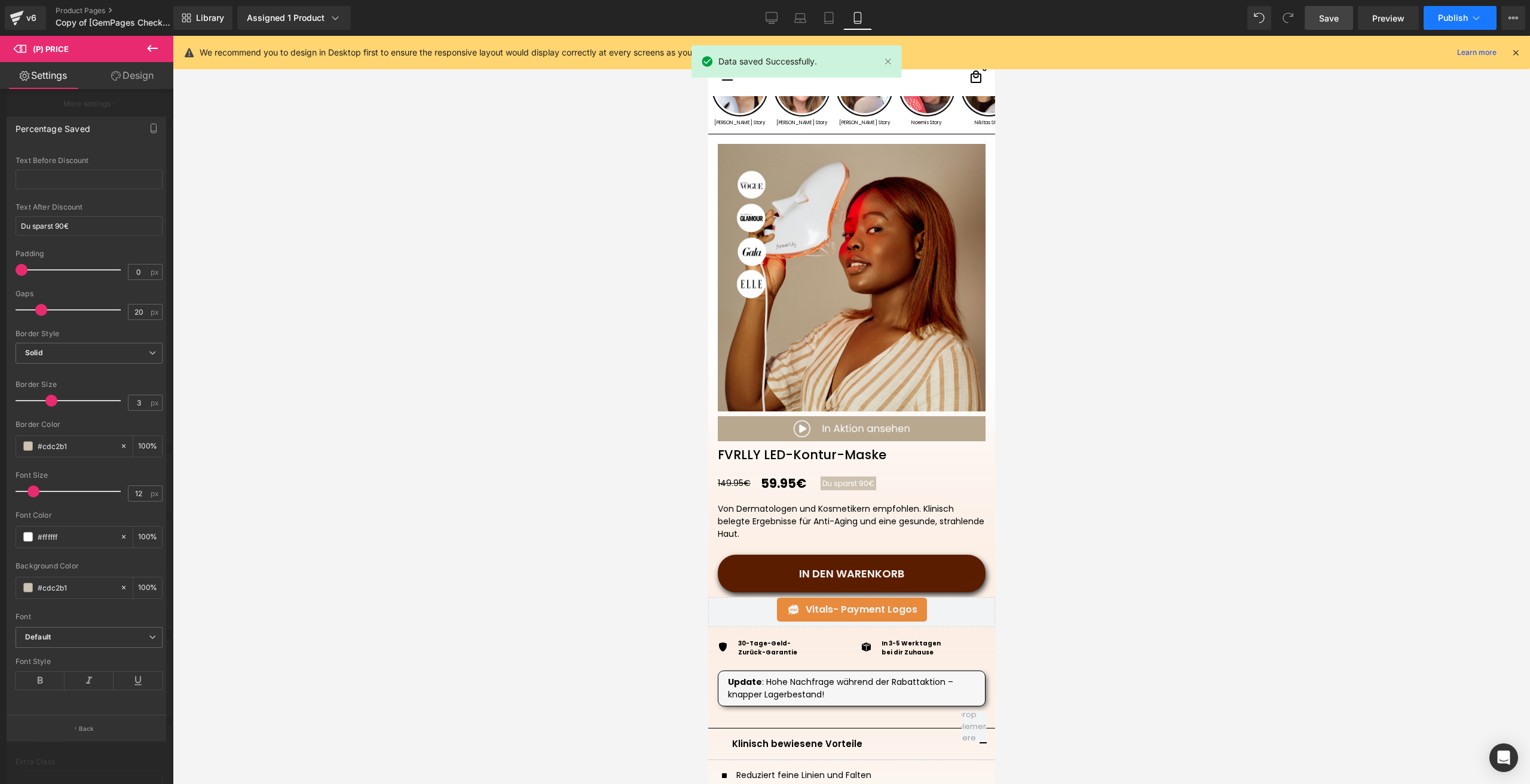
click at [1443, 27] on button "Publish" at bounding box center [1460, 18] width 73 height 24
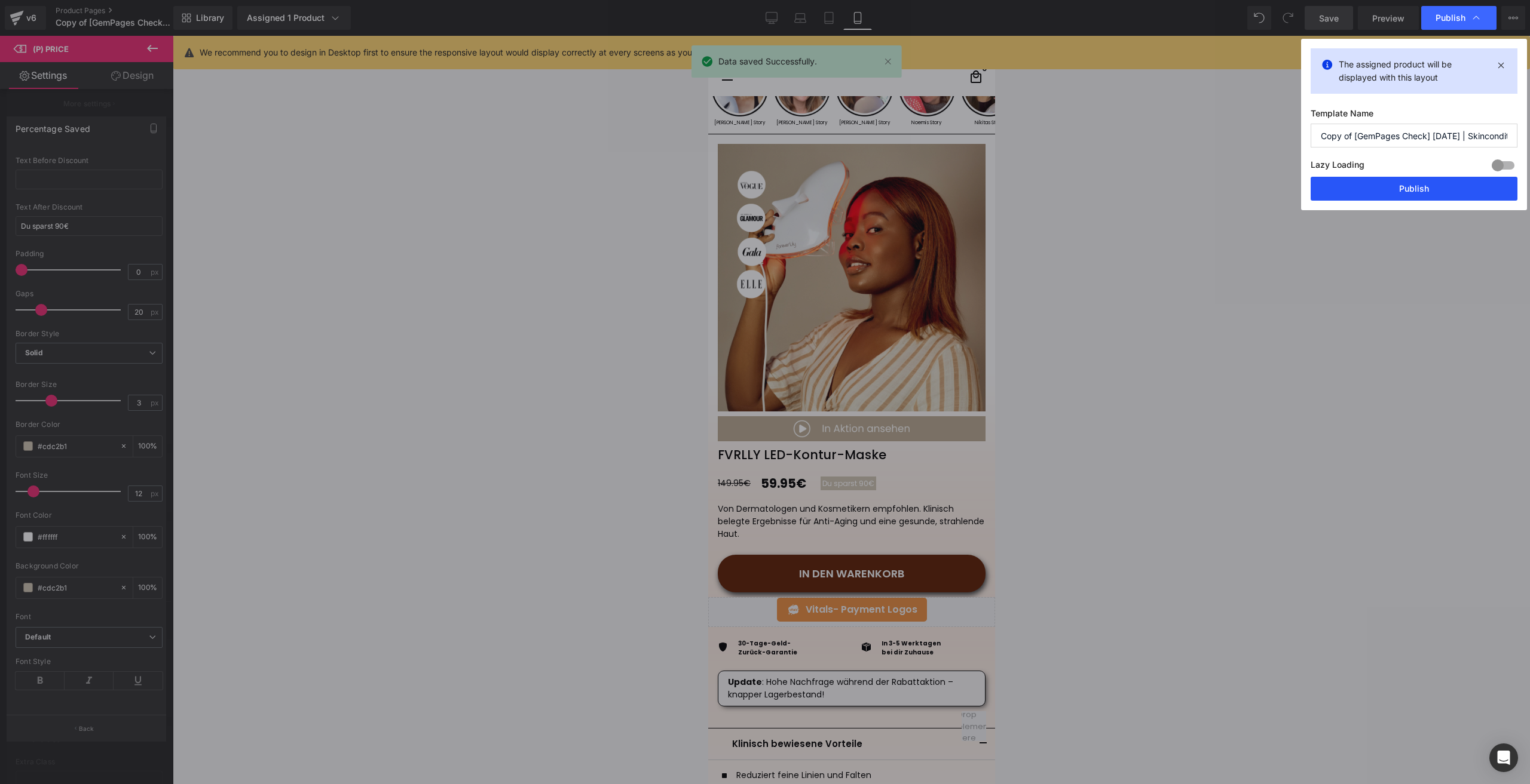
click at [1349, 191] on button "Publish" at bounding box center [1414, 189] width 207 height 24
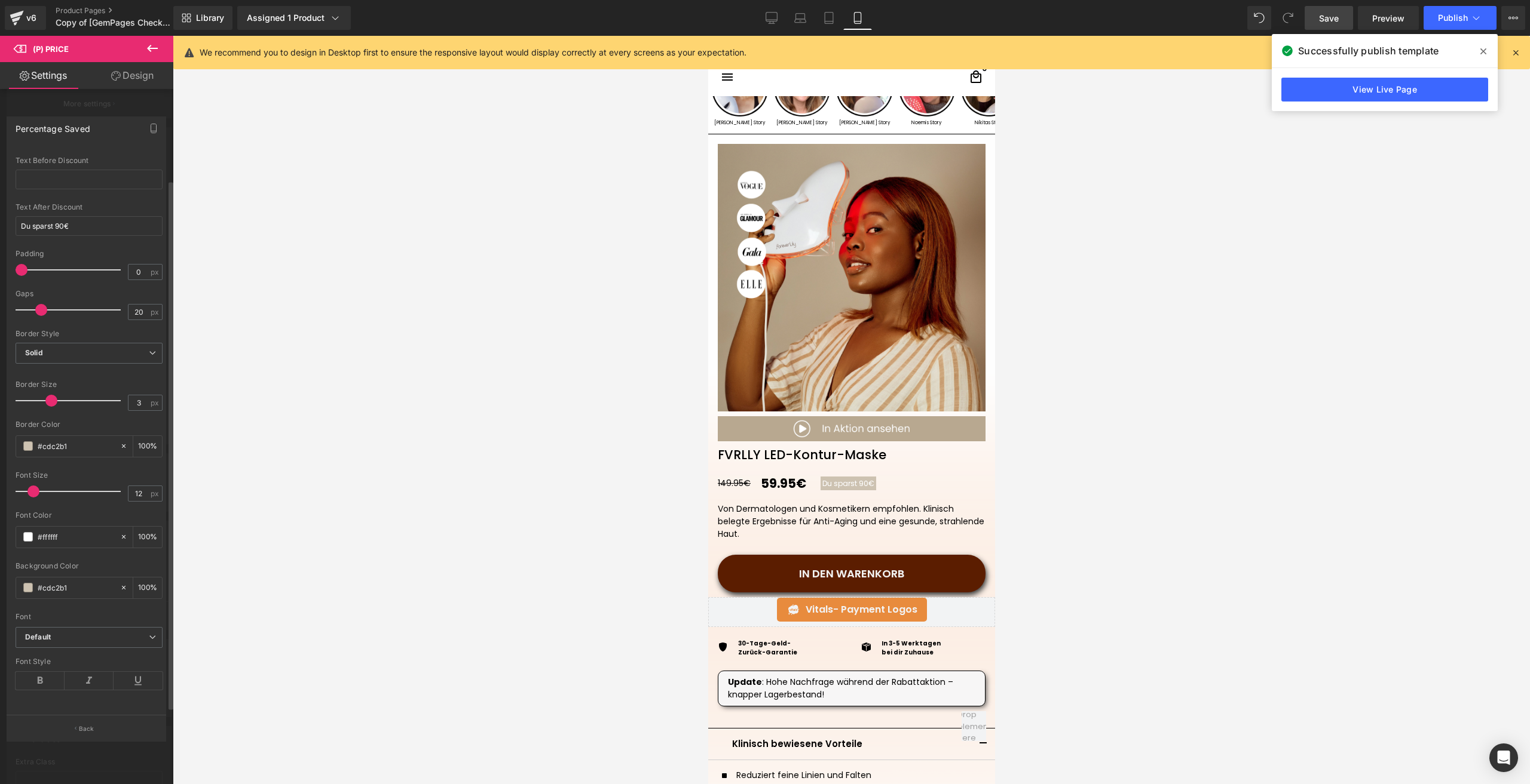
click at [1137, 524] on div at bounding box center [851, 410] width 1357 height 748
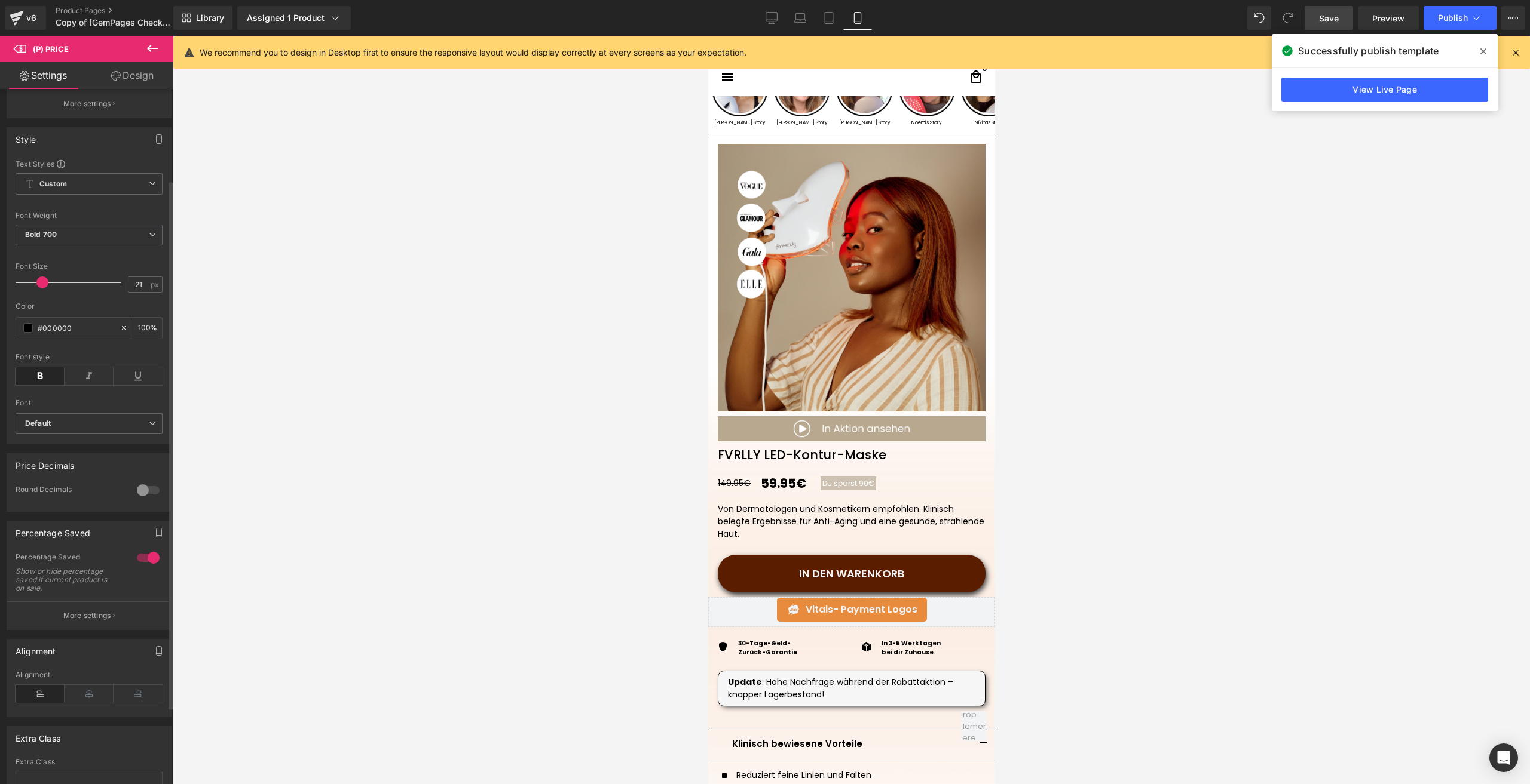
click at [28, 43] on button "X" at bounding box center [13, 31] width 28 height 25
click at [783, 487] on span "(P) Price" at bounding box center [780, 484] width 42 height 18
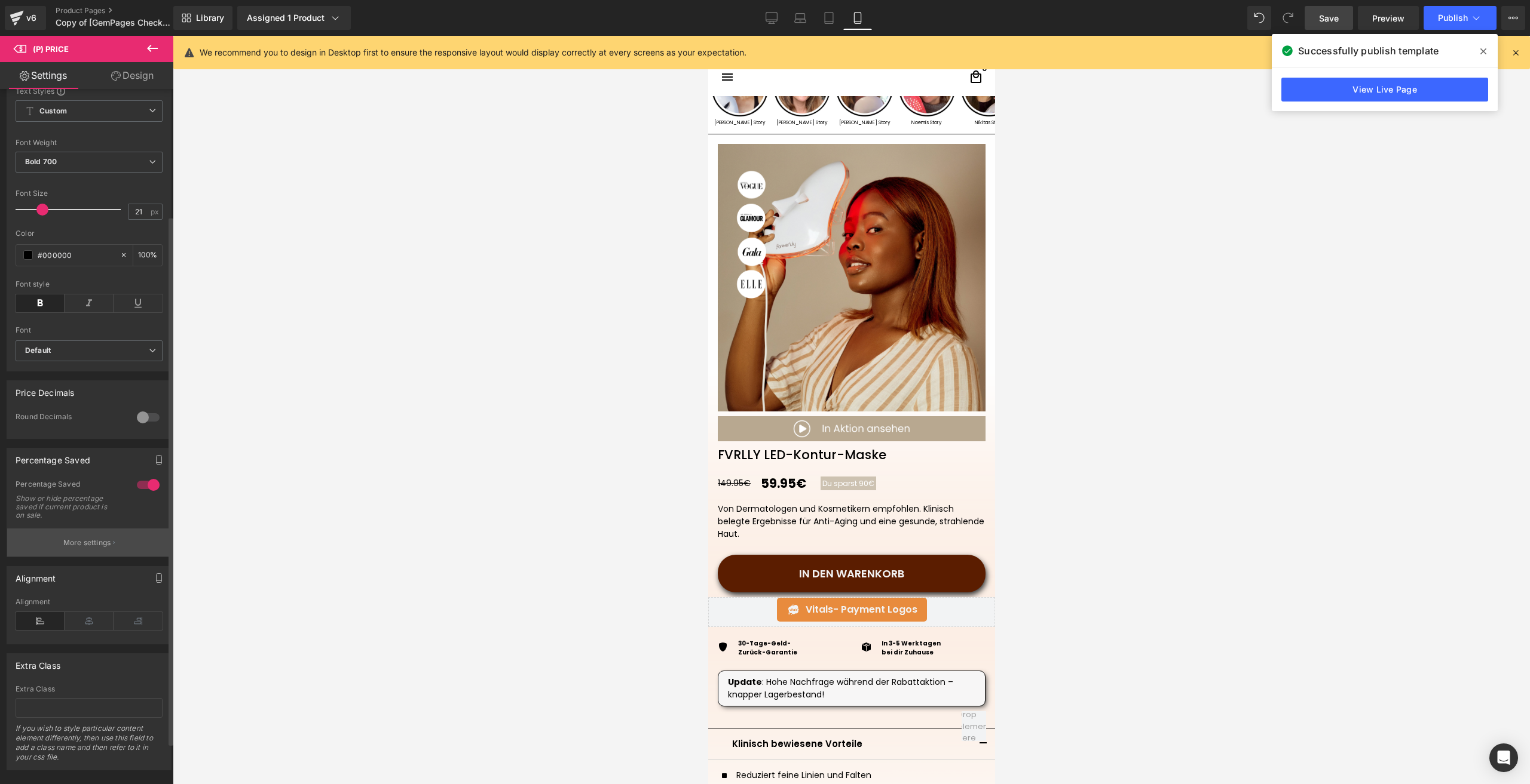
scroll to position [220, 0]
click at [60, 518] on button "More settings" at bounding box center [88, 532] width 164 height 28
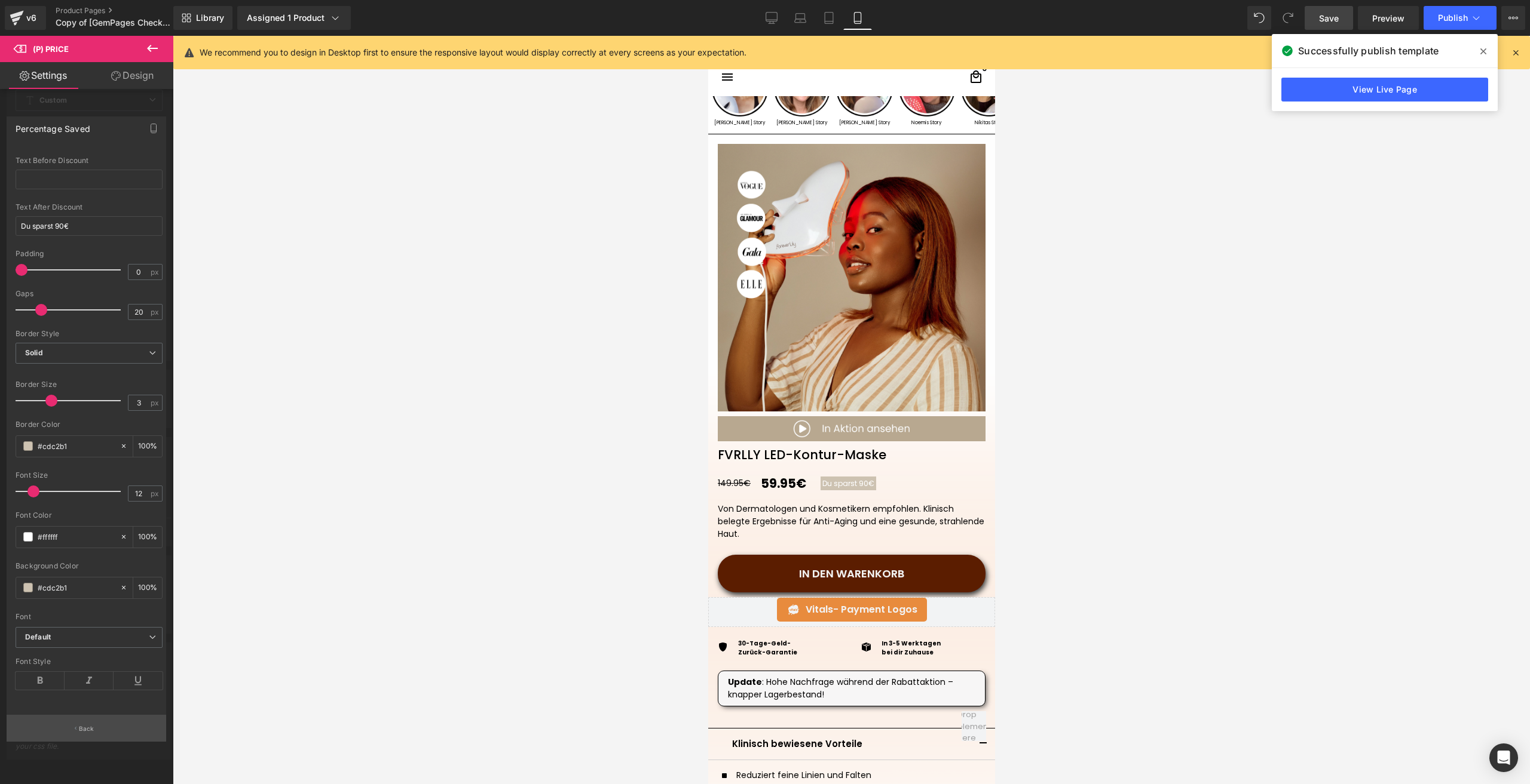
click at [81, 729] on p "Back" at bounding box center [87, 729] width 16 height 9
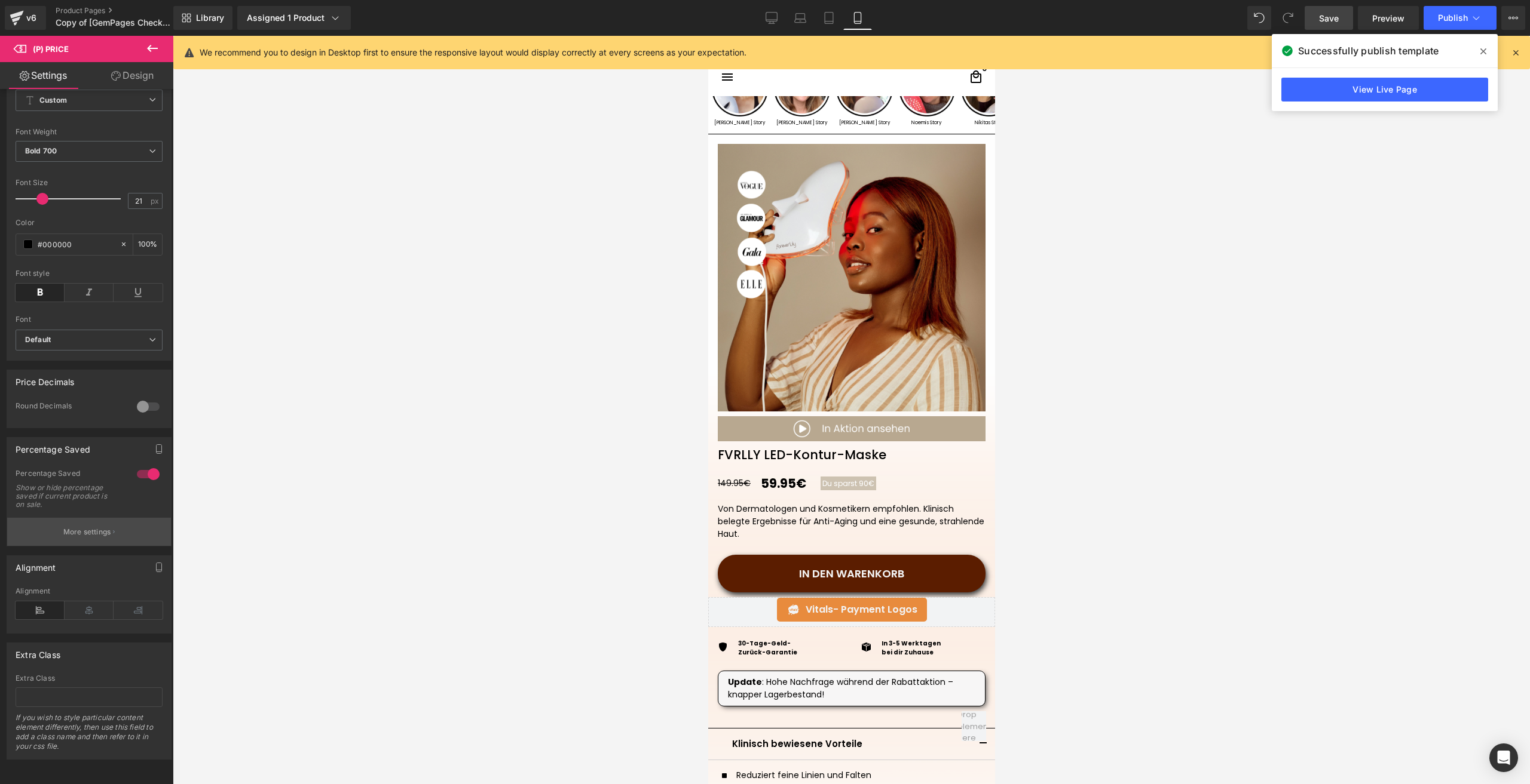
click at [85, 527] on p "More settings" at bounding box center [87, 532] width 48 height 11
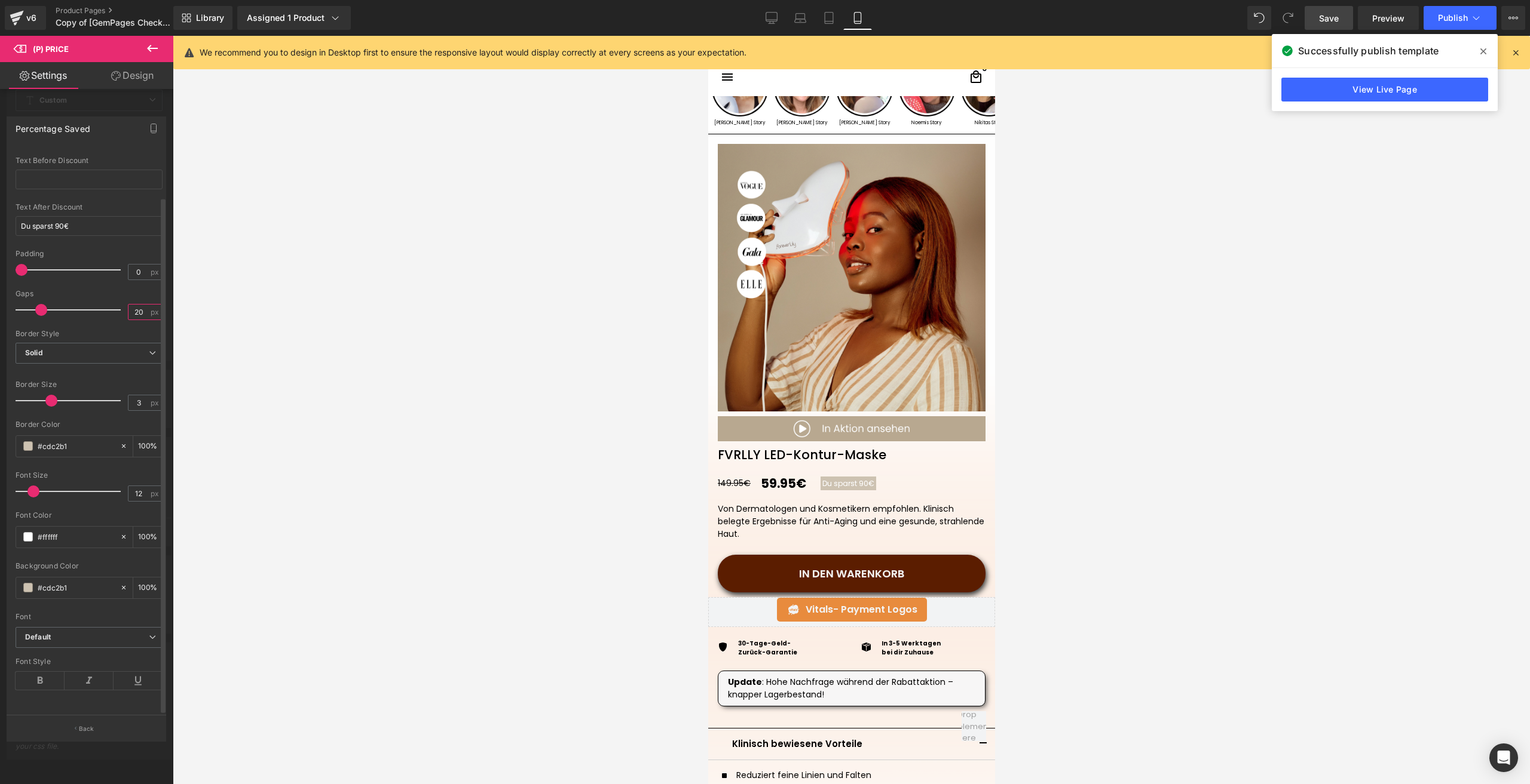
click at [137, 309] on input "20" at bounding box center [139, 312] width 21 height 15
type input "25"
click at [1332, 13] on span "Save" at bounding box center [1329, 18] width 20 height 13
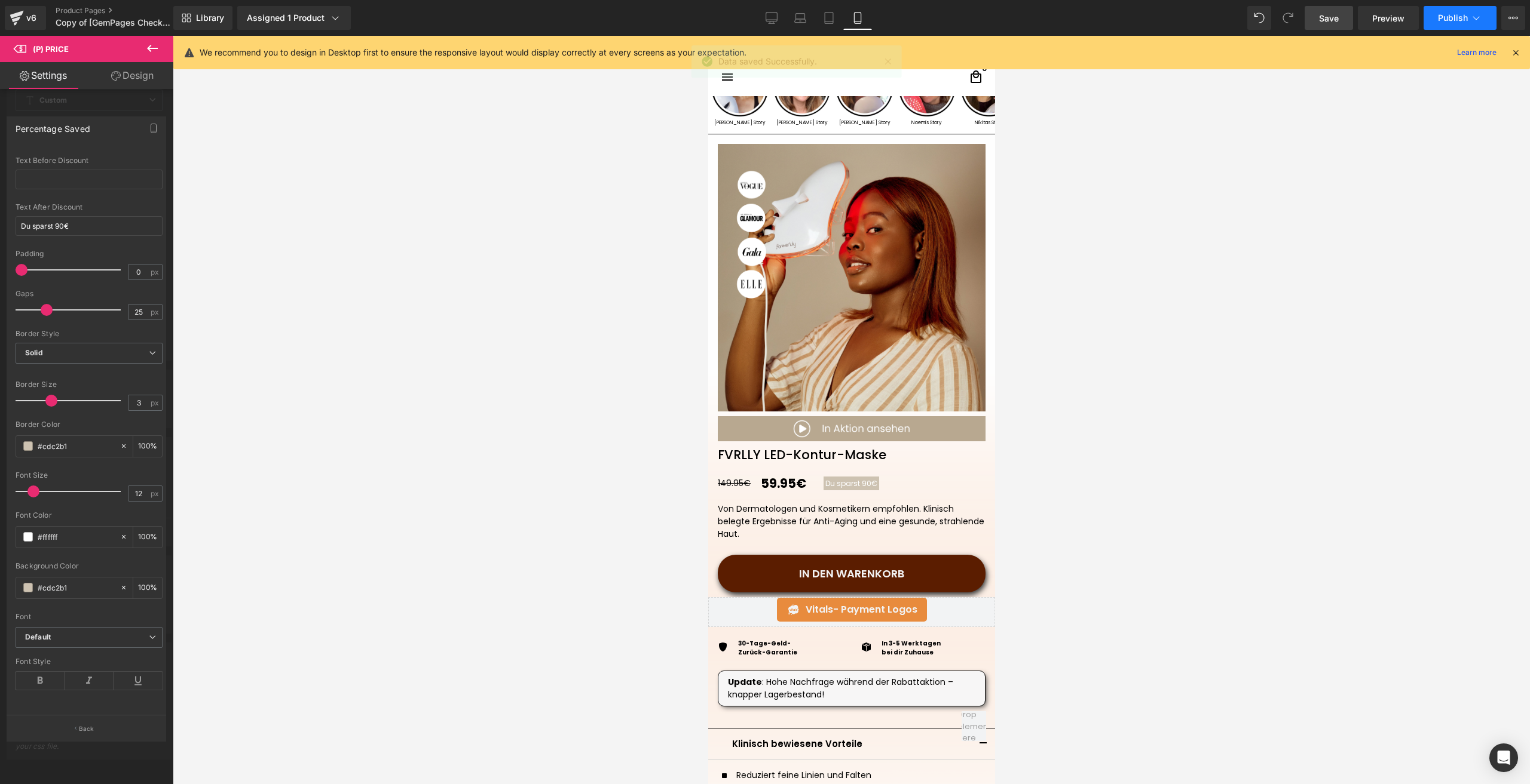
click at [1446, 18] on span "Publish" at bounding box center [1453, 18] width 30 height 9
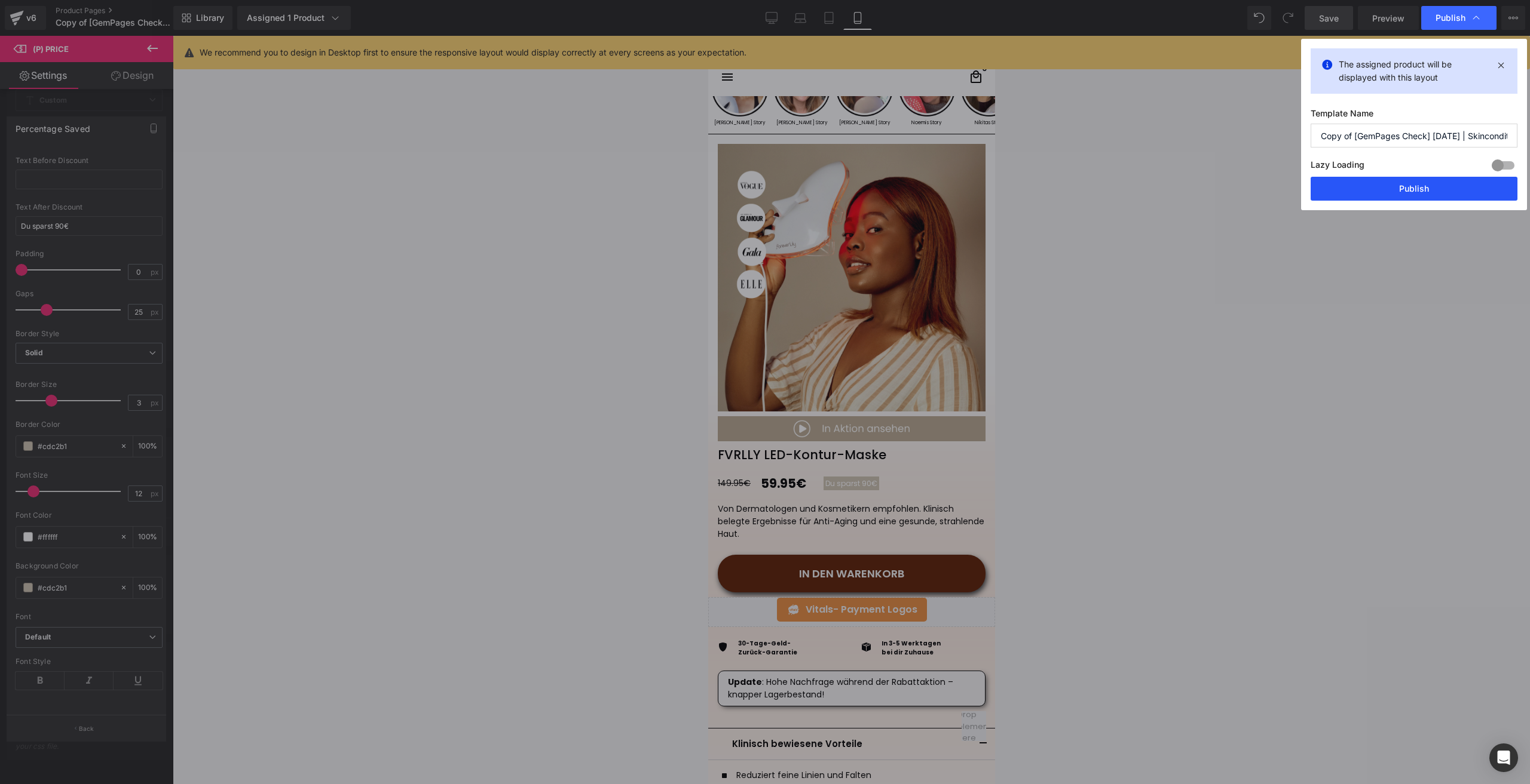
click at [1406, 193] on button "Publish" at bounding box center [1414, 189] width 207 height 24
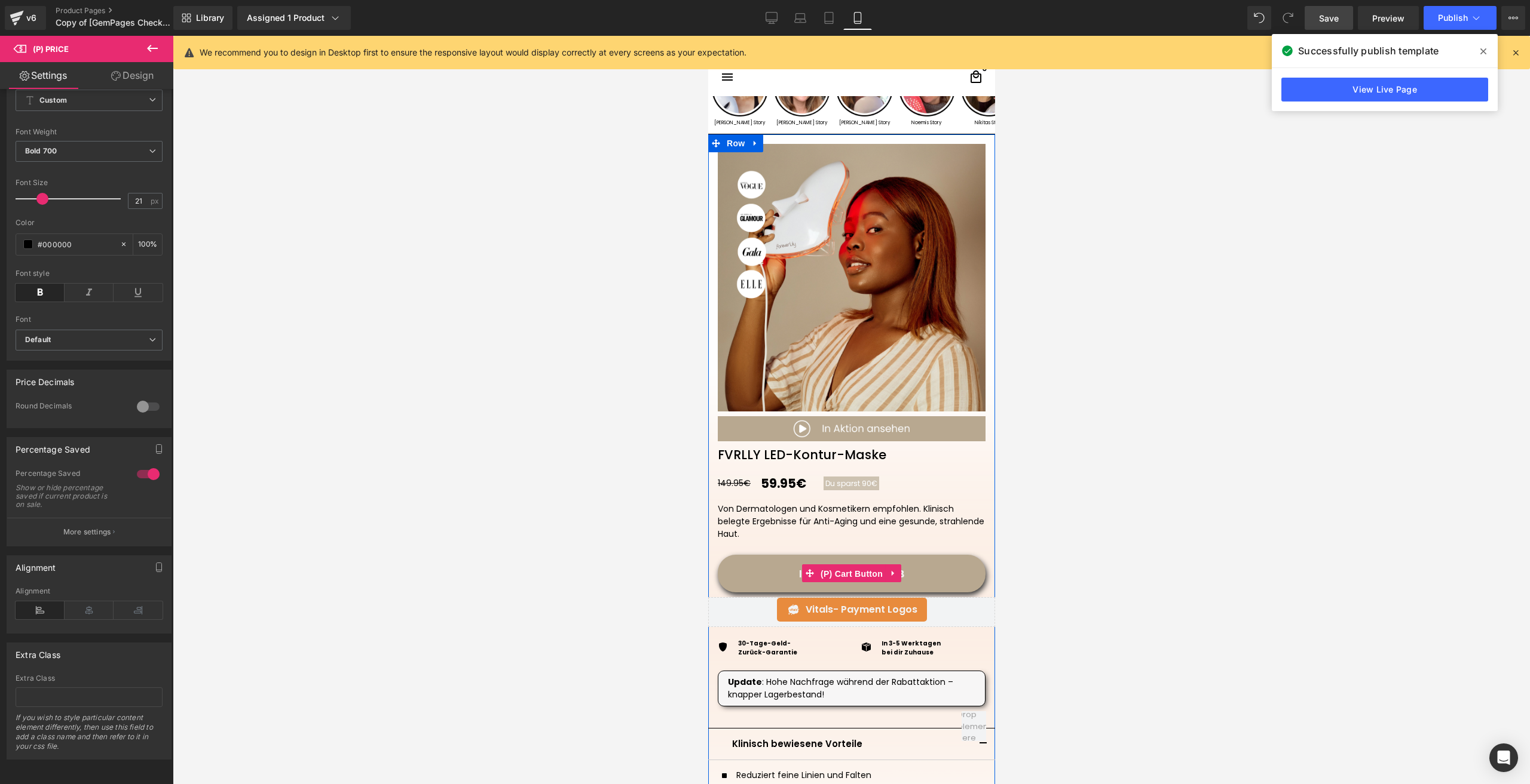
drag, startPoint x: 836, startPoint y: 566, endPoint x: 1222, endPoint y: 542, distance: 386.7
click at [836, 566] on span "(P) Cart Button" at bounding box center [851, 574] width 68 height 18
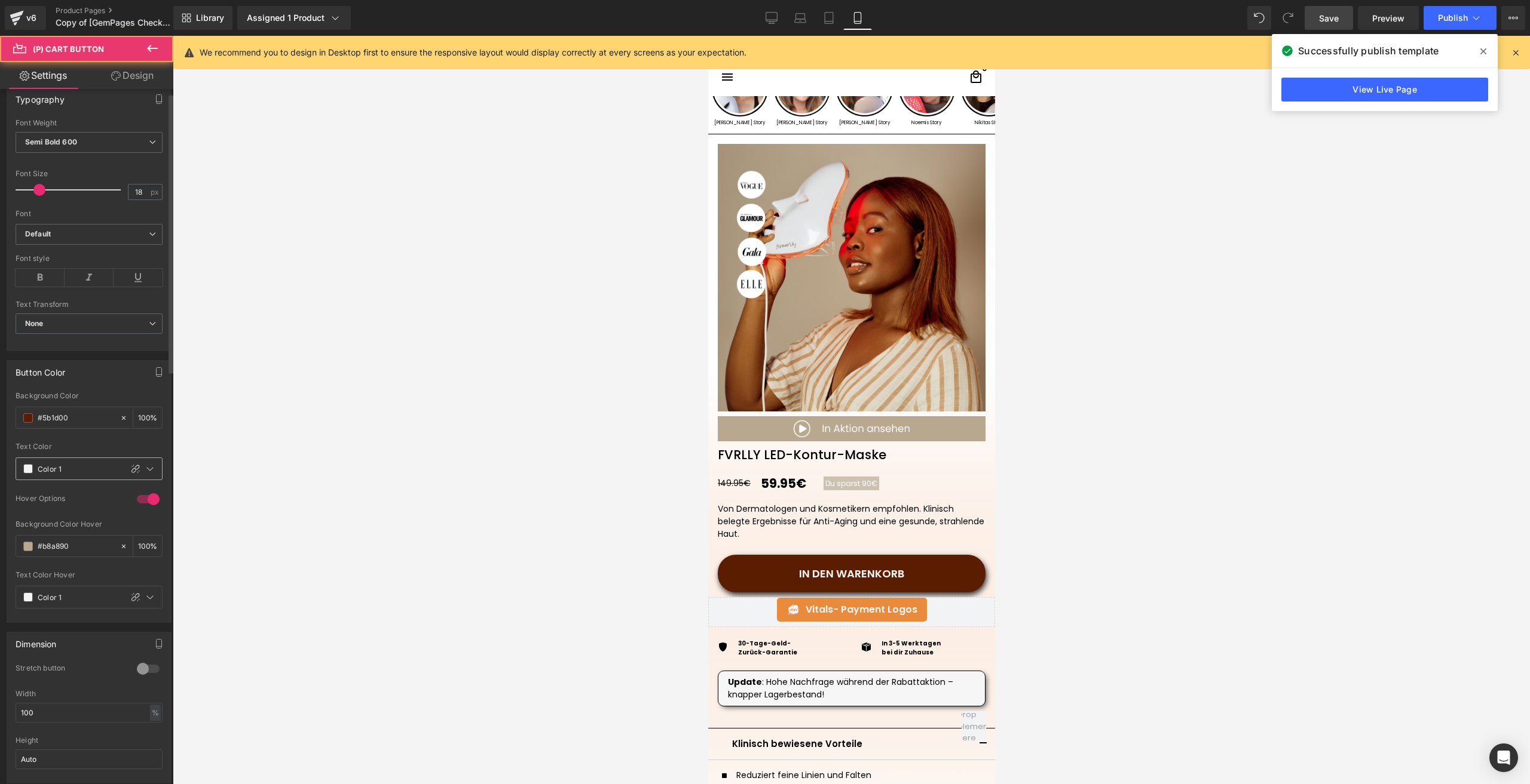
scroll to position [358, 0]
click at [73, 416] on input "#5b1d00" at bounding box center [76, 410] width 77 height 13
click at [75, 416] on input "#5b1d00" at bounding box center [76, 410] width 77 height 13
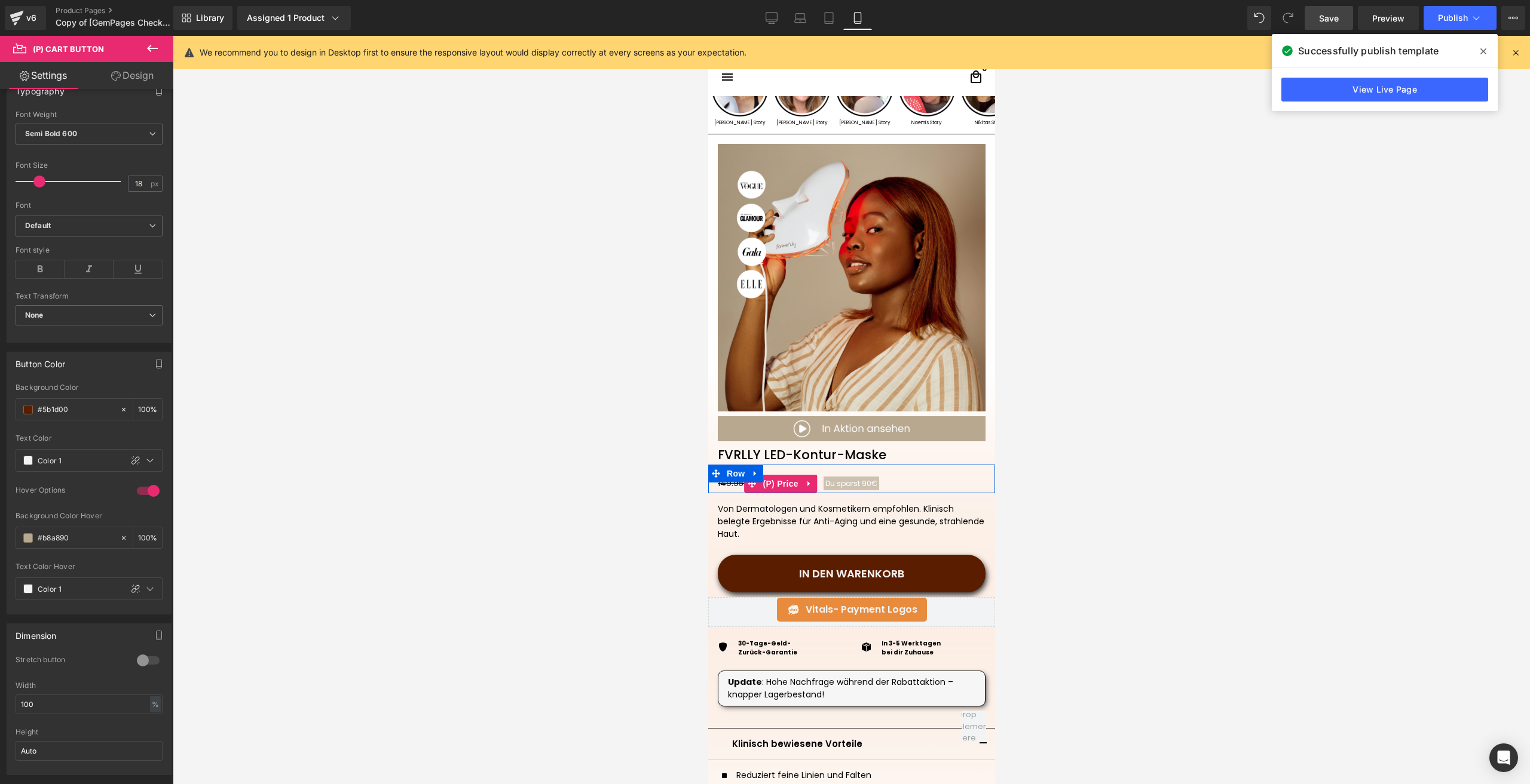
click at [844, 484] on span "Du sparst 90€" at bounding box center [851, 483] width 52 height 10
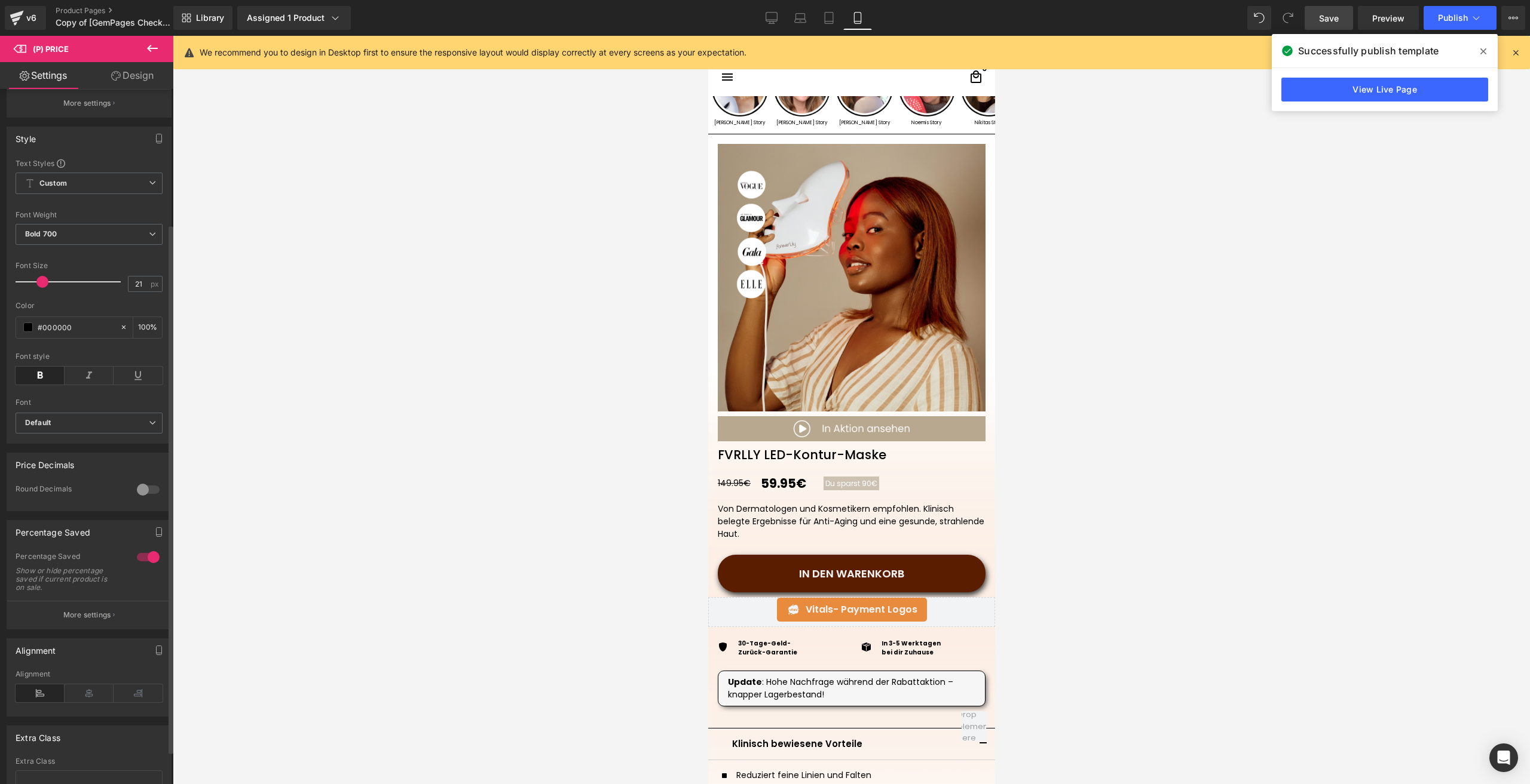
scroll to position [179, 0]
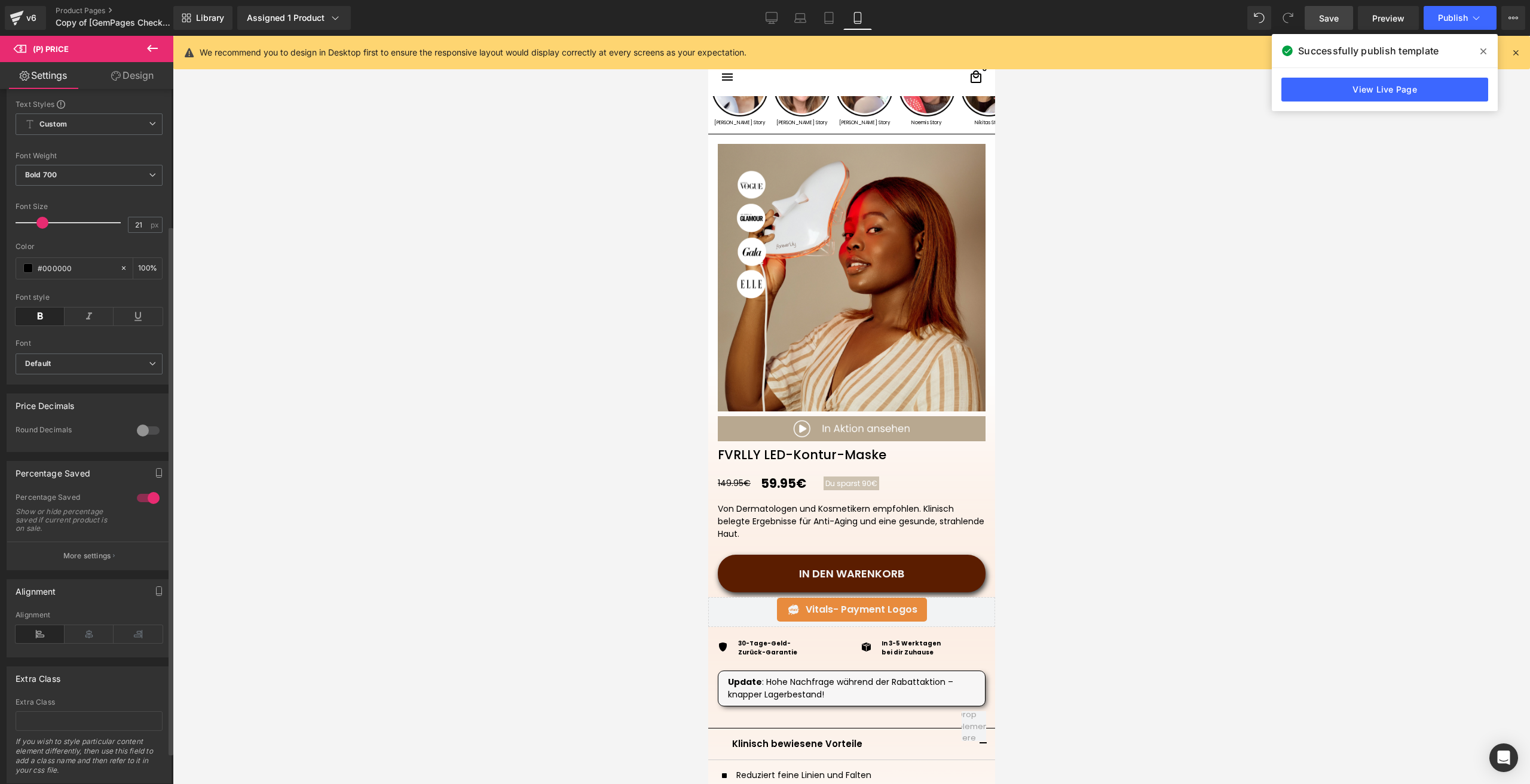
click at [98, 561] on p "More settings" at bounding box center [87, 557] width 48 height 11
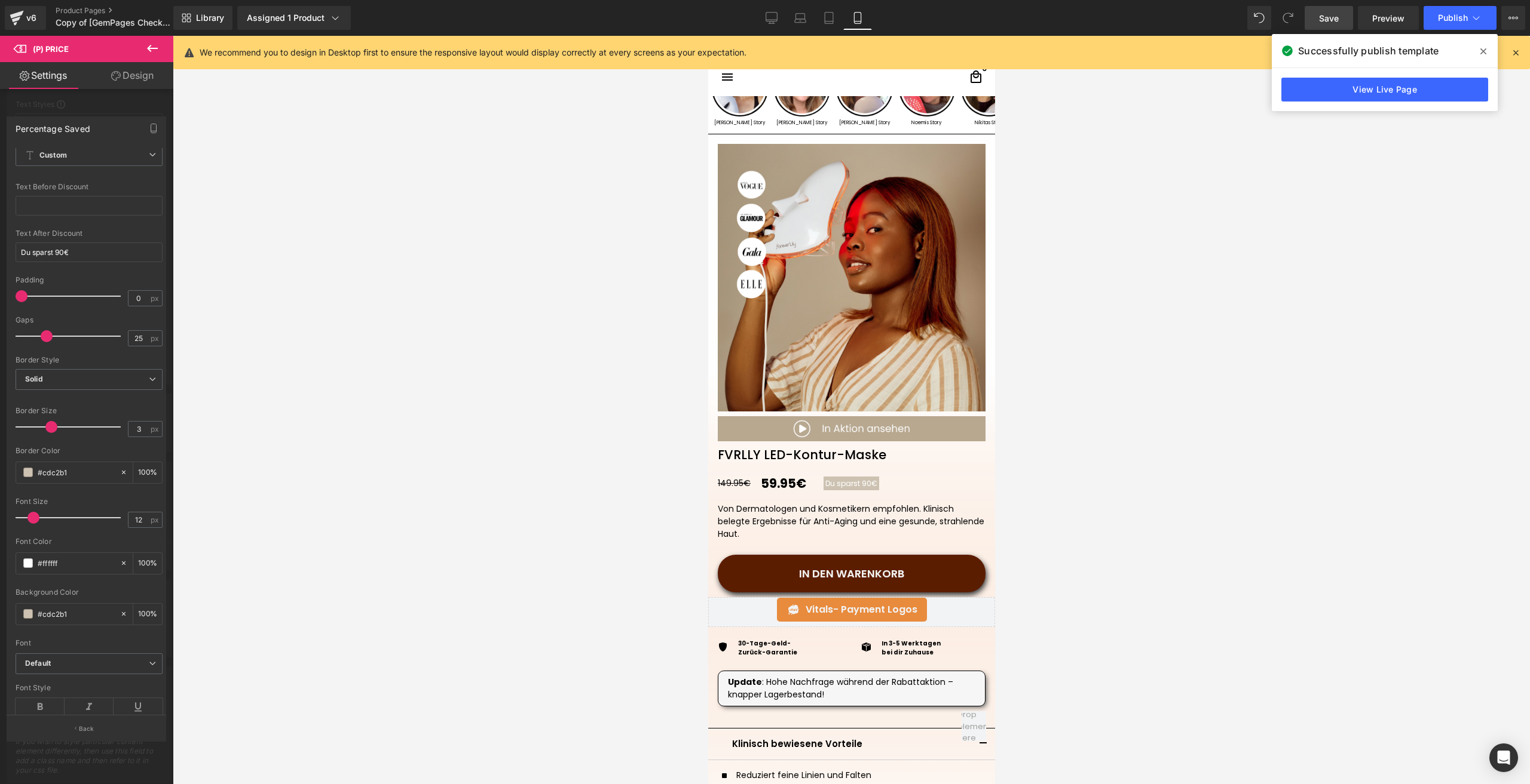
scroll to position [53, 0]
click at [82, 581] on input "#cdc2b1" at bounding box center [76, 587] width 77 height 13
paste input "5b1d00"
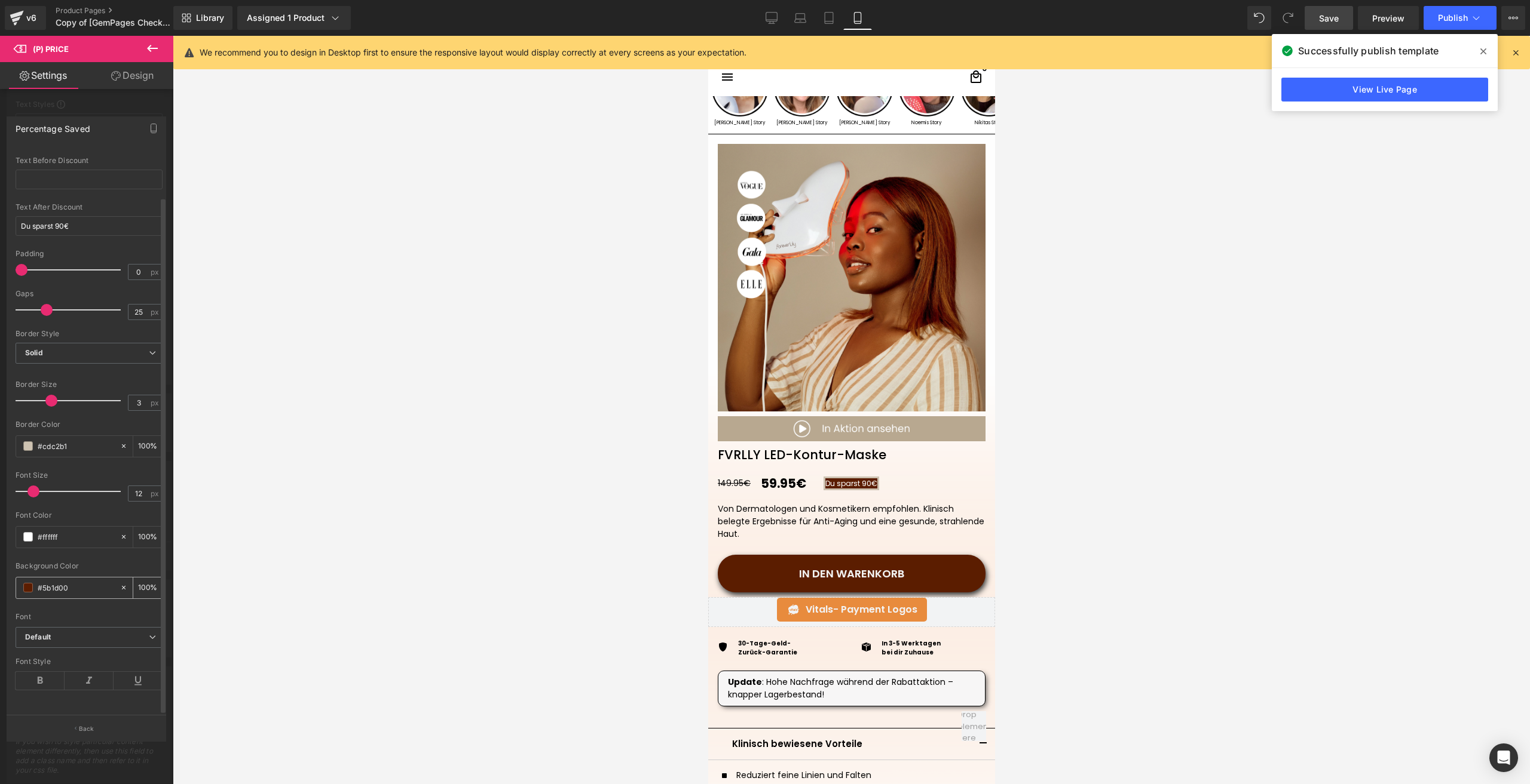
type input "#5b1d00"
click at [26, 583] on span at bounding box center [28, 587] width 9 height 9
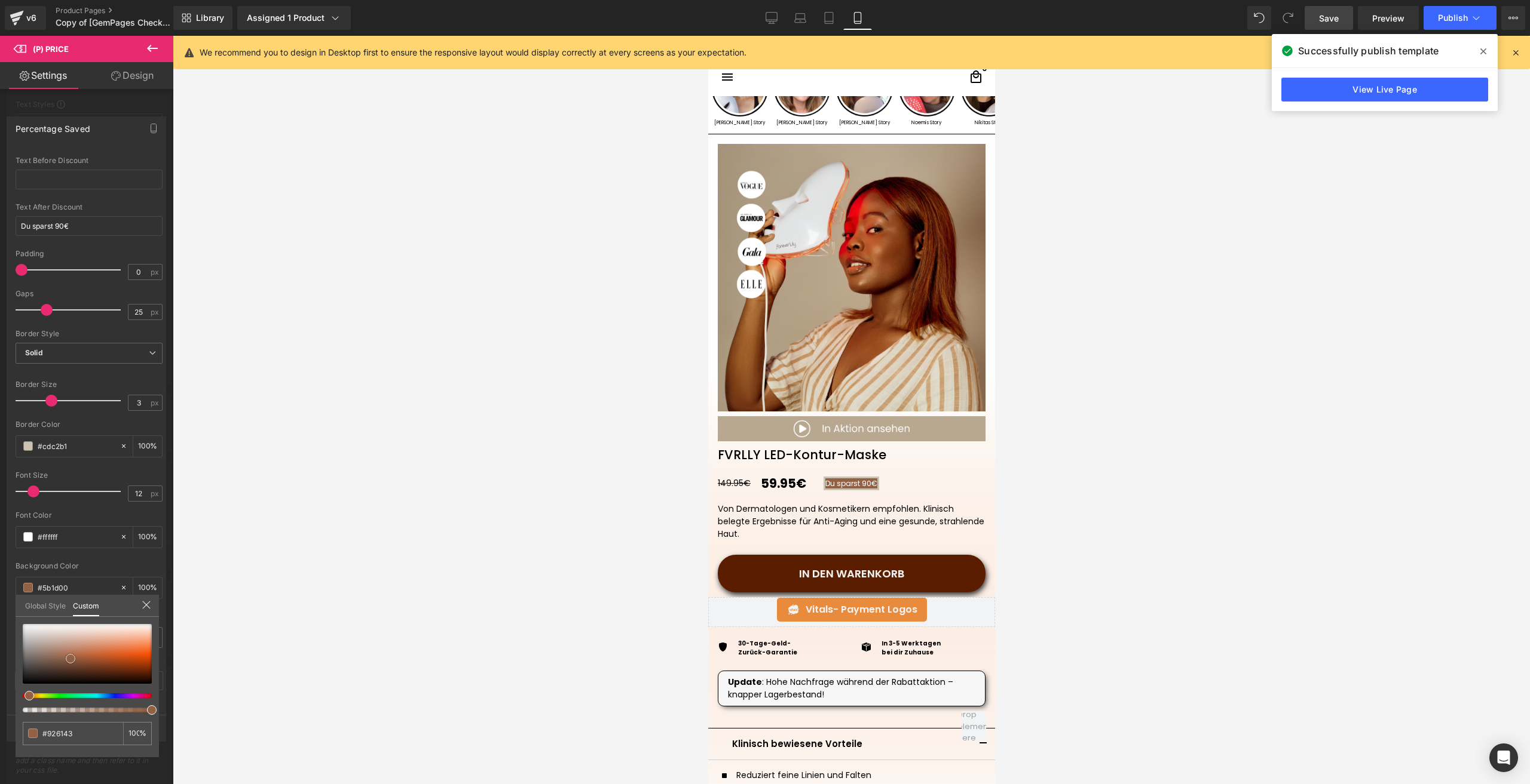
drag, startPoint x: 146, startPoint y: 665, endPoint x: 70, endPoint y: 659, distance: 76.2
click at [70, 659] on div at bounding box center [87, 655] width 129 height 60
click at [61, 738] on input "#5b1d00" at bounding box center [74, 734] width 63 height 13
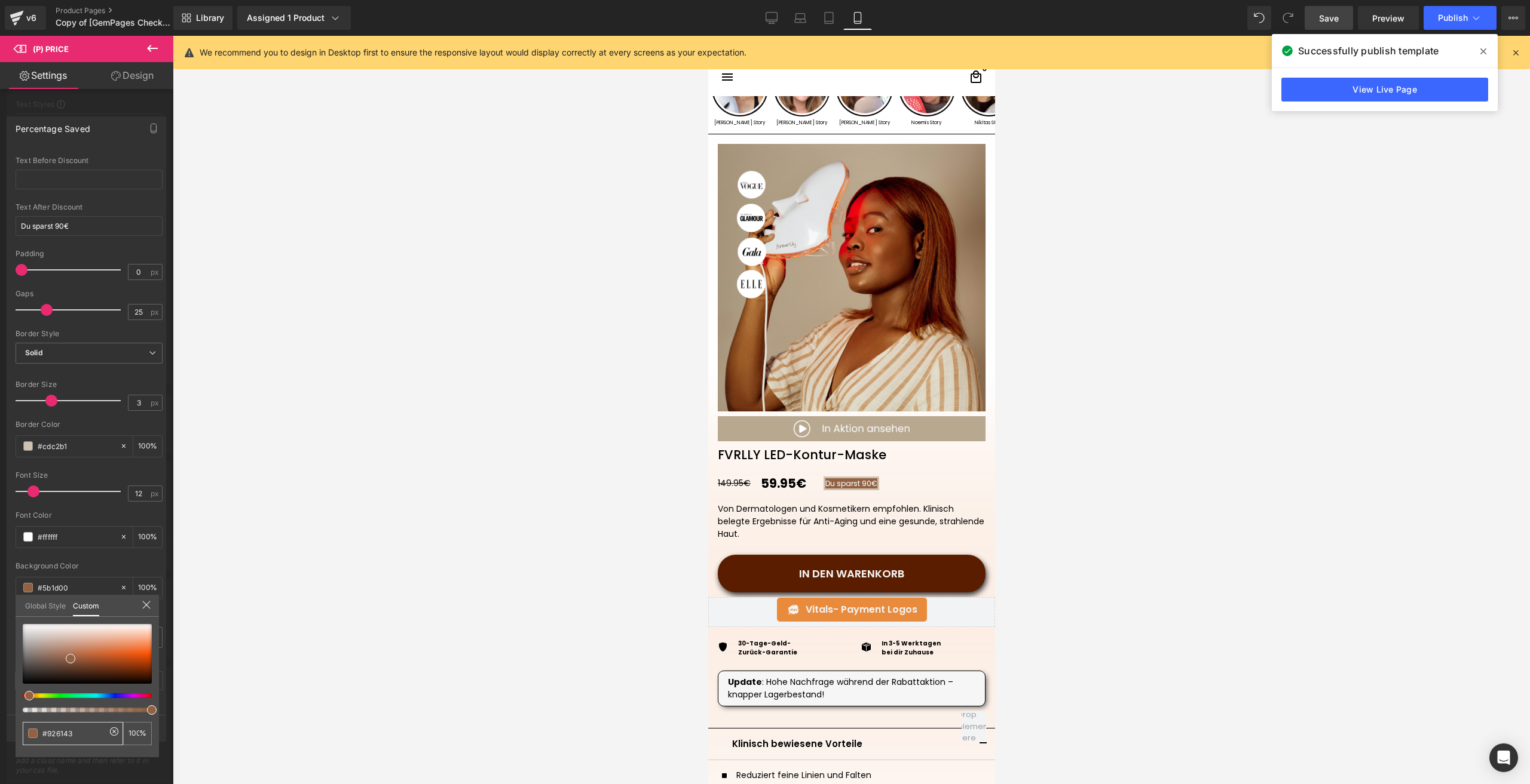
type input "#926143"
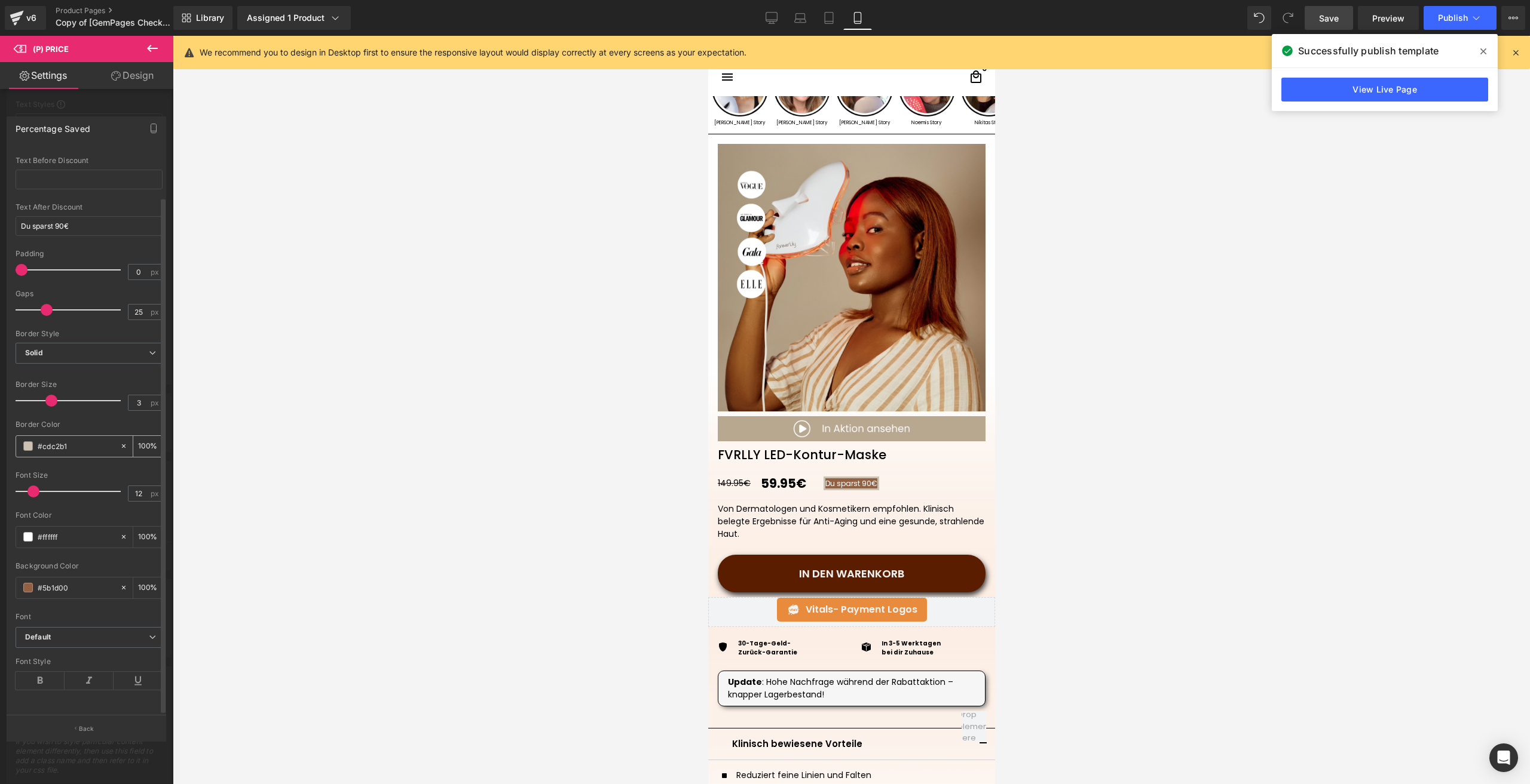
click at [71, 441] on input "#cdc2b1" at bounding box center [76, 446] width 77 height 13
paste input "926143"
type input "#926143"
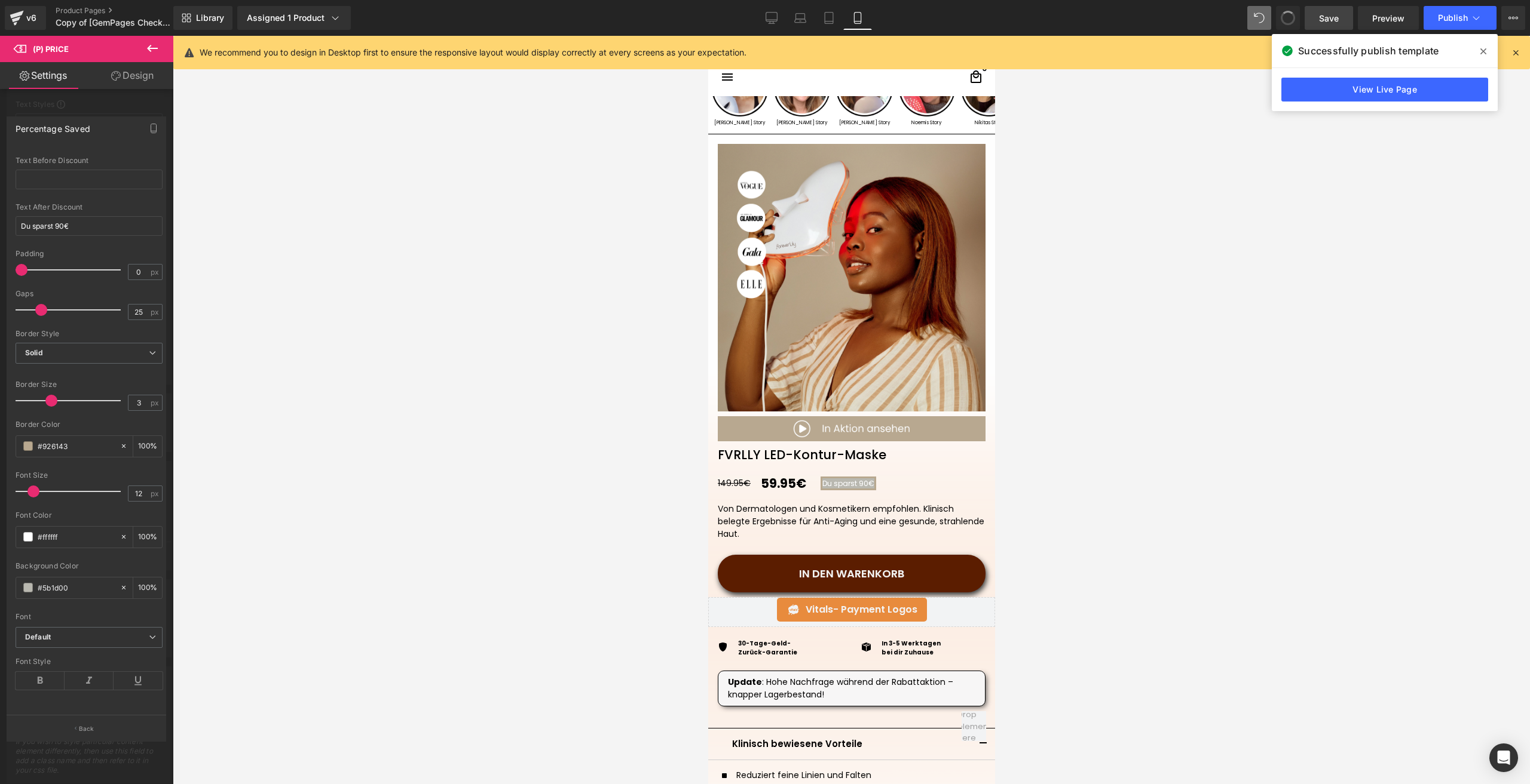
click at [1285, 18] on span at bounding box center [1288, 18] width 14 height 14
click at [1335, 21] on span "Save" at bounding box center [1329, 18] width 20 height 13
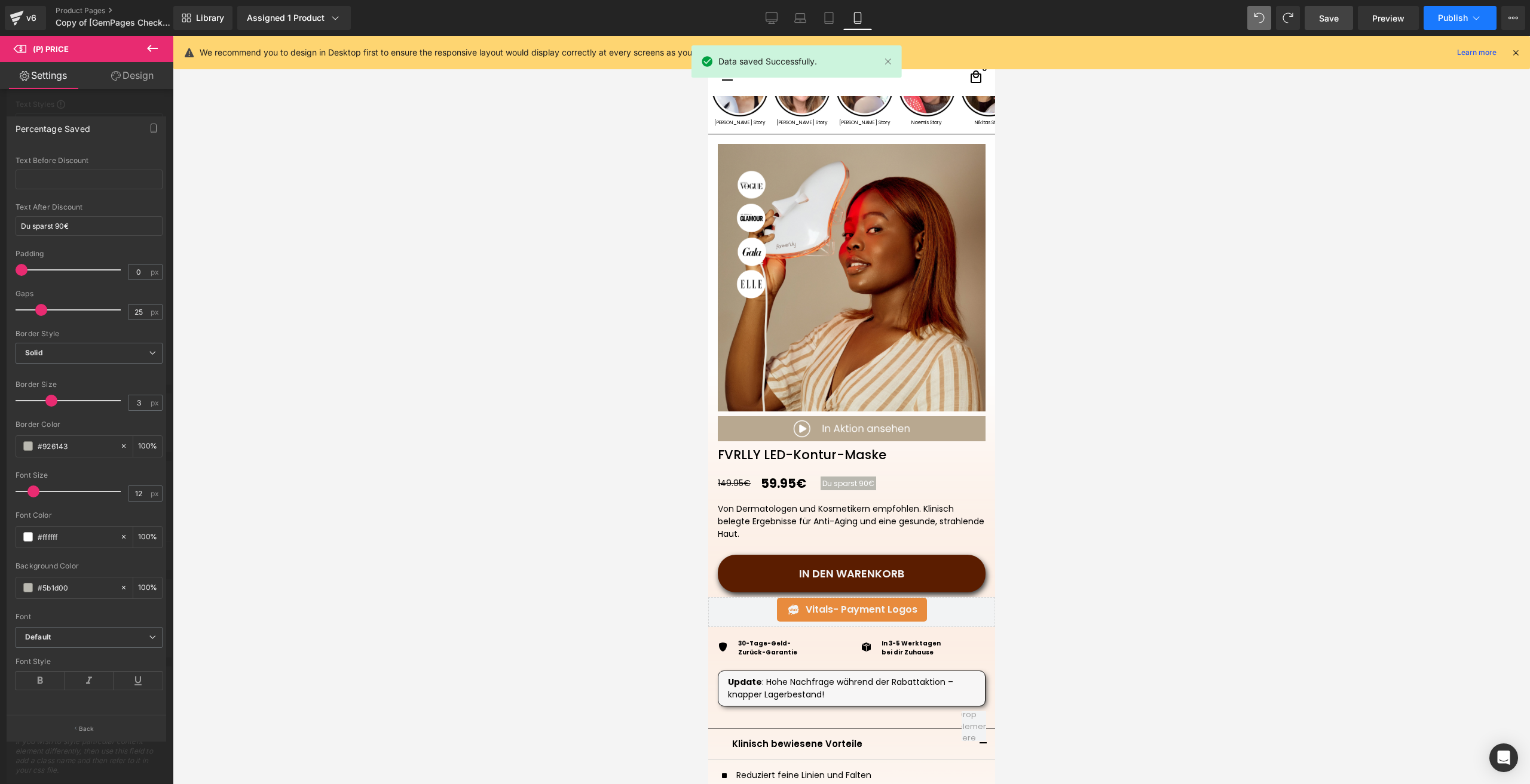
click at [1438, 11] on button "Publish" at bounding box center [1460, 18] width 73 height 24
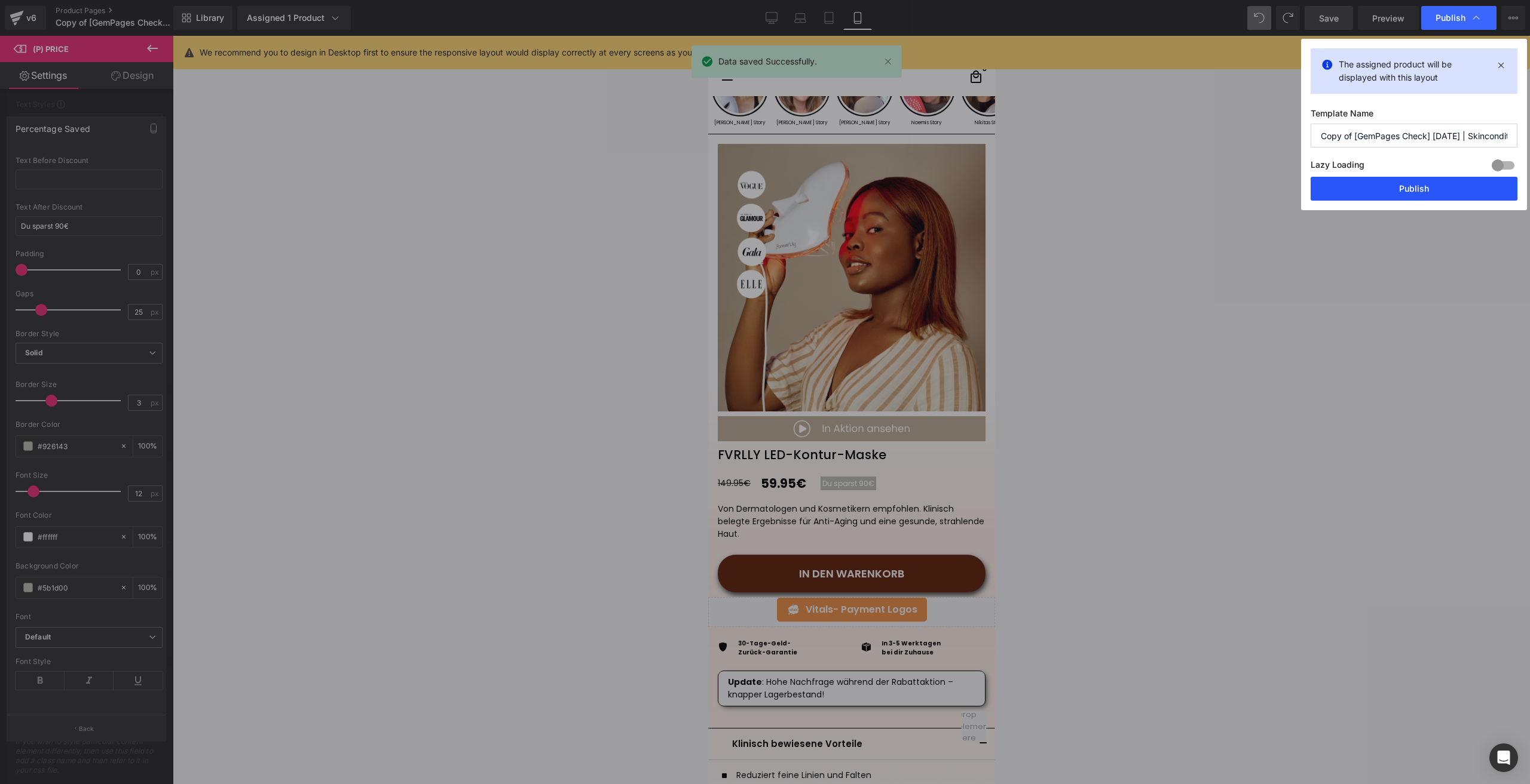
click at [1385, 179] on button "Publish" at bounding box center [1414, 189] width 207 height 24
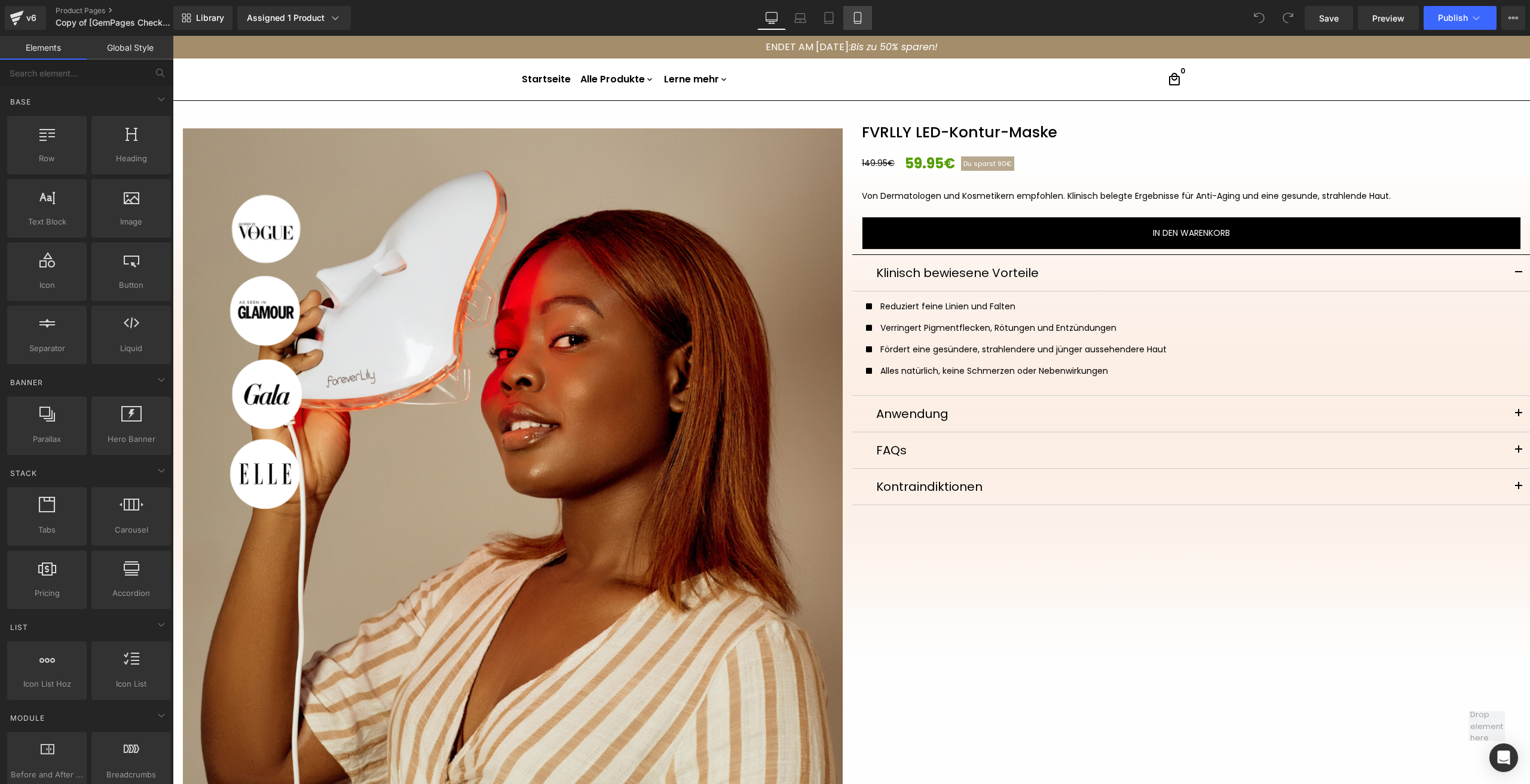
click at [859, 24] on link "Mobile" at bounding box center [858, 18] width 28 height 24
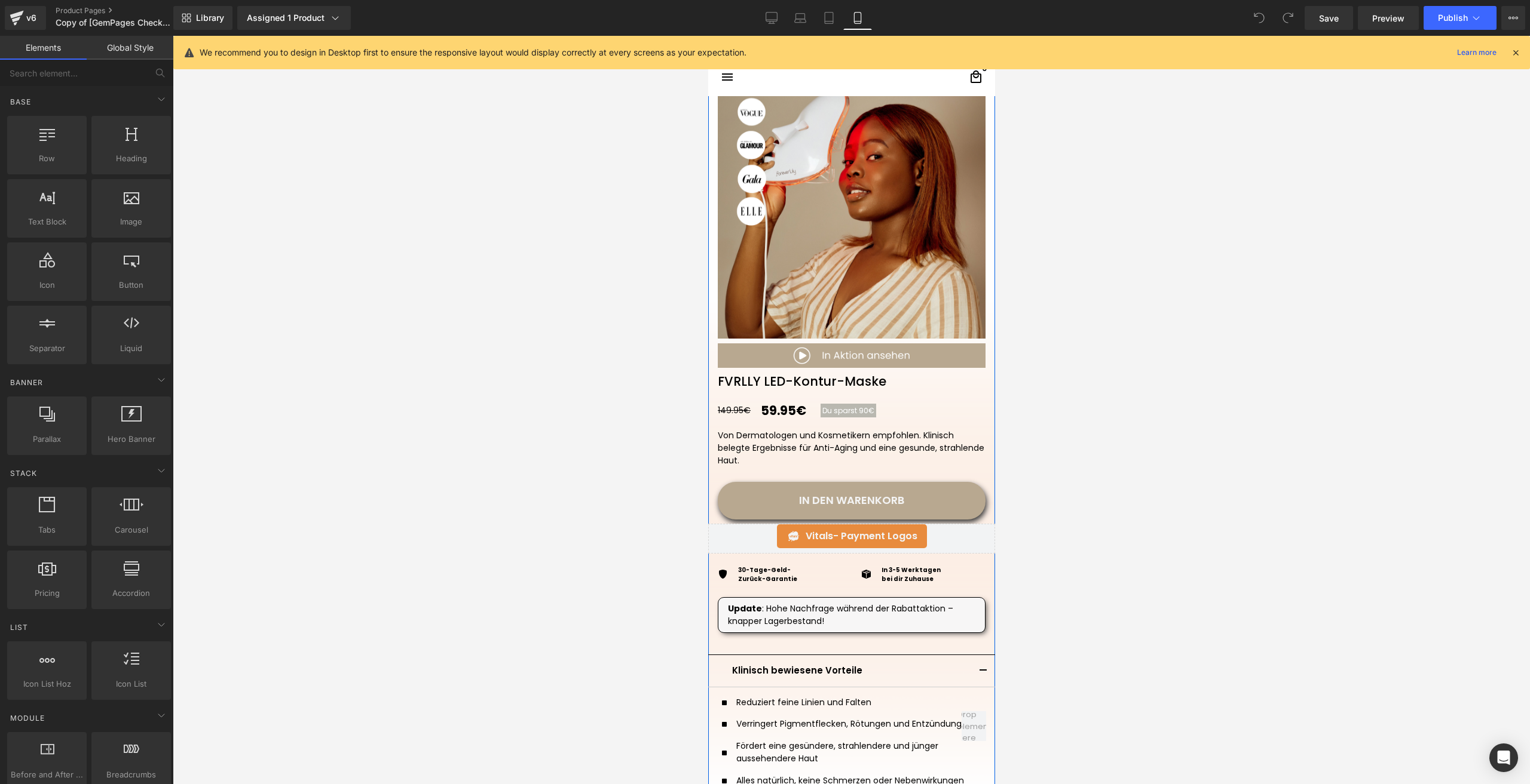
scroll to position [179, 0]
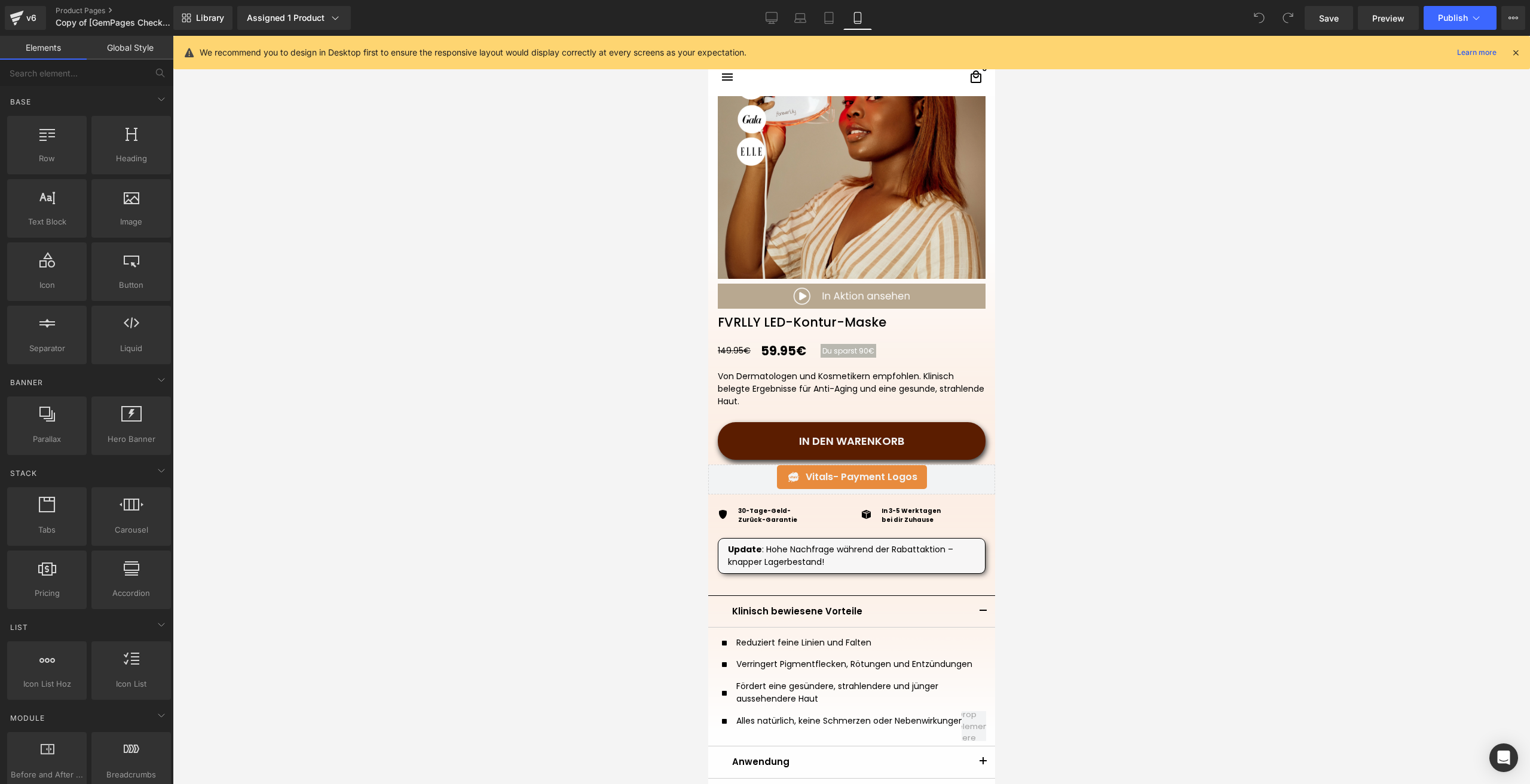
click at [145, 75] on img at bounding box center [72, 69] width 145 height 9
click at [850, 351] on span "Du sparst 90€" at bounding box center [848, 351] width 52 height 10
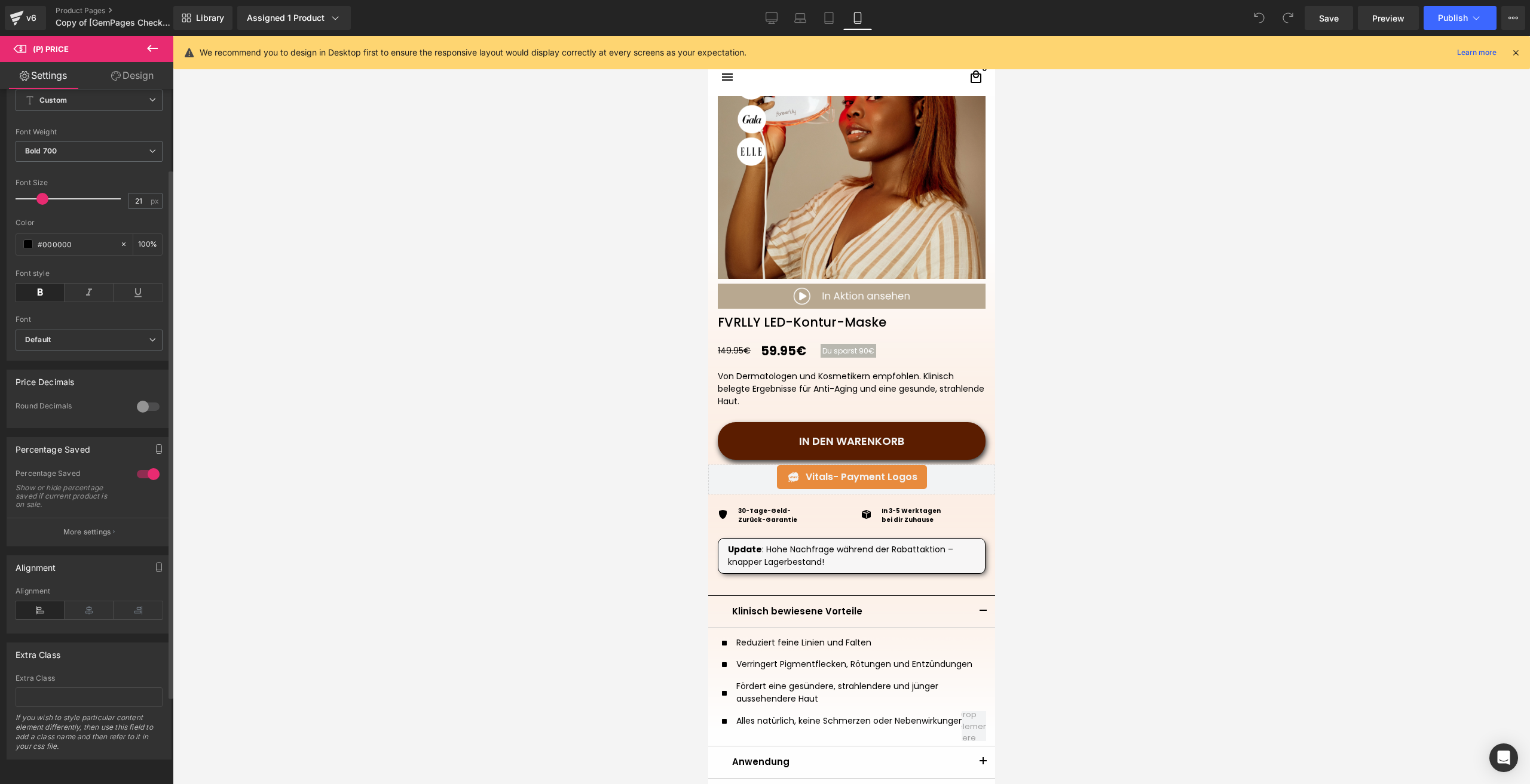
scroll to position [220, 0]
click at [65, 530] on button "More settings" at bounding box center [88, 532] width 164 height 28
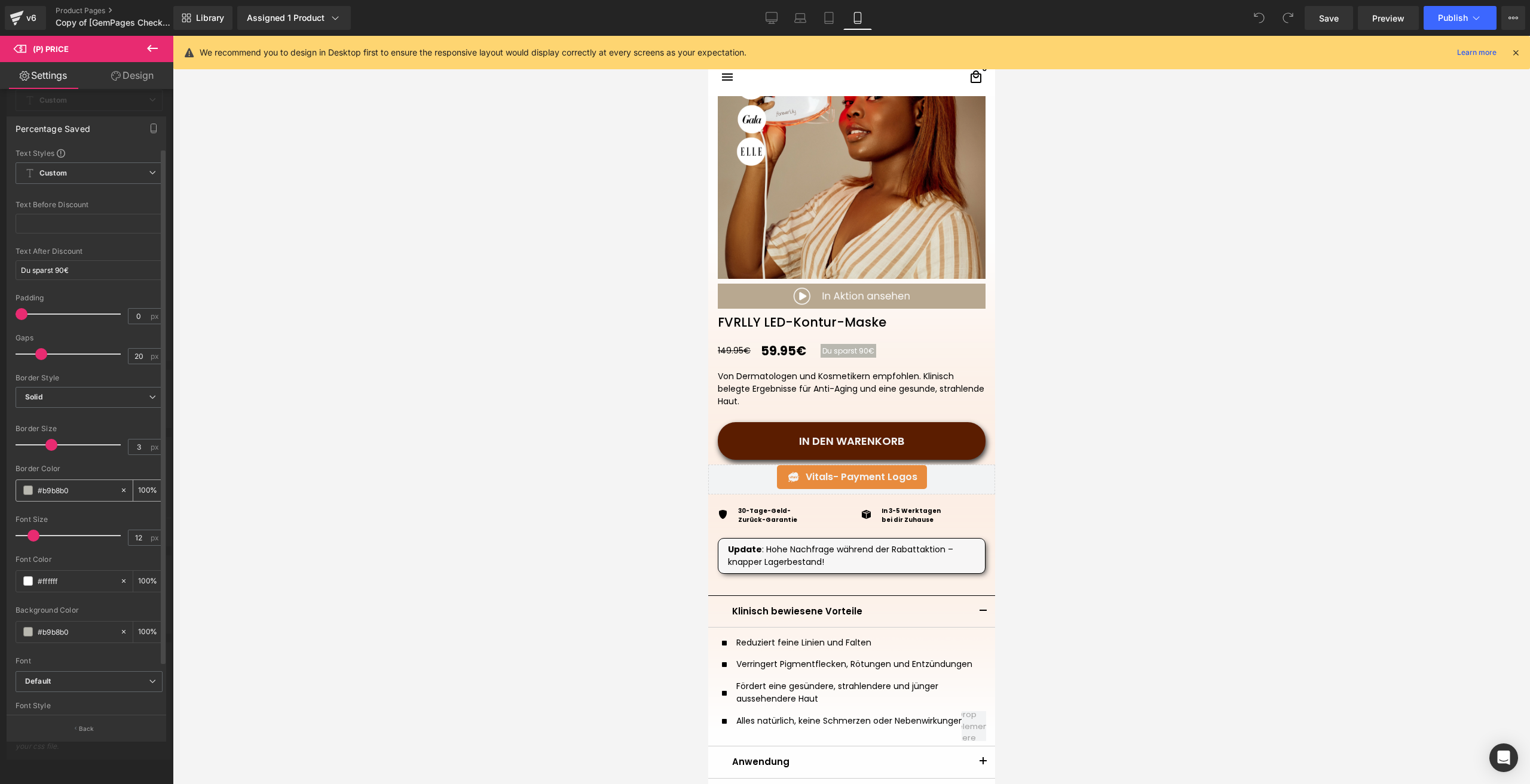
click at [70, 492] on input "#b9b8b0" at bounding box center [76, 490] width 77 height 13
paste input "8a88f"
type input "#b8a88f"
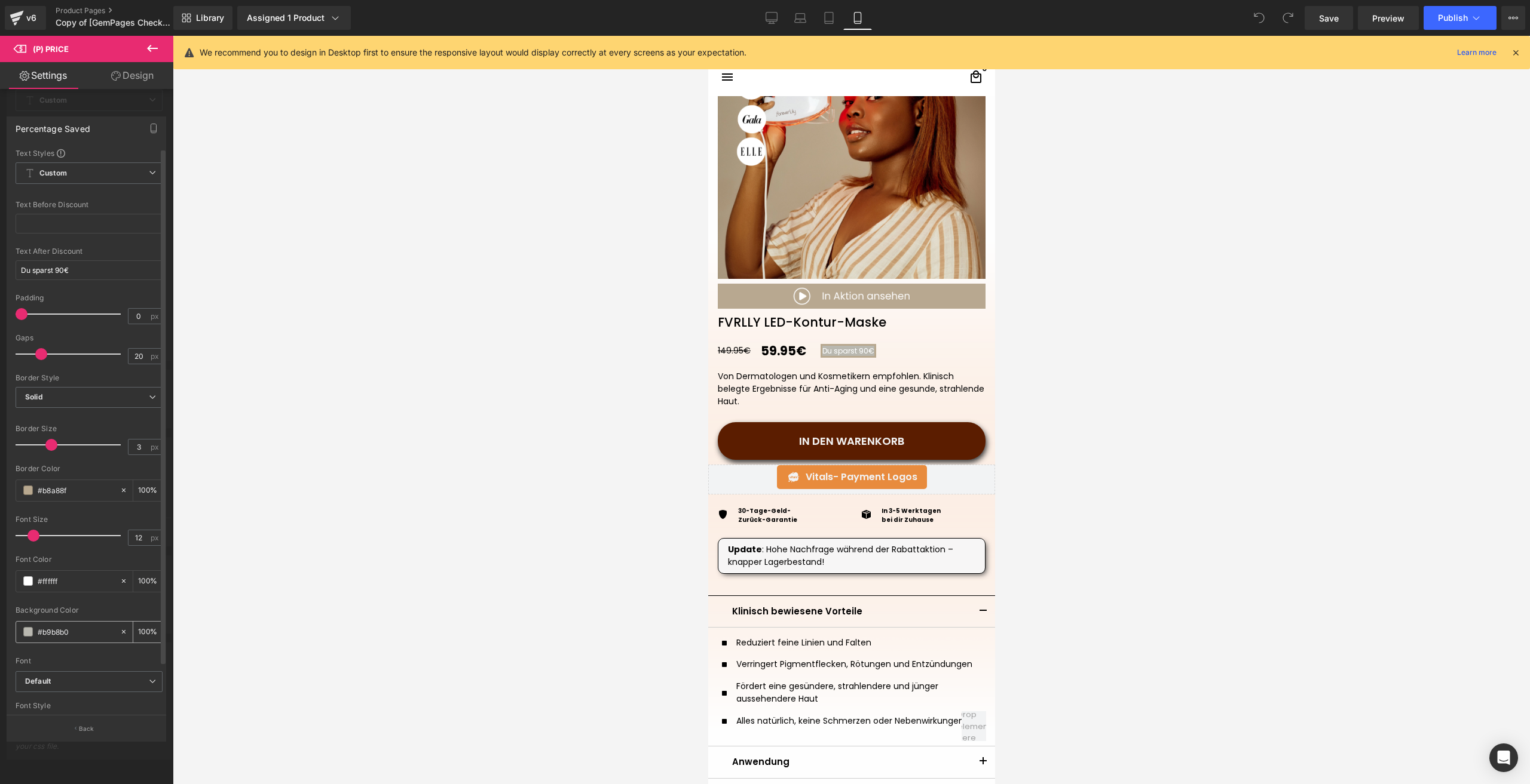
click at [73, 635] on input "#b9b8b0" at bounding box center [76, 632] width 77 height 13
drag, startPoint x: 73, startPoint y: 635, endPoint x: 77, endPoint y: 640, distance: 6.4
click at [77, 640] on div "#b9b8b0" at bounding box center [67, 632] width 103 height 21
paste input "8a88f"
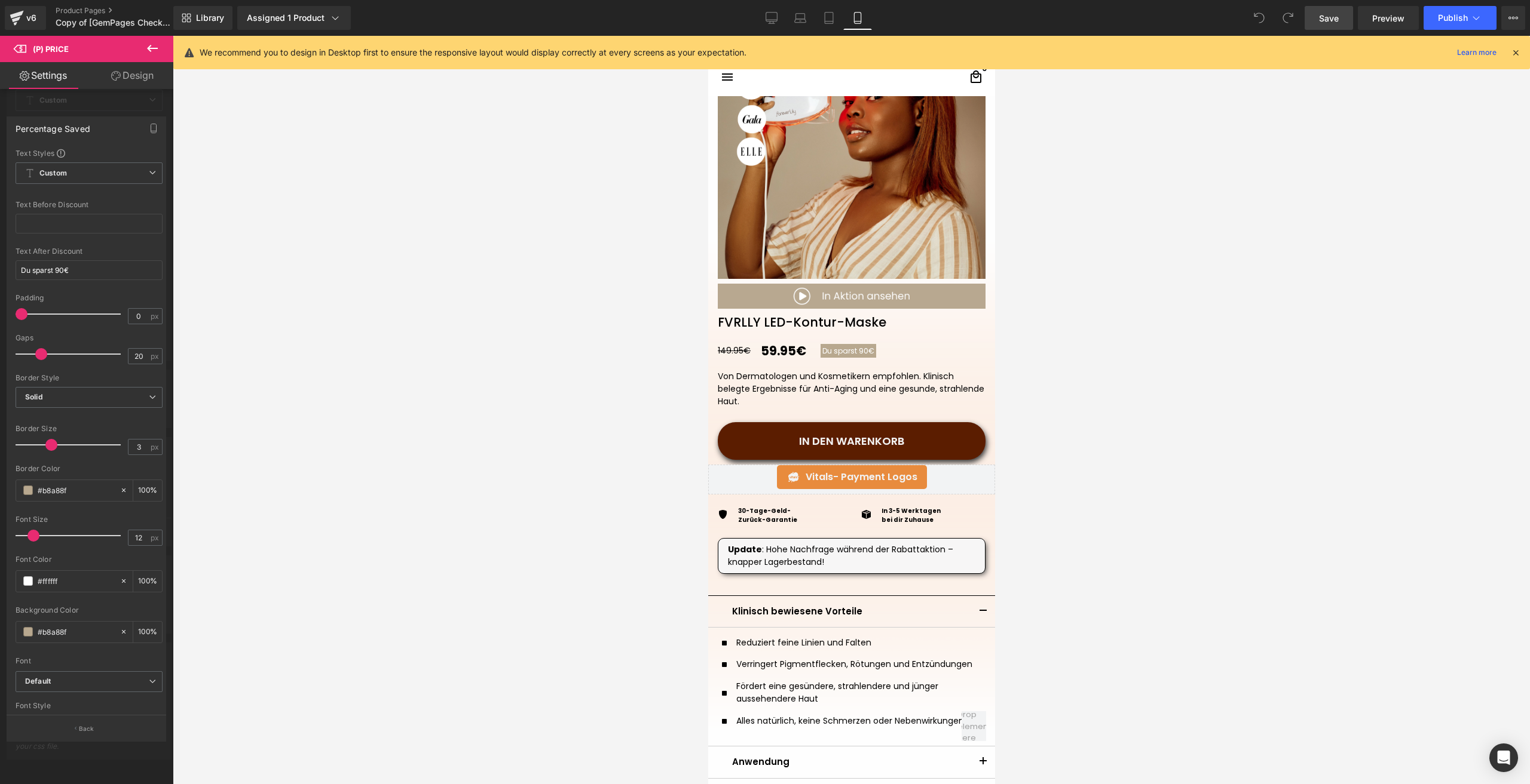
type input "#b8a88f"
click at [1317, 26] on link "Save" at bounding box center [1329, 18] width 48 height 24
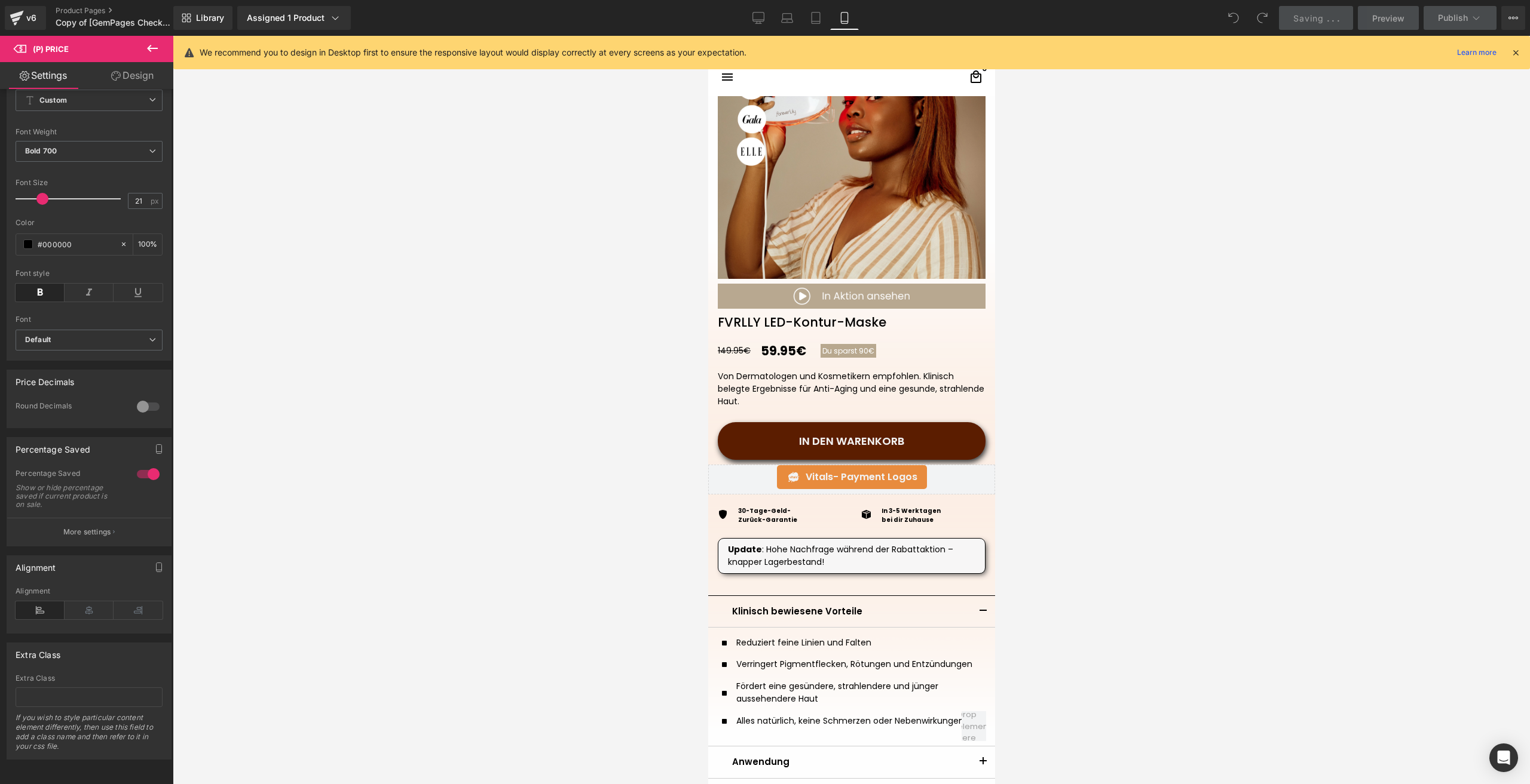
click at [1315, 178] on div at bounding box center [851, 410] width 1357 height 748
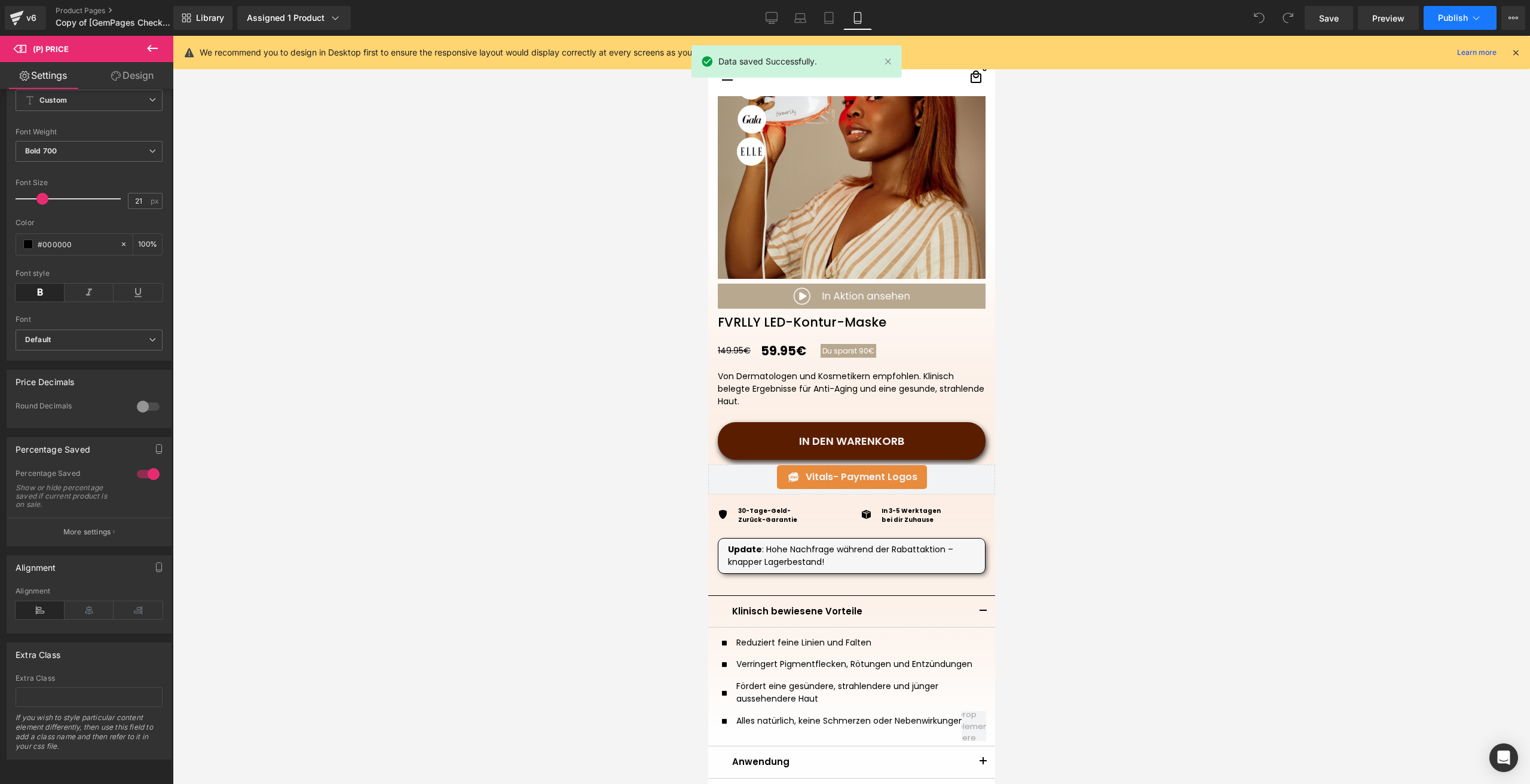
click at [1460, 18] on span "Publish" at bounding box center [1453, 18] width 30 height 9
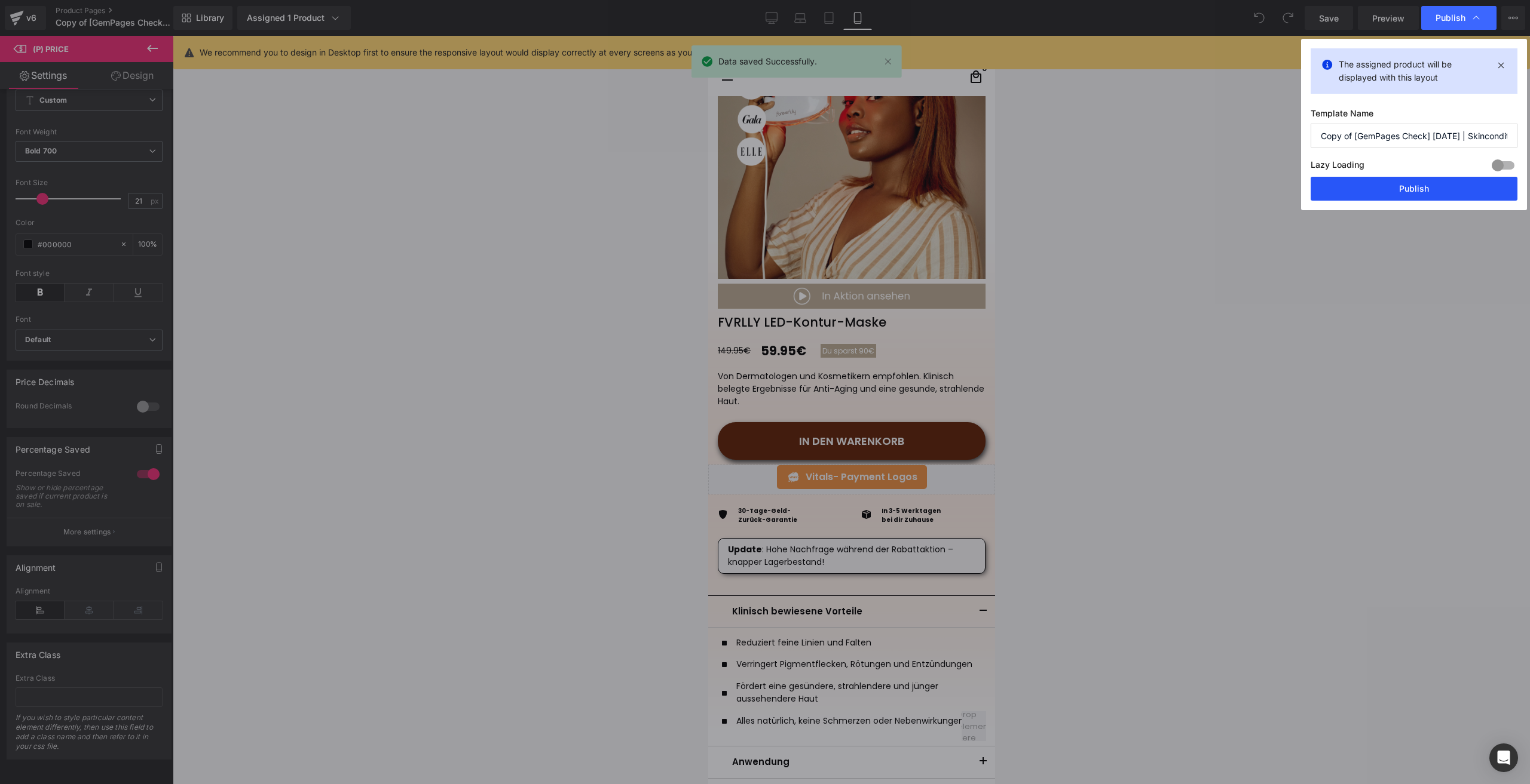
click at [1382, 186] on button "Publish" at bounding box center [1414, 189] width 207 height 24
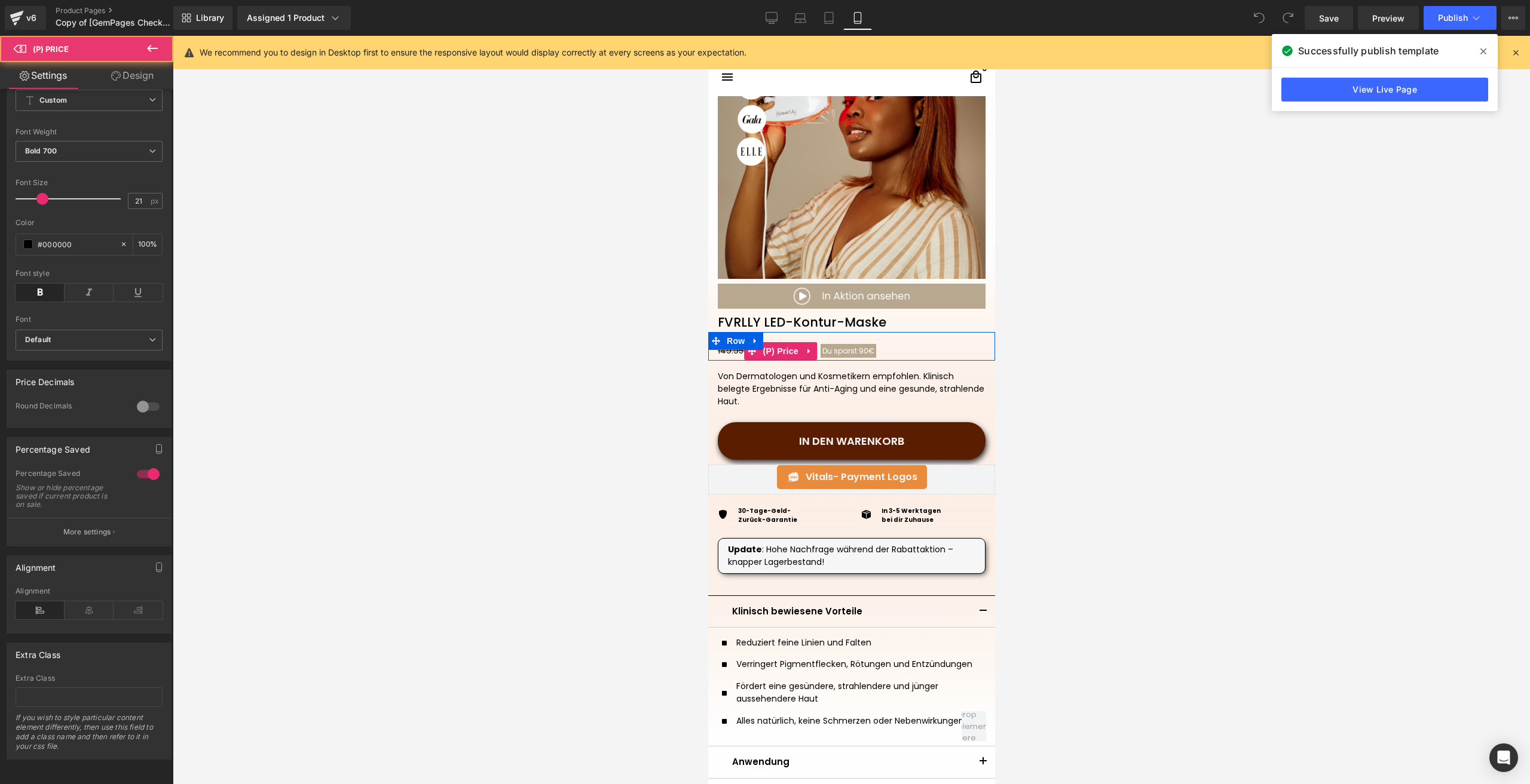
click at [834, 357] on span "60% Du sparst 90€" at bounding box center [848, 351] width 55 height 13
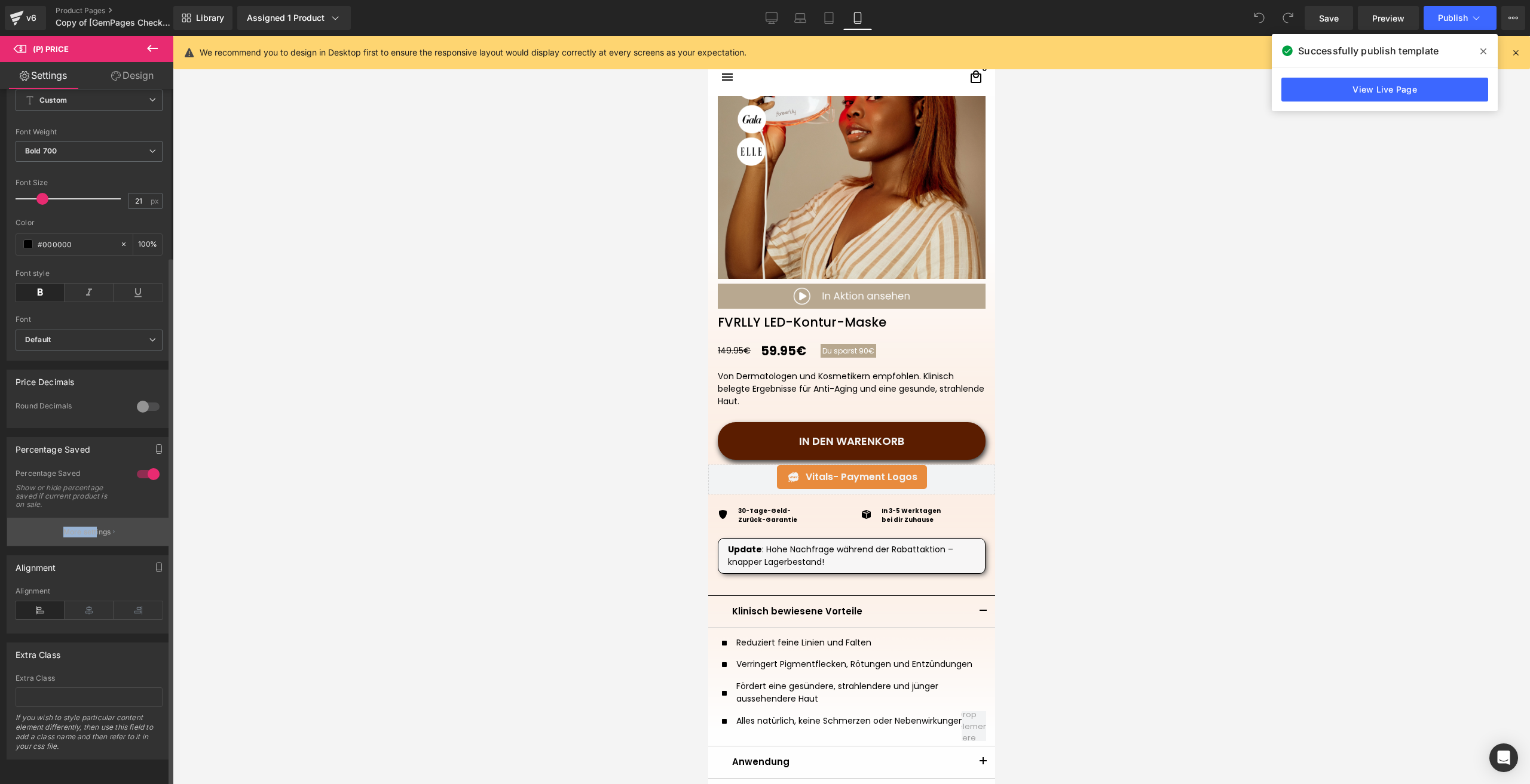
click at [95, 509] on div "1 Percentage Saved Show or hide percentage saved if current product is on sale.…" at bounding box center [88, 508] width 164 height 77
click at [95, 527] on p "More settings" at bounding box center [87, 532] width 48 height 11
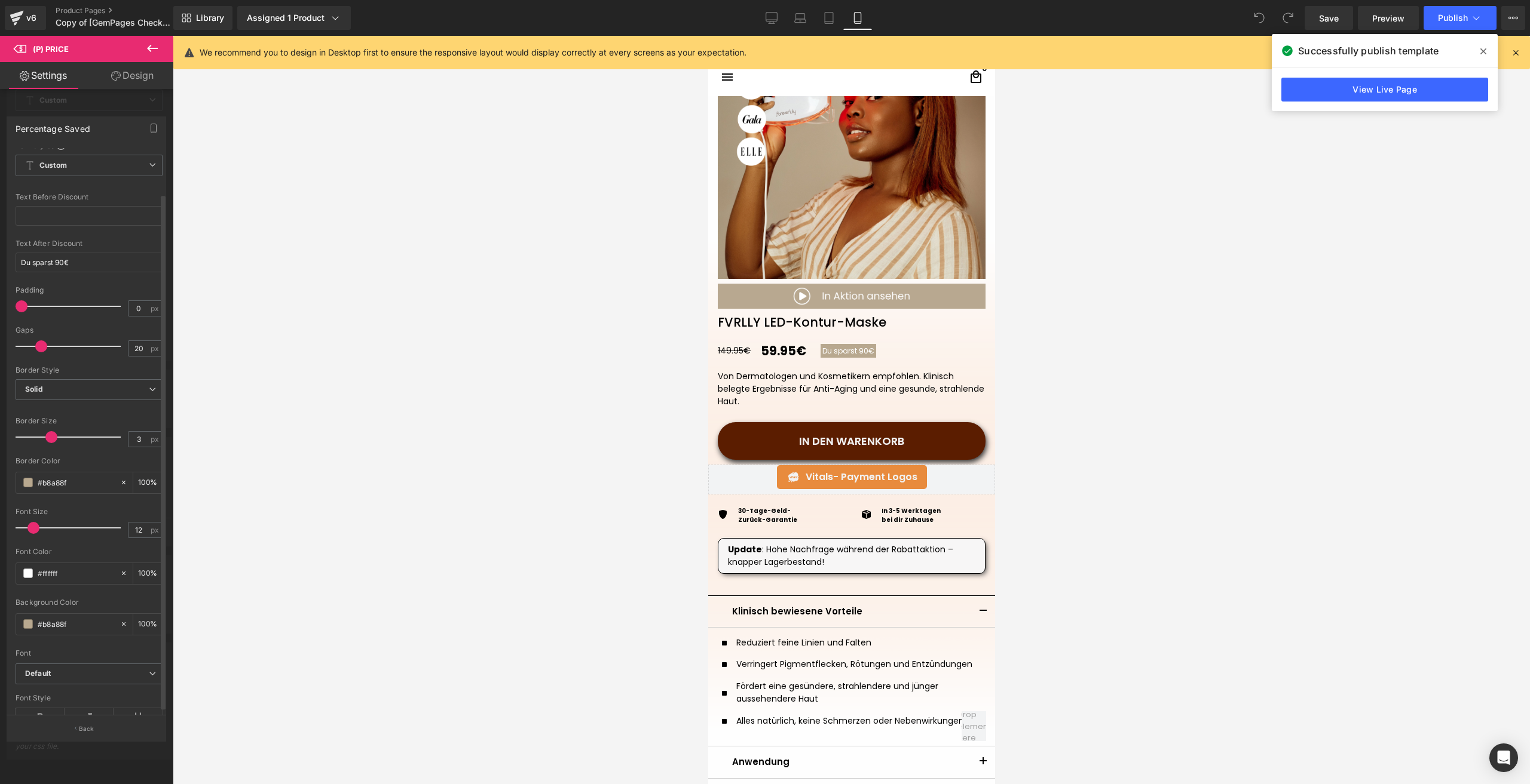
scroll to position [0, 0]
click at [104, 114] on div at bounding box center [86, 413] width 173 height 755
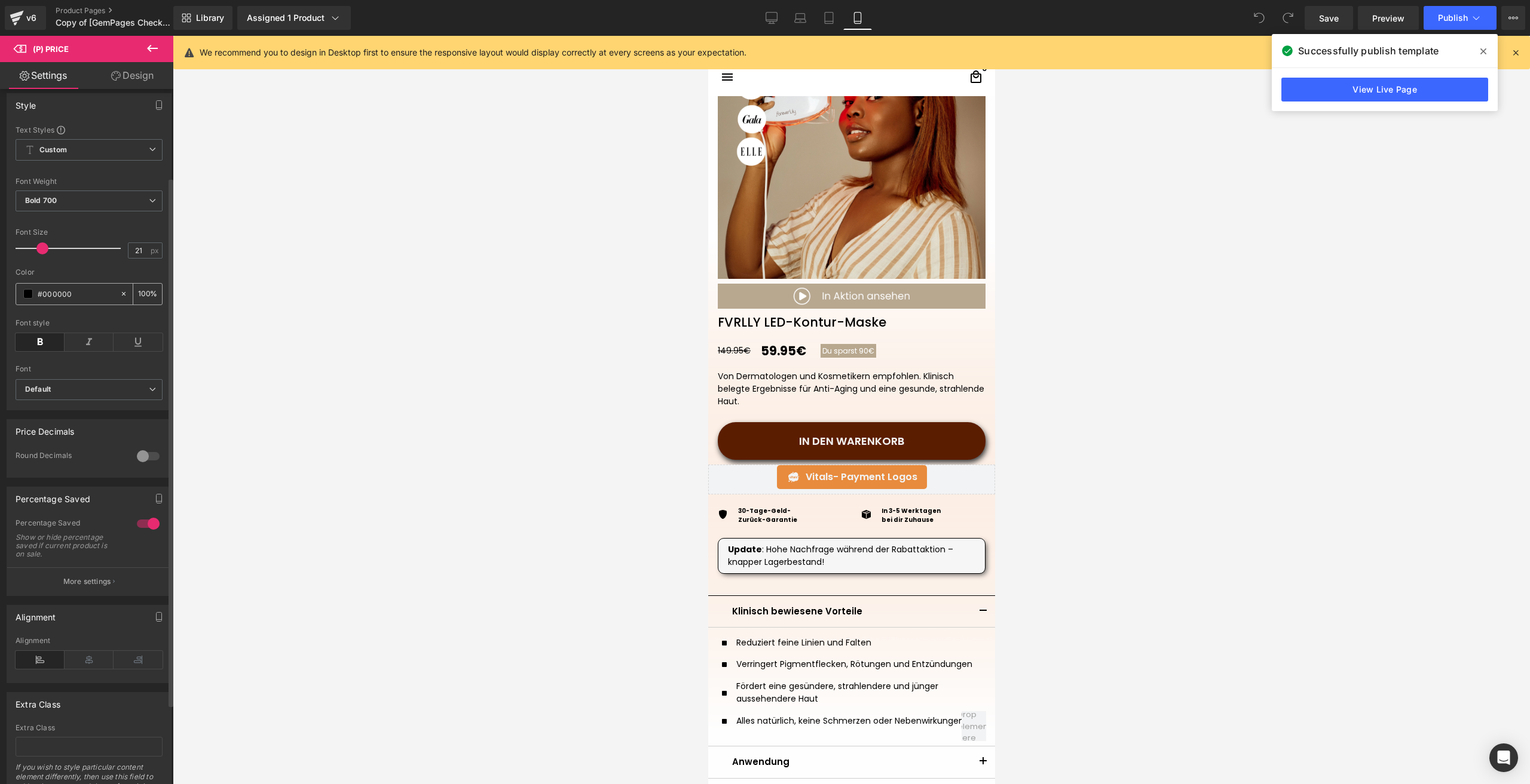
scroll to position [101, 0]
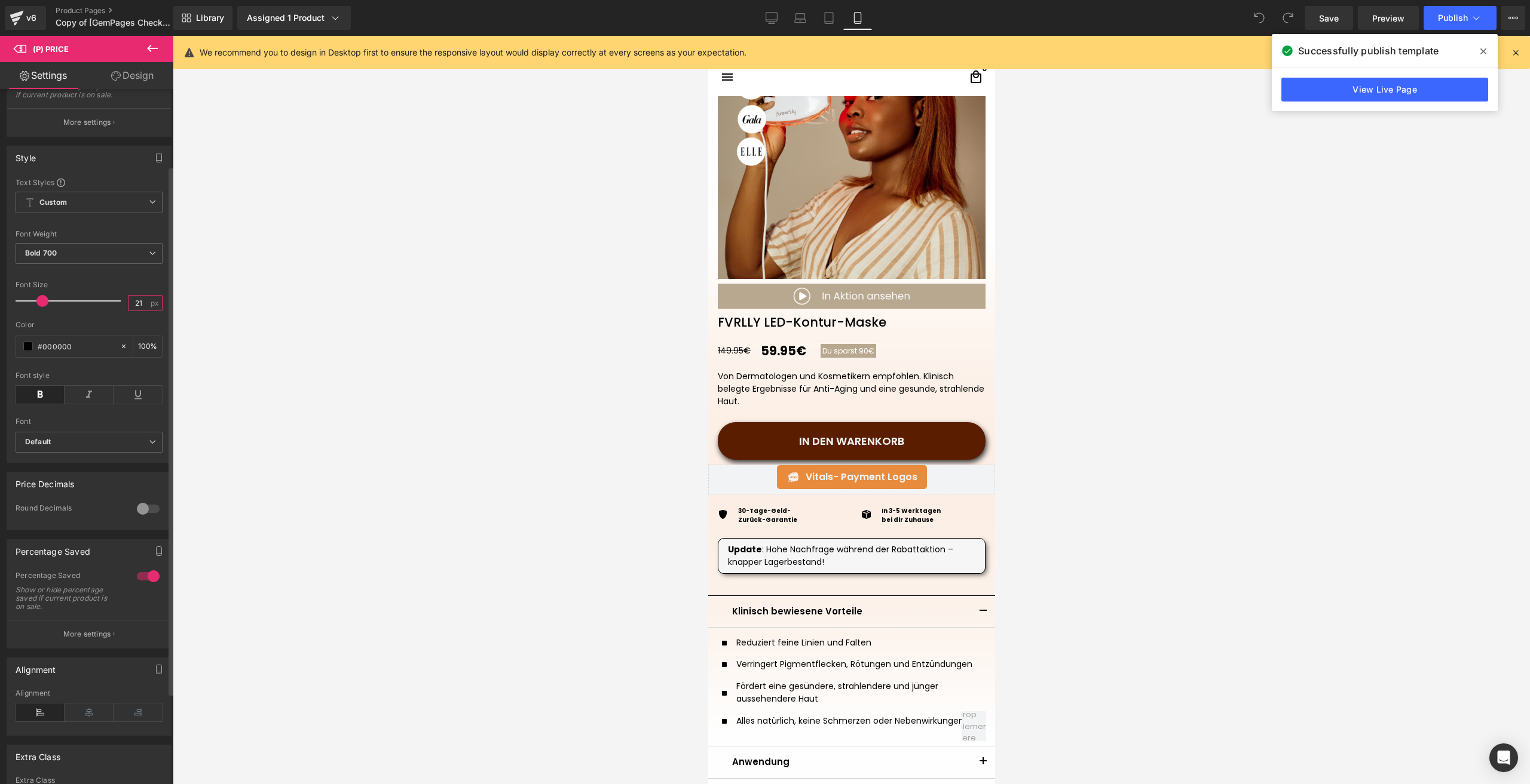
click at [141, 310] on input "21" at bounding box center [139, 303] width 21 height 15
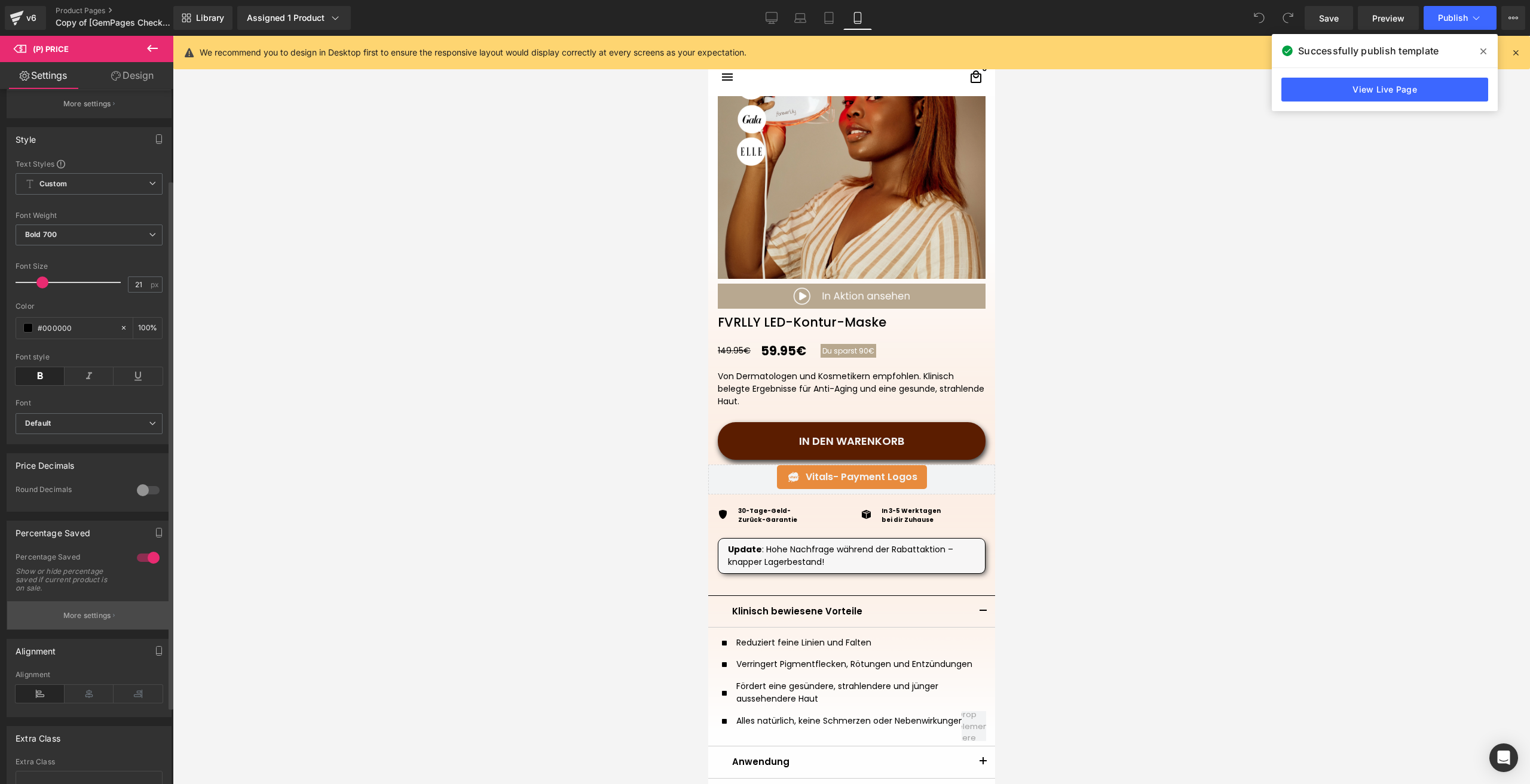
click at [108, 612] on button "More settings" at bounding box center [88, 616] width 164 height 28
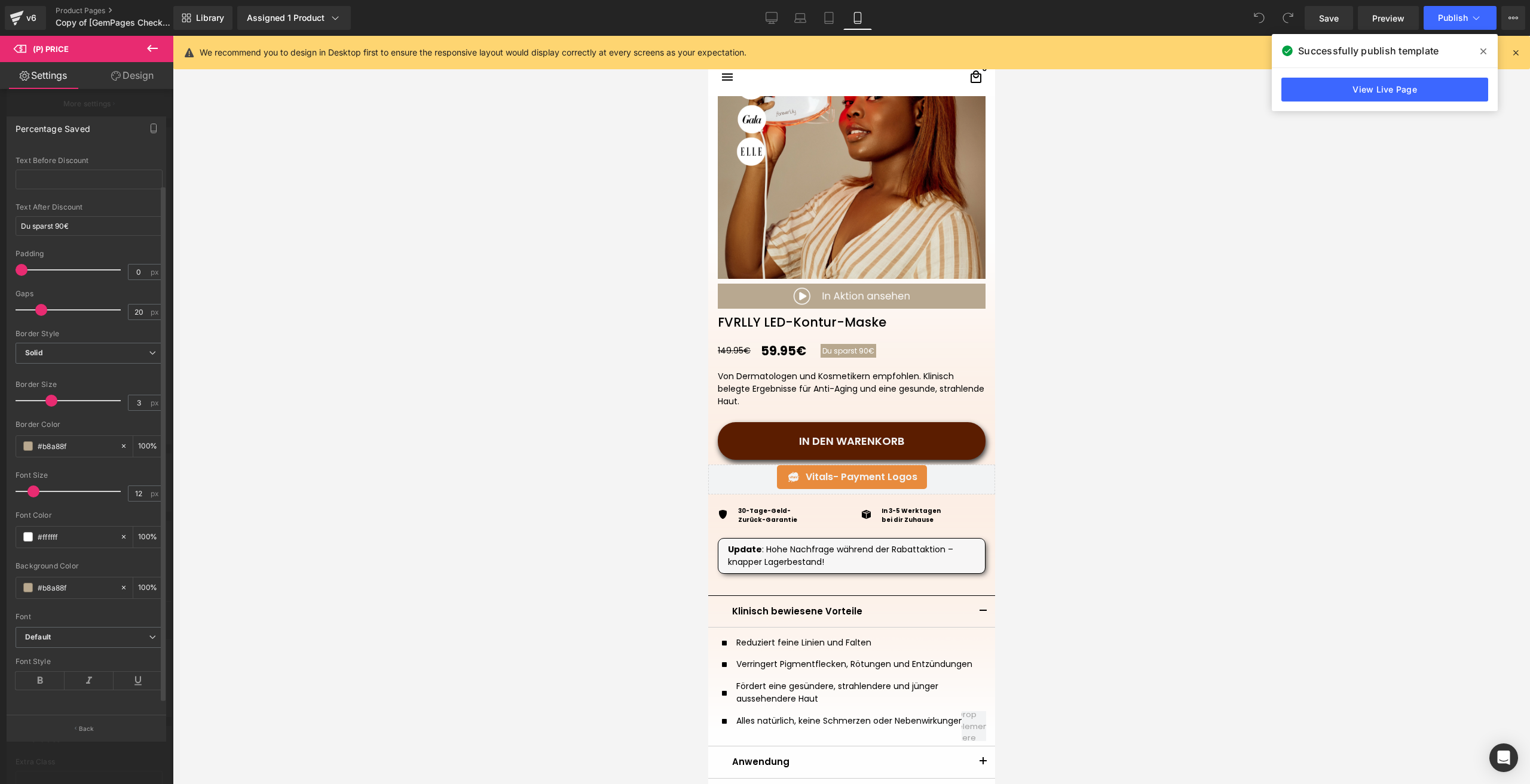
scroll to position [53, 0]
click at [138, 486] on input "12" at bounding box center [139, 493] width 21 height 15
type input "11"
click at [142, 306] on input "20" at bounding box center [139, 312] width 21 height 15
type input "25"
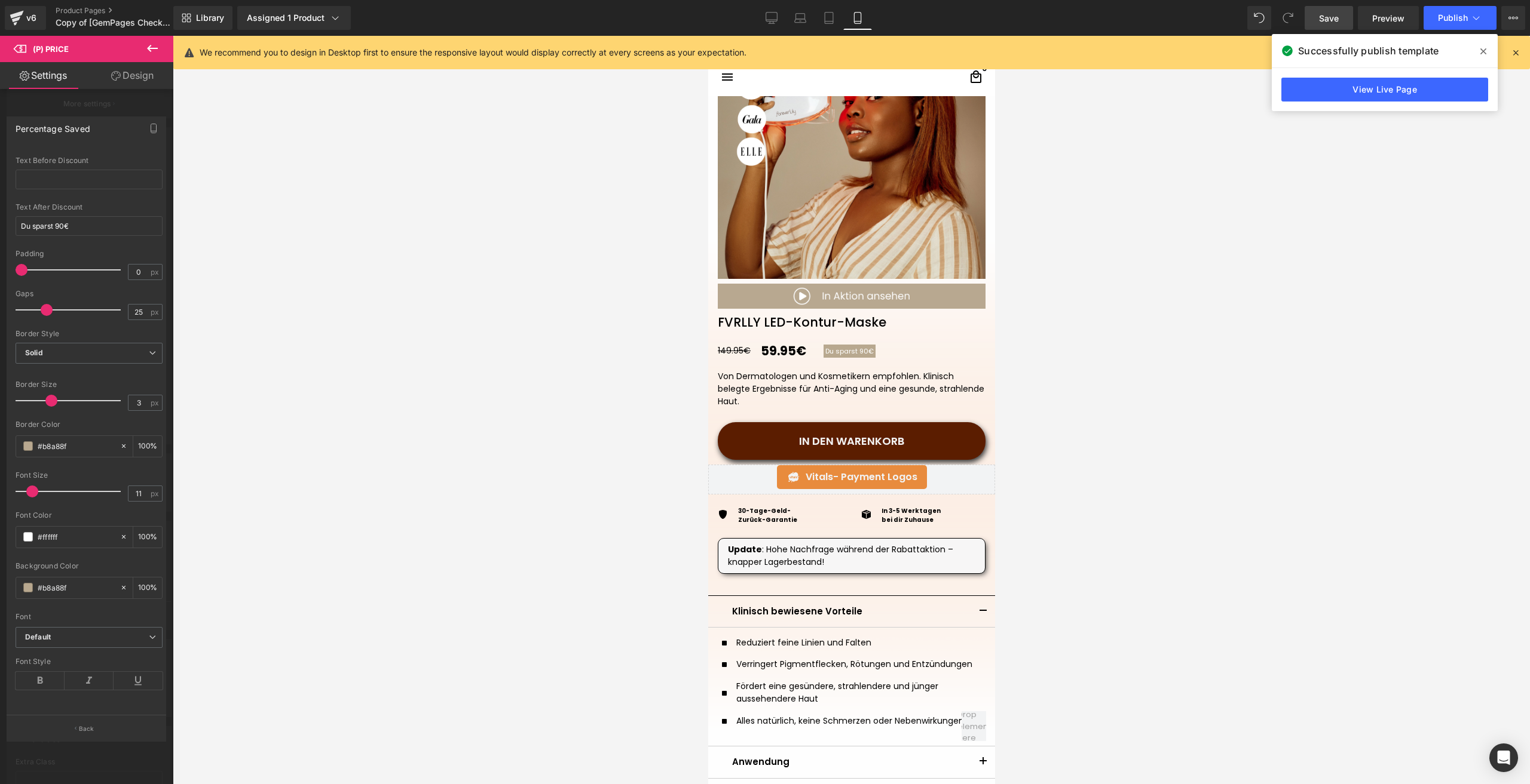
click at [1332, 13] on span "Save" at bounding box center [1329, 18] width 20 height 13
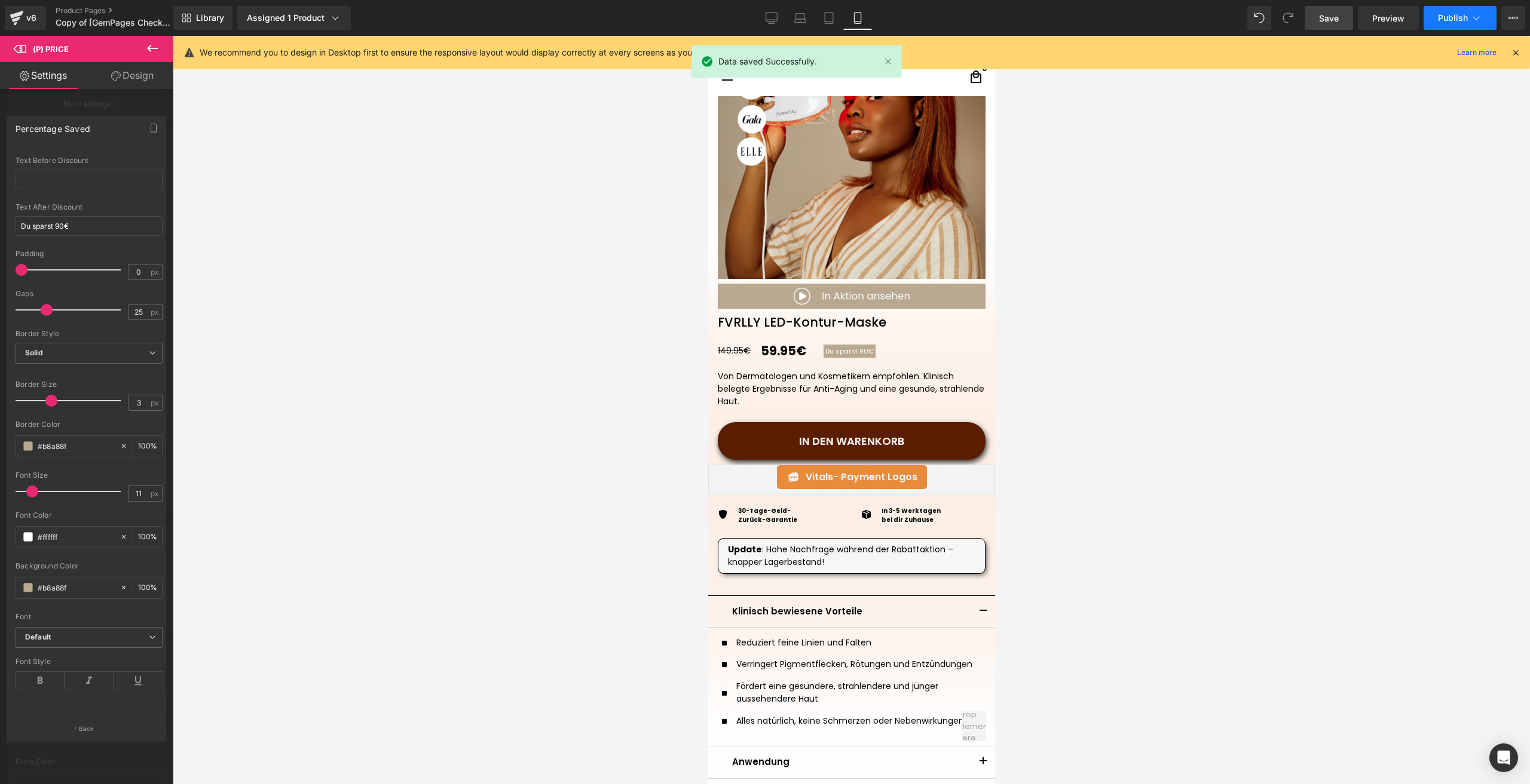
click at [1441, 21] on span "Publish" at bounding box center [1453, 18] width 30 height 9
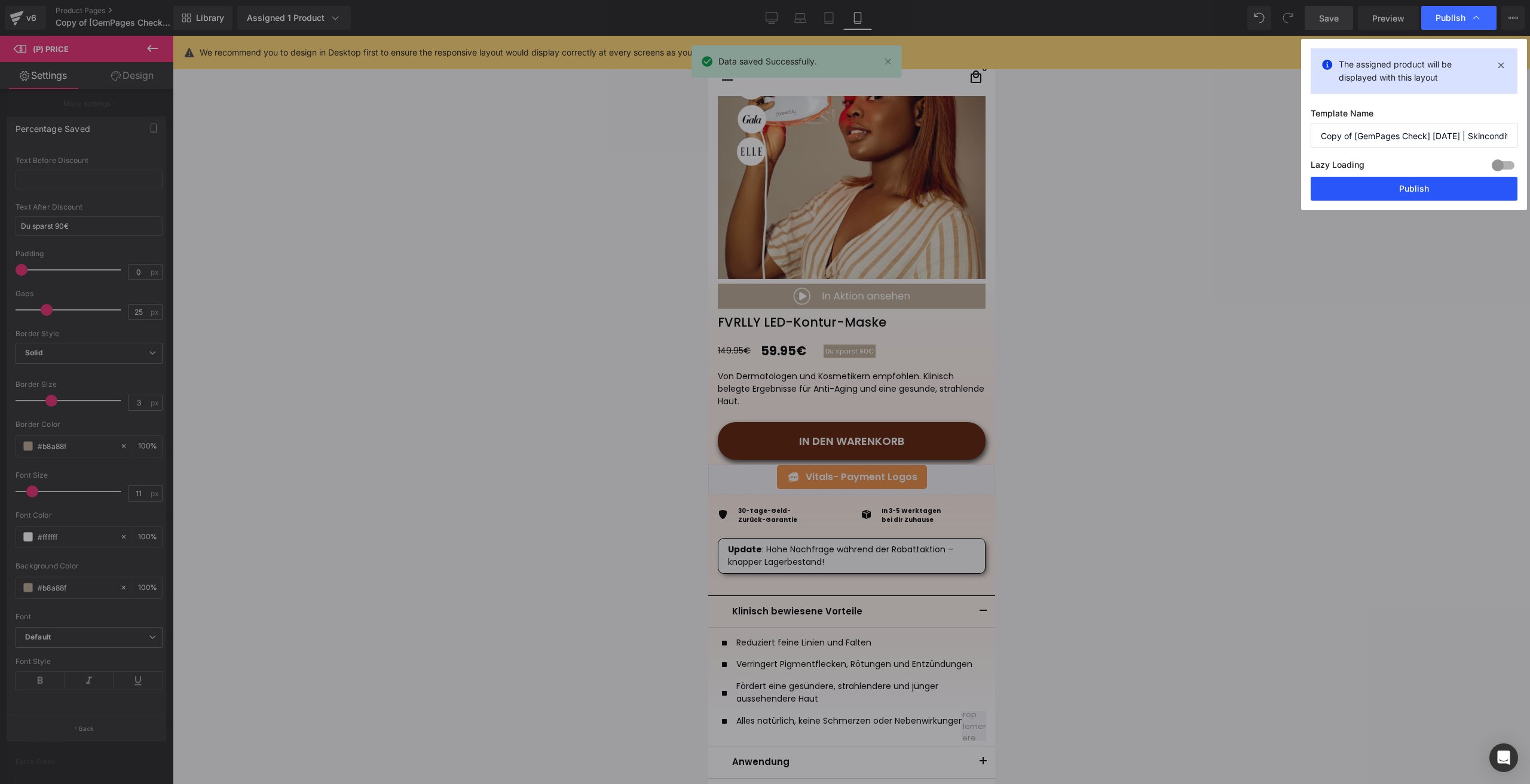
click at [1364, 189] on button "Publish" at bounding box center [1414, 189] width 207 height 24
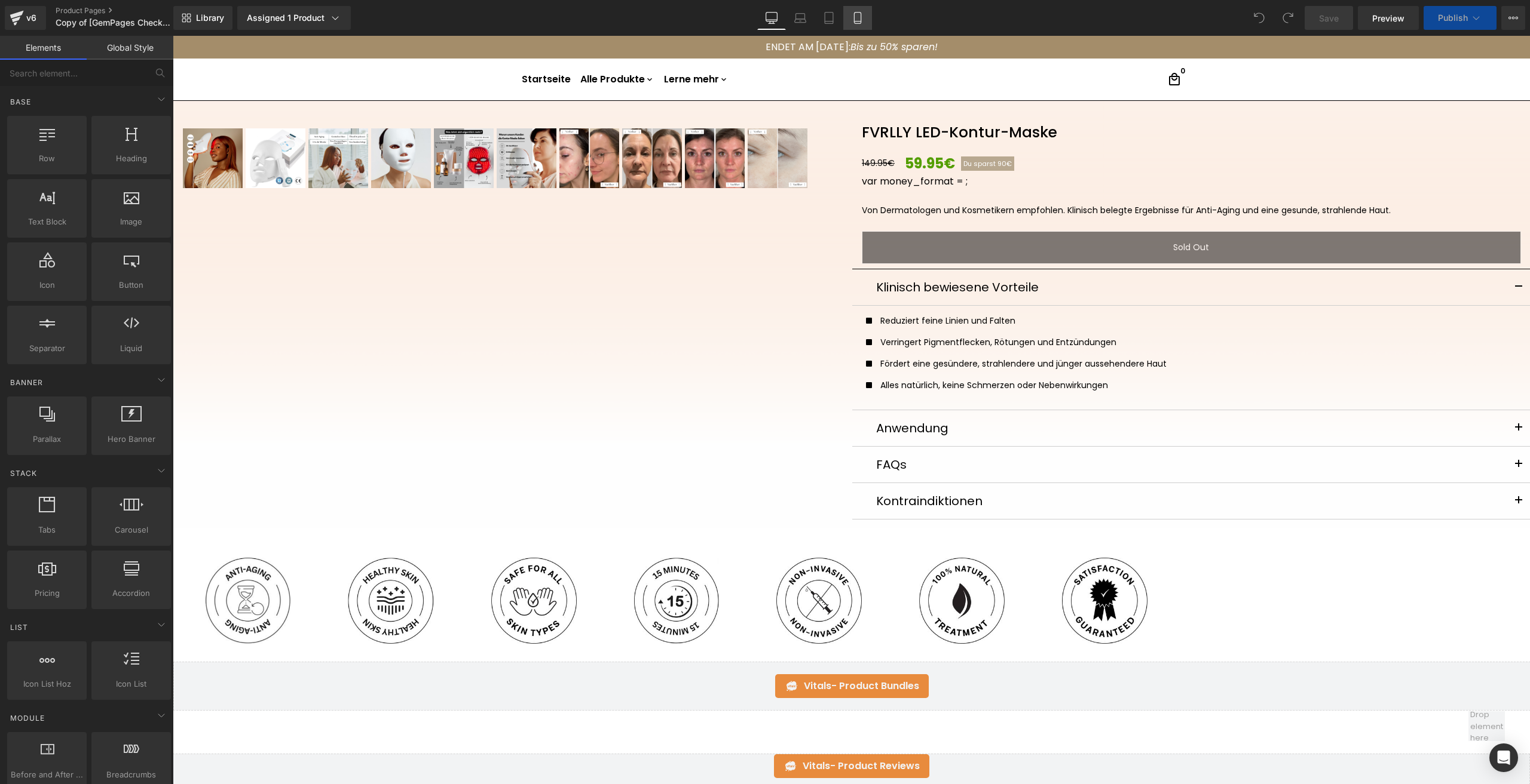
click at [859, 21] on icon at bounding box center [857, 17] width 12 height 12
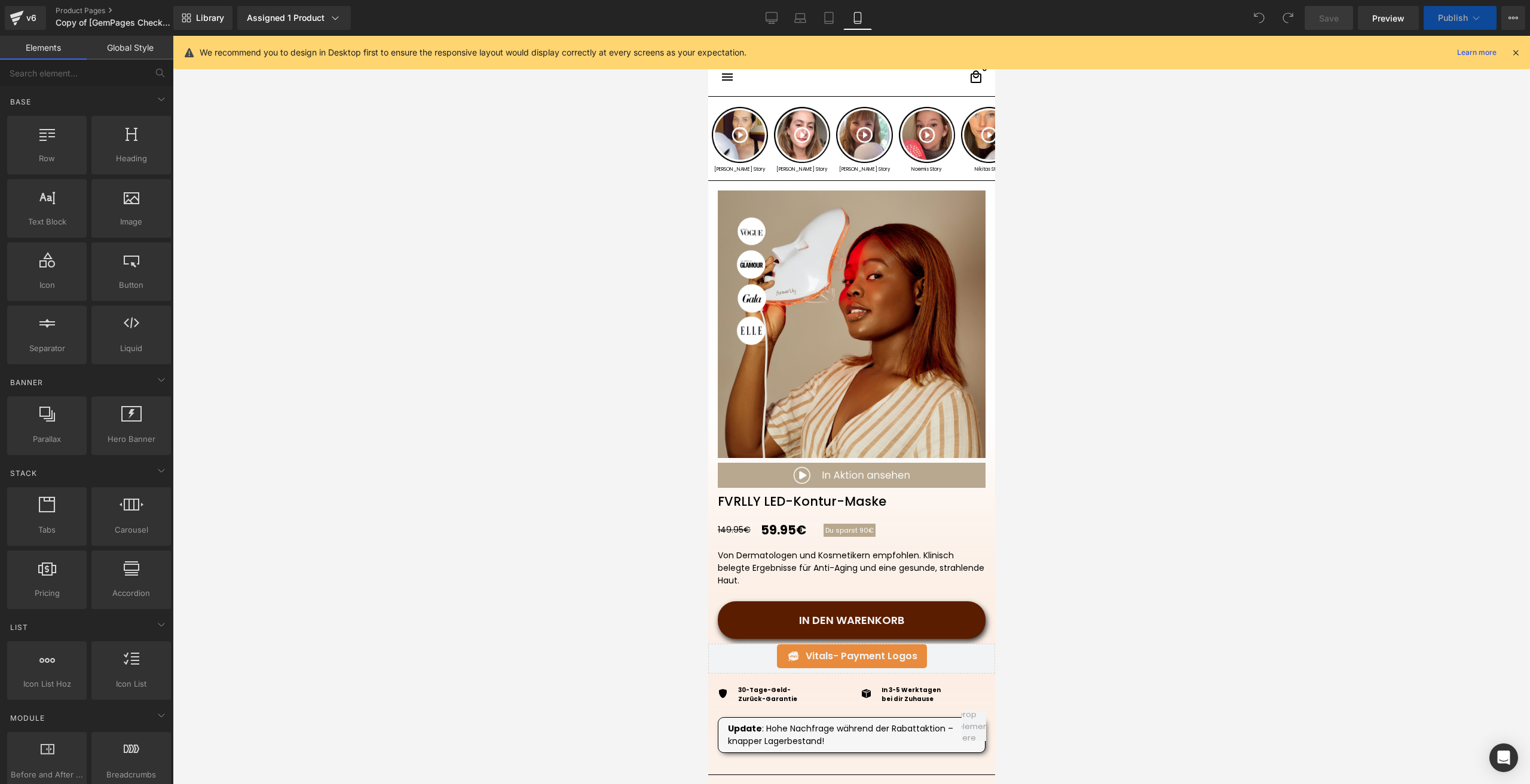
scroll to position [239, 0]
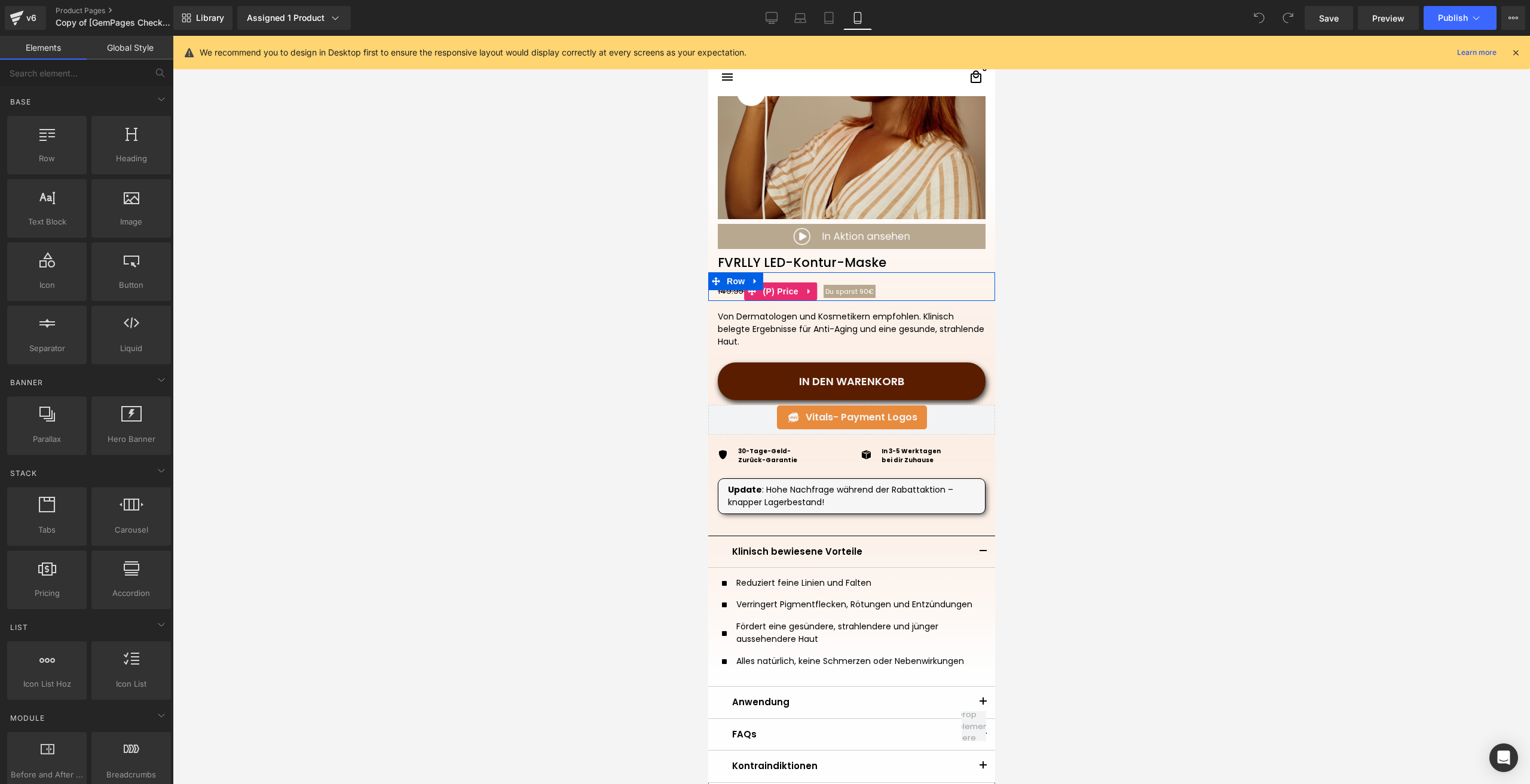
click at [836, 292] on span "Du sparst 90€" at bounding box center [848, 291] width 48 height 9
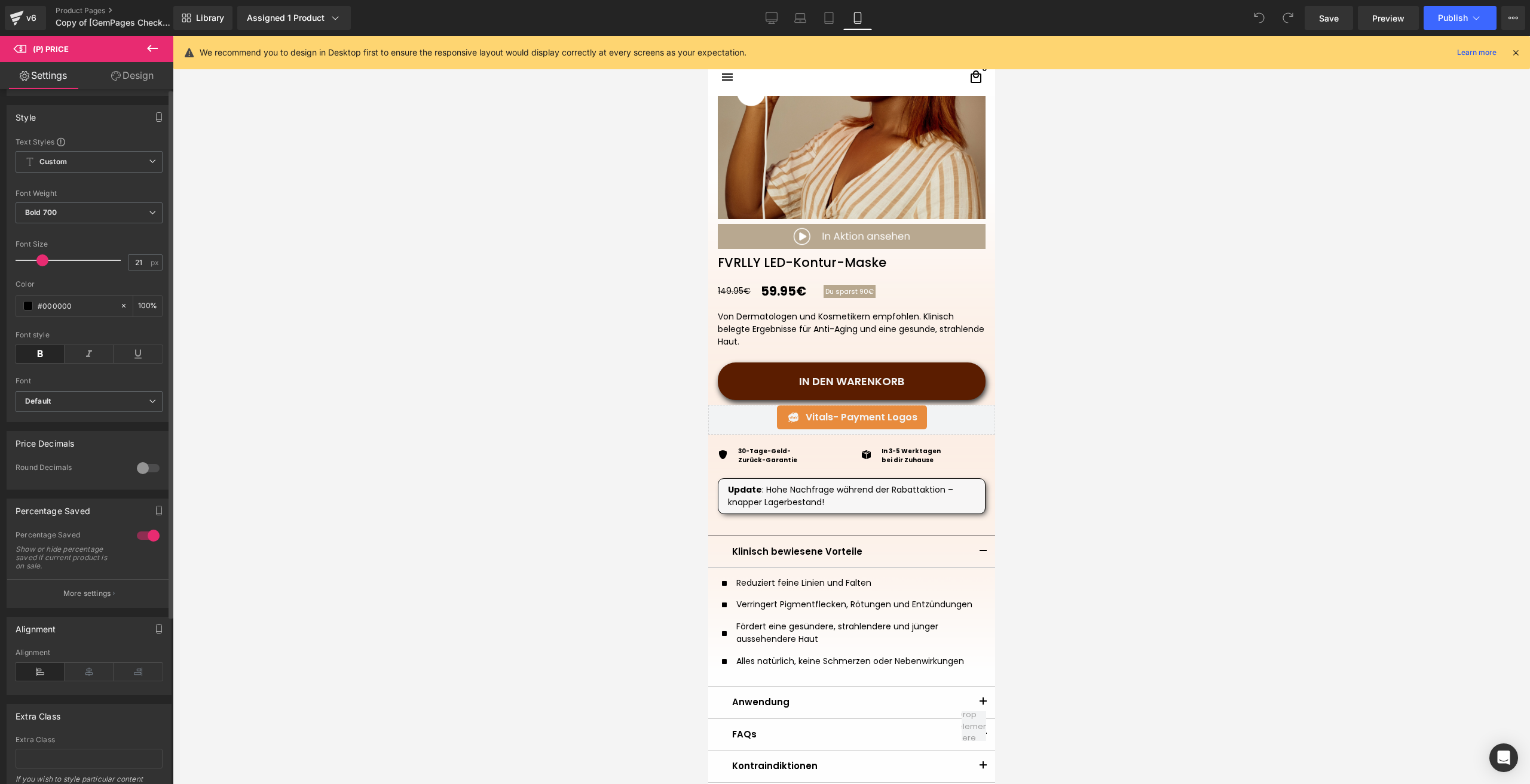
scroll to position [179, 0]
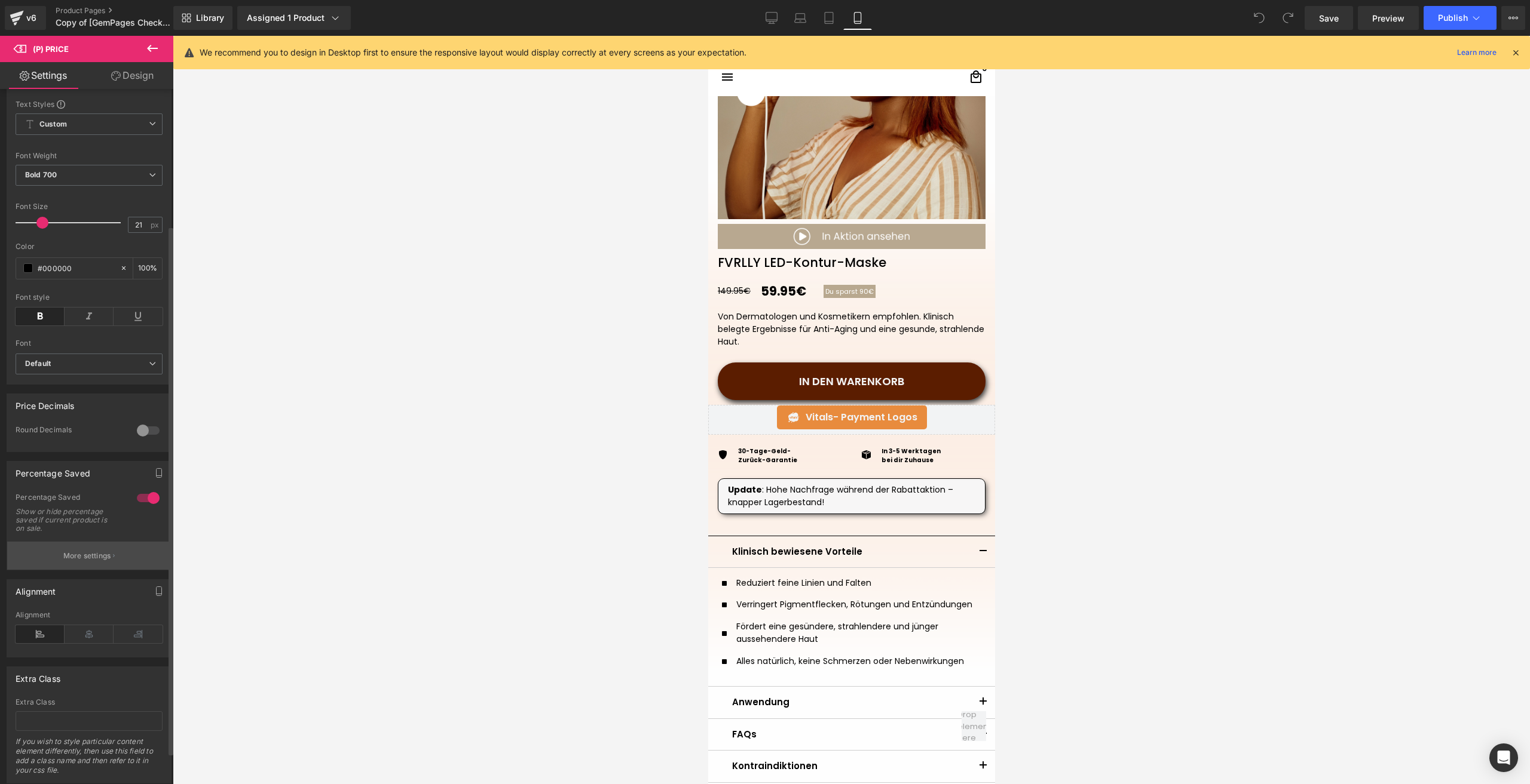
click at [95, 570] on button "More settings" at bounding box center [88, 556] width 164 height 28
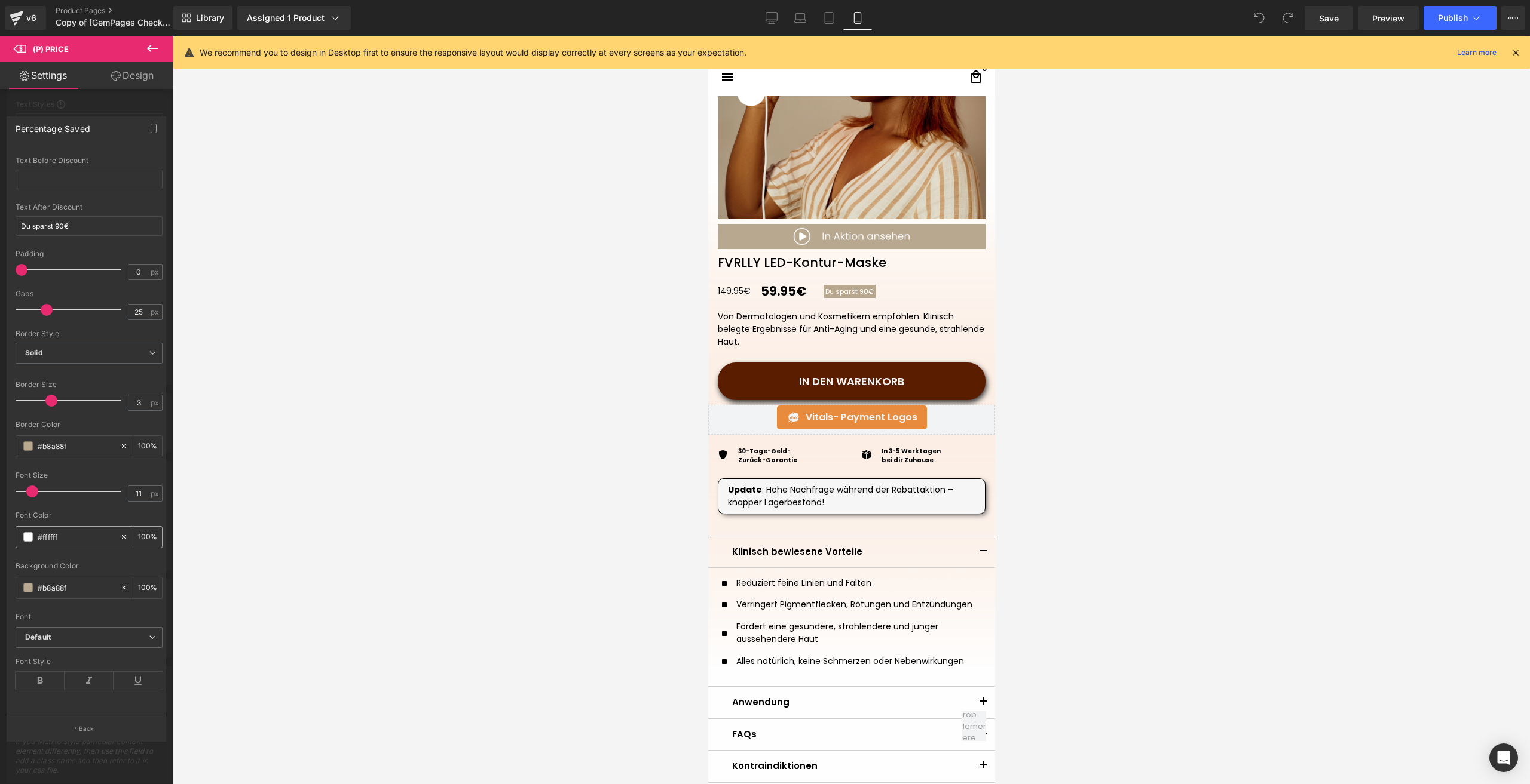
scroll to position [53, 0]
click at [26, 583] on span at bounding box center [28, 587] width 9 height 9
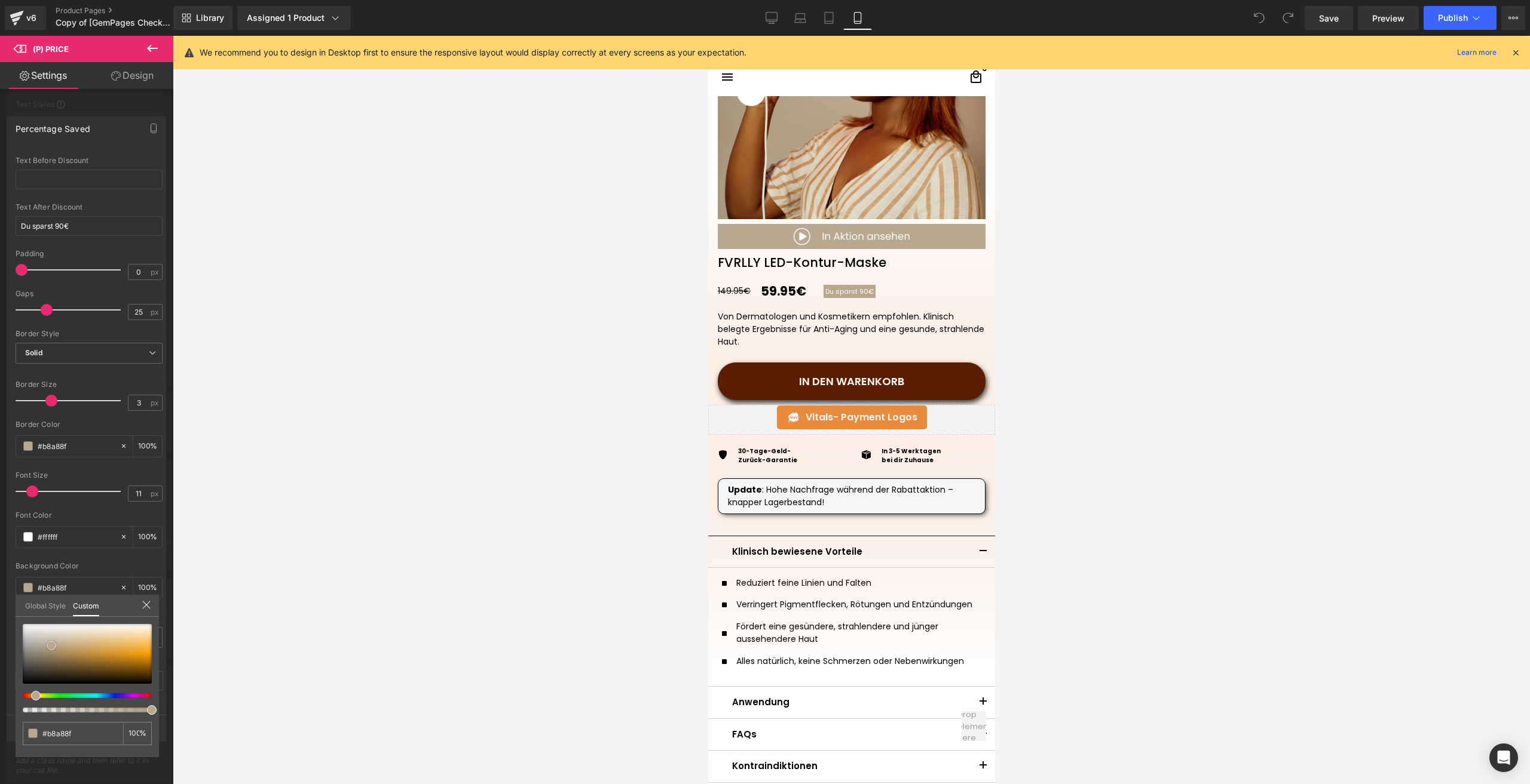
click at [49, 640] on div at bounding box center [87, 655] width 129 height 60
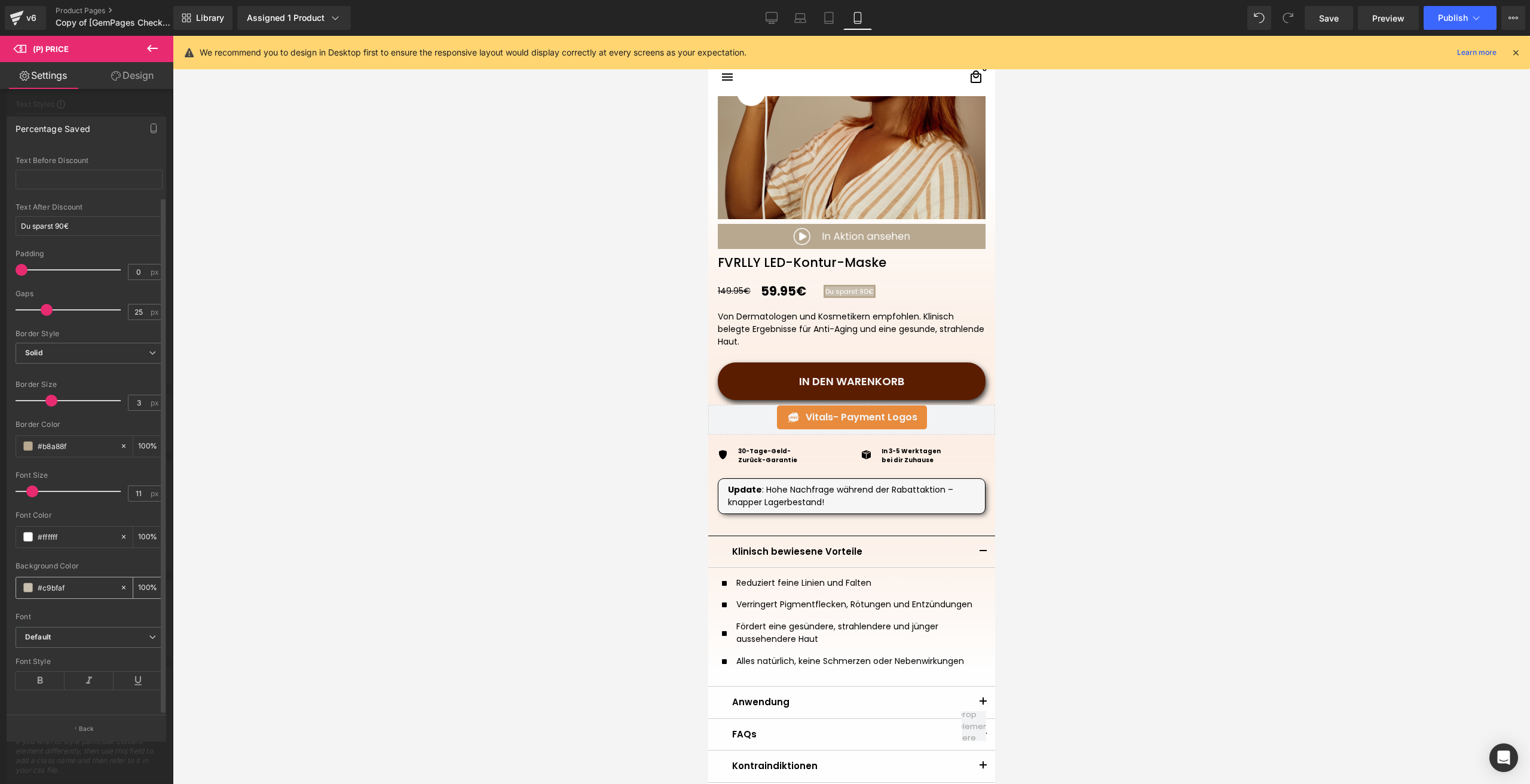
click at [57, 583] on input "#b8a88f" at bounding box center [76, 587] width 77 height 13
type input "#c9bfaf"
click at [61, 448] on div "#b8a88f 100 %" at bounding box center [89, 447] width 147 height 22
click at [61, 440] on input "#b8a88f" at bounding box center [76, 446] width 77 height 13
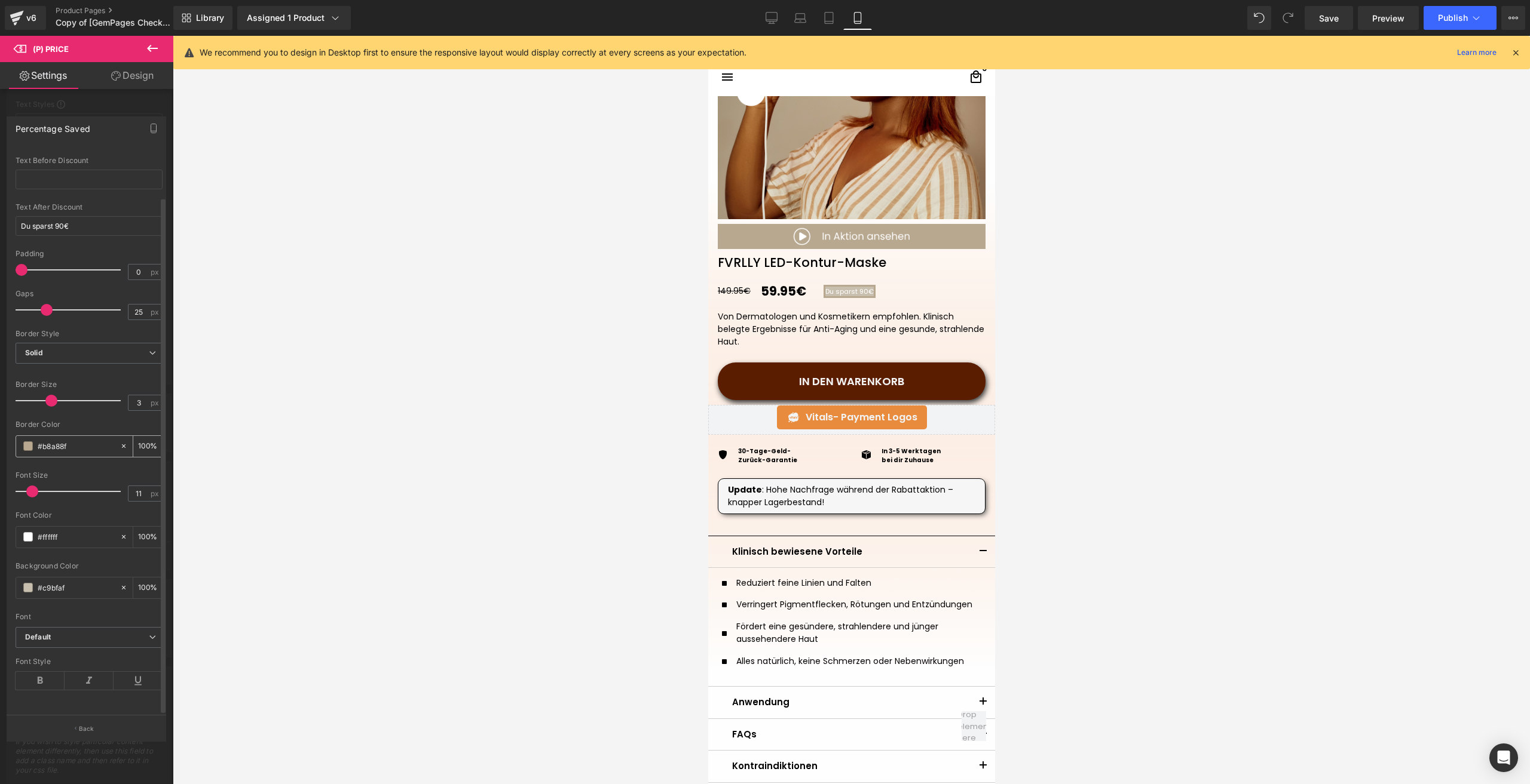
click at [61, 440] on input "#b8a88f" at bounding box center [76, 446] width 77 height 13
paste input "c9bfa"
type input "#c9bfaf"
click at [1322, 9] on link "Save" at bounding box center [1329, 18] width 48 height 24
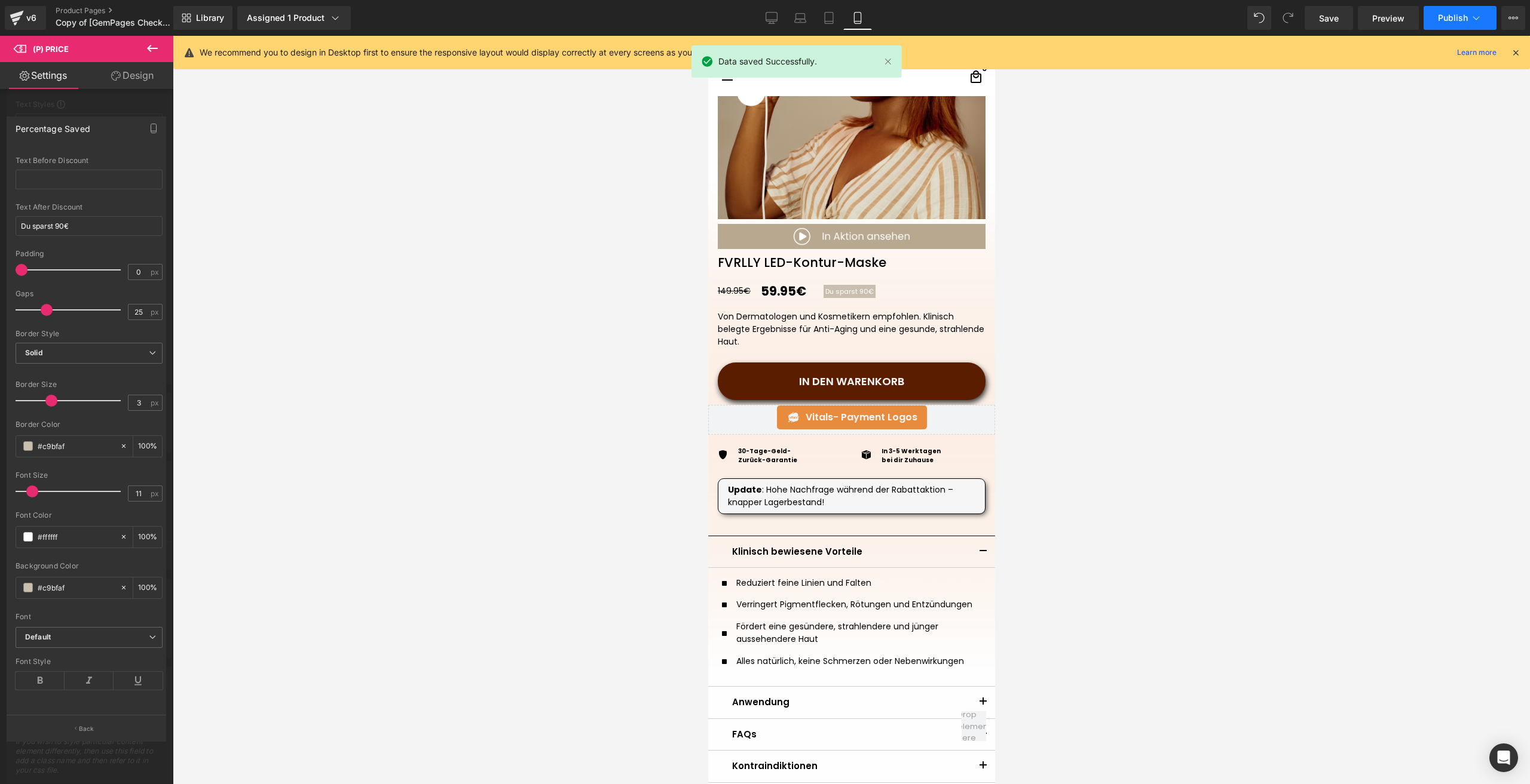
click at [1443, 15] on span "Publish" at bounding box center [1453, 18] width 30 height 9
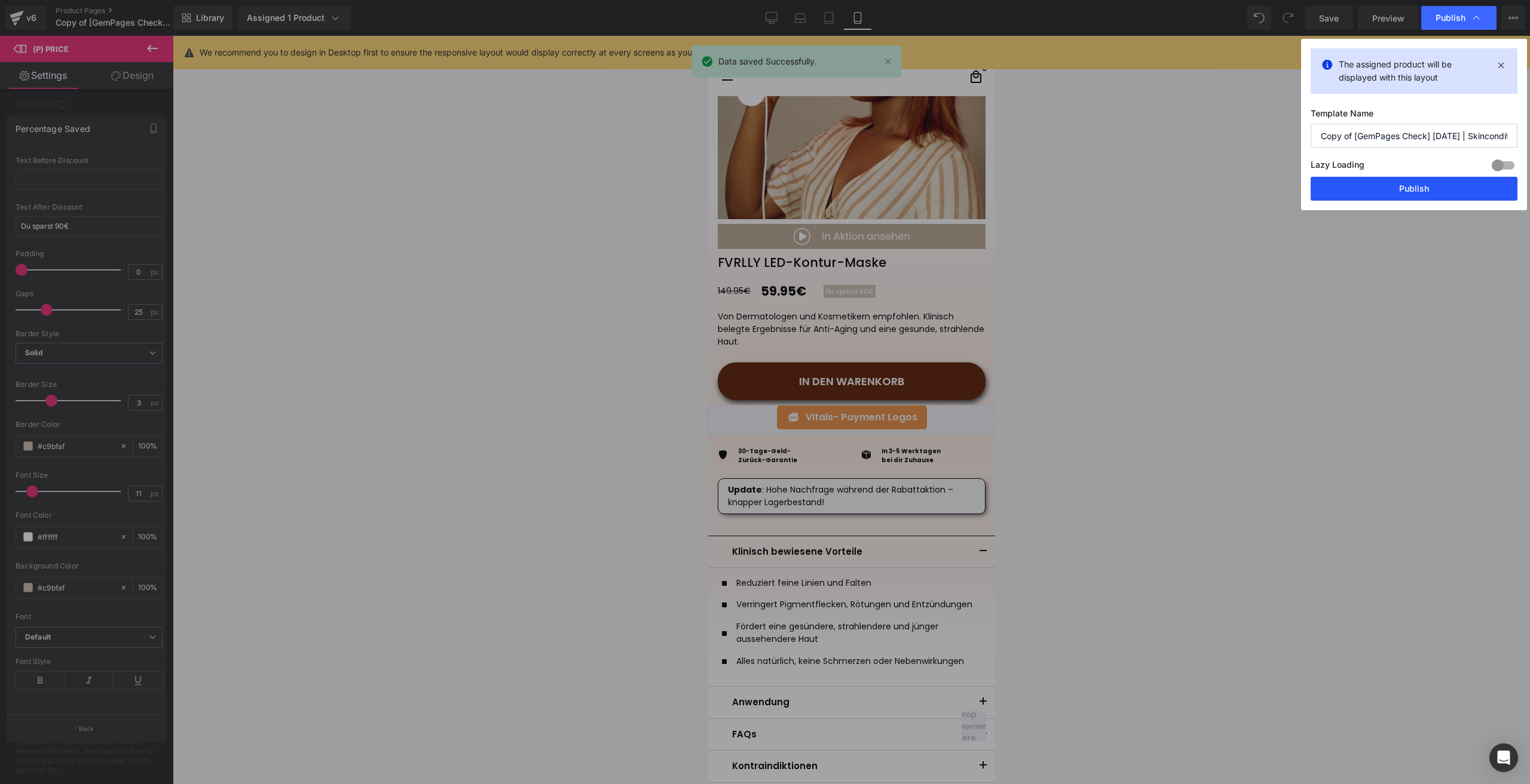
click at [1398, 187] on button "Publish" at bounding box center [1414, 189] width 207 height 24
